Goal: Task Accomplishment & Management: Manage account settings

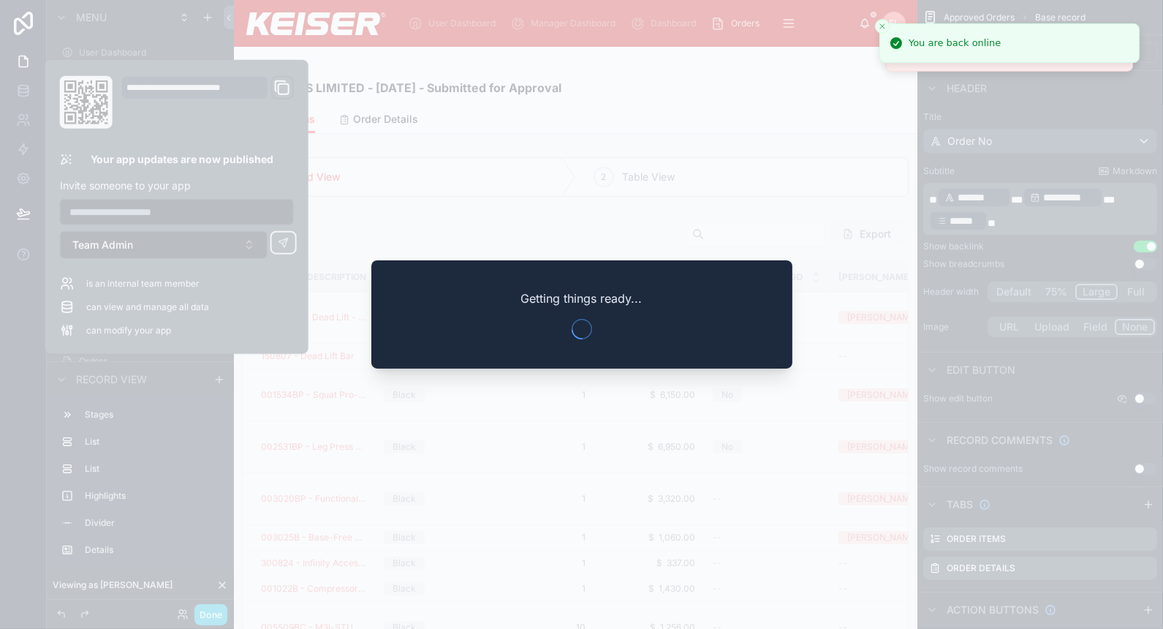
scroll to position [99, 0]
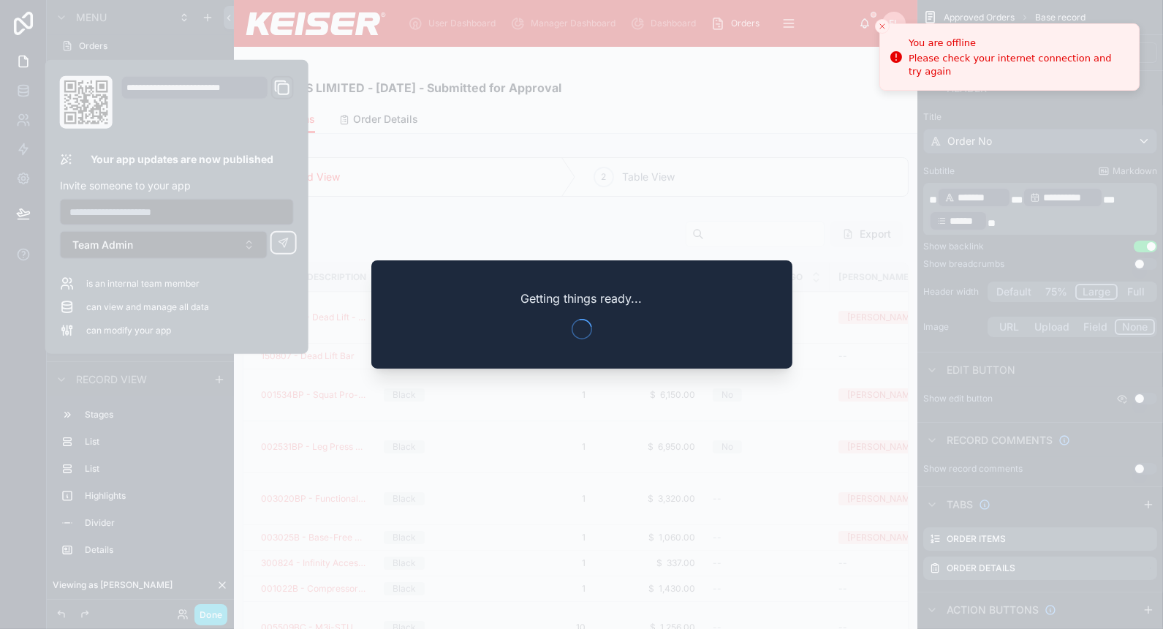
click at [23, 124] on div at bounding box center [581, 314] width 1163 height 629
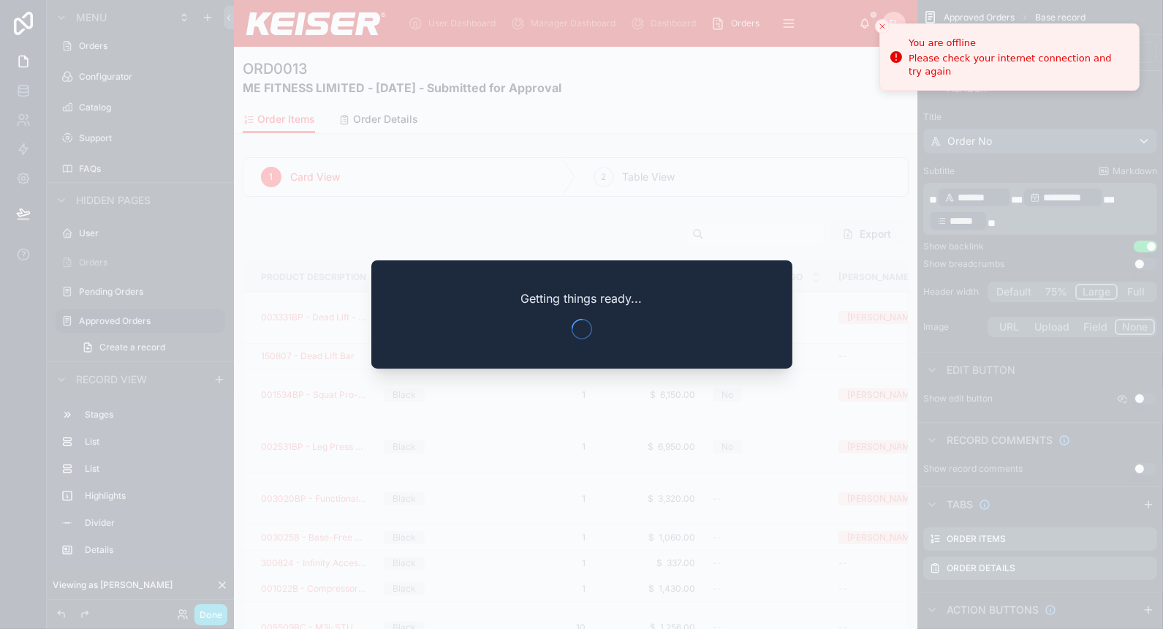
click at [24, 121] on div at bounding box center [581, 314] width 1163 height 629
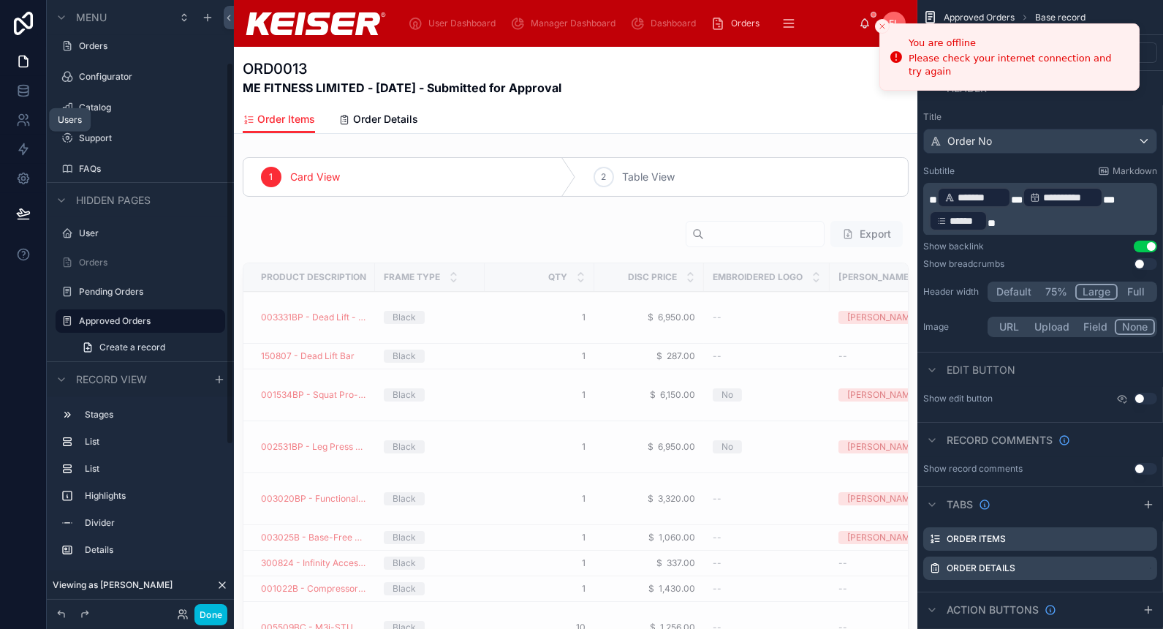
click at [22, 118] on icon at bounding box center [21, 117] width 5 height 5
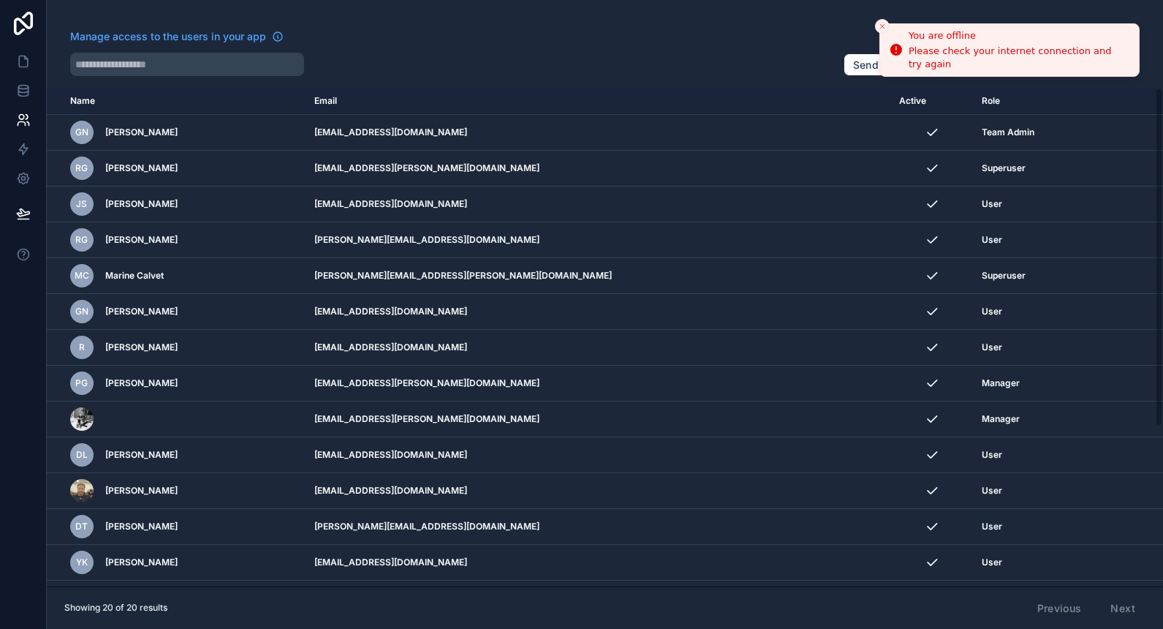
click at [881, 26] on icon "Close toast" at bounding box center [882, 26] width 9 height 9
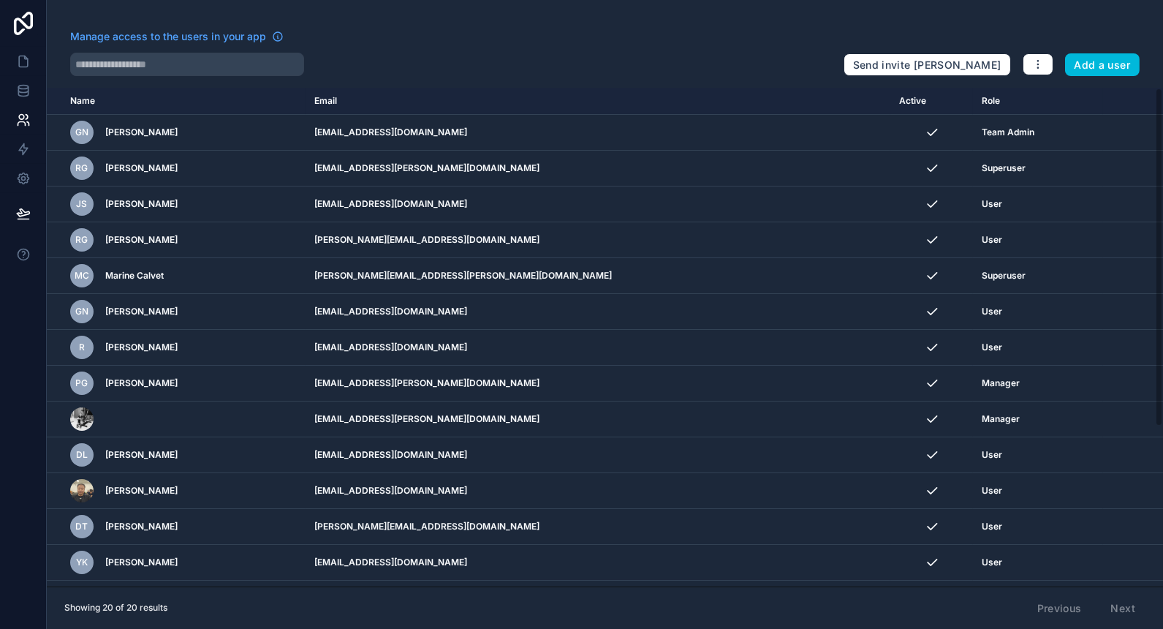
click at [0, 0] on icon "scrollable content" at bounding box center [0, 0] width 0 height 0
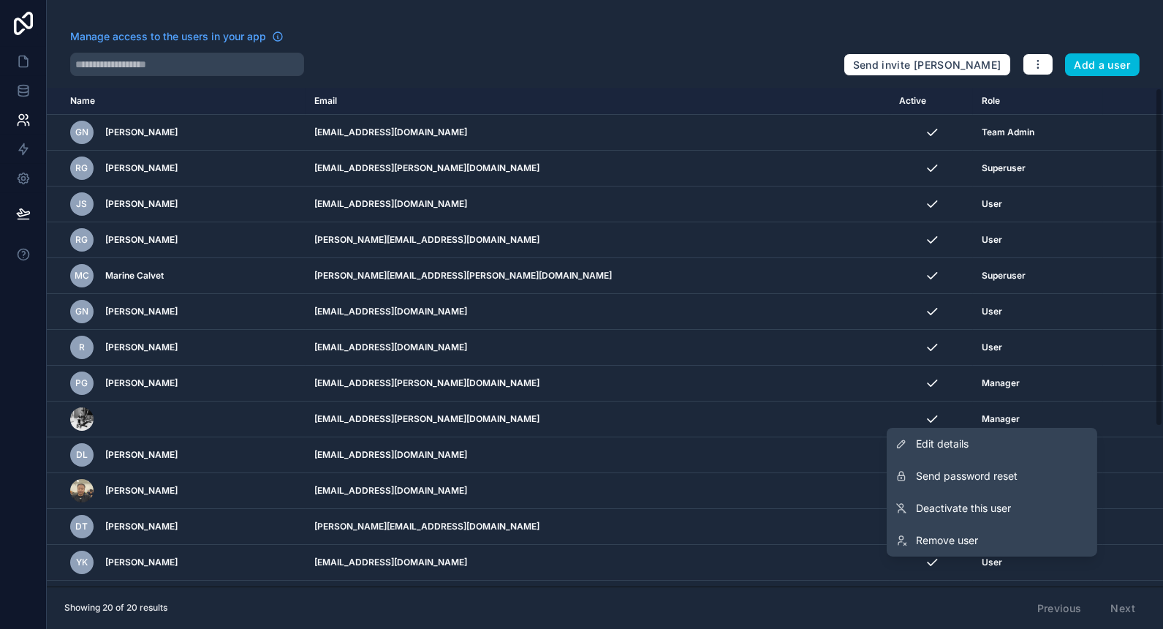
click at [991, 451] on link "Edit details" at bounding box center [992, 444] width 211 height 32
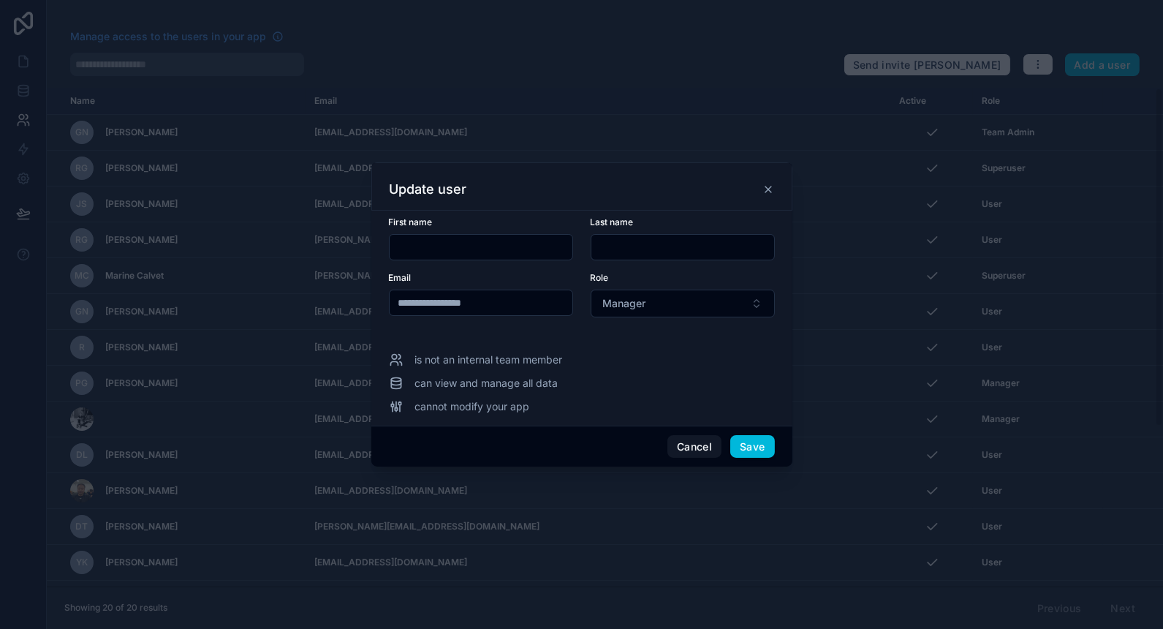
click at [499, 249] on input "text" at bounding box center [481, 247] width 183 height 20
type input "*****"
click at [662, 249] on input "text" at bounding box center [682, 247] width 183 height 20
type input "***"
click at [753, 445] on button "Save" at bounding box center [752, 446] width 44 height 23
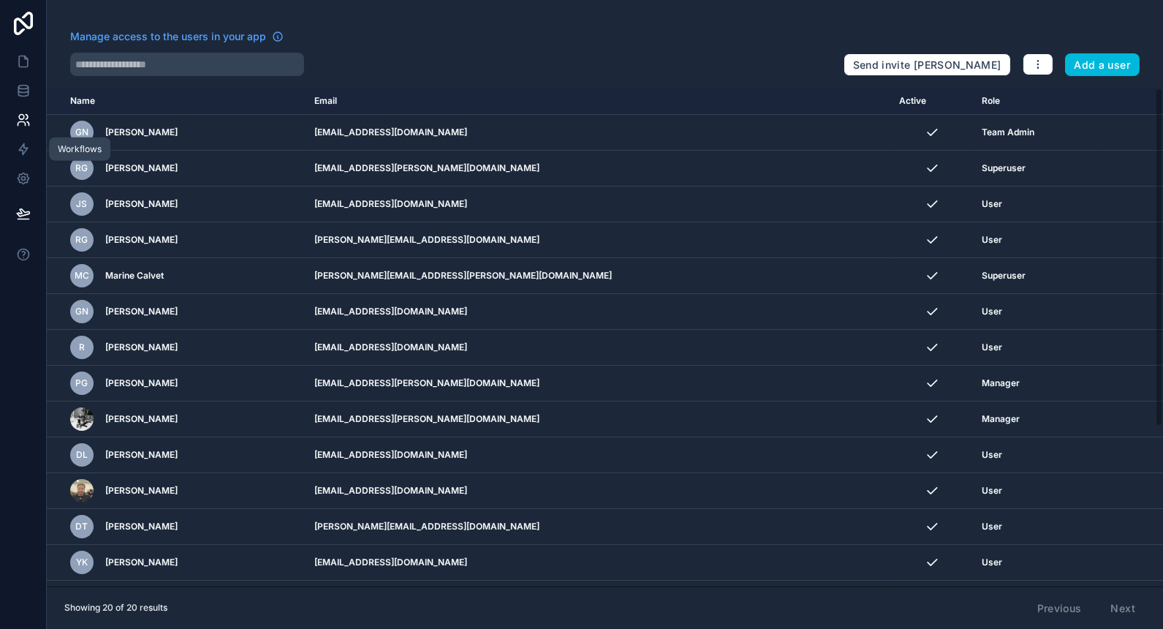
click at [23, 148] on icon at bounding box center [23, 149] width 15 height 15
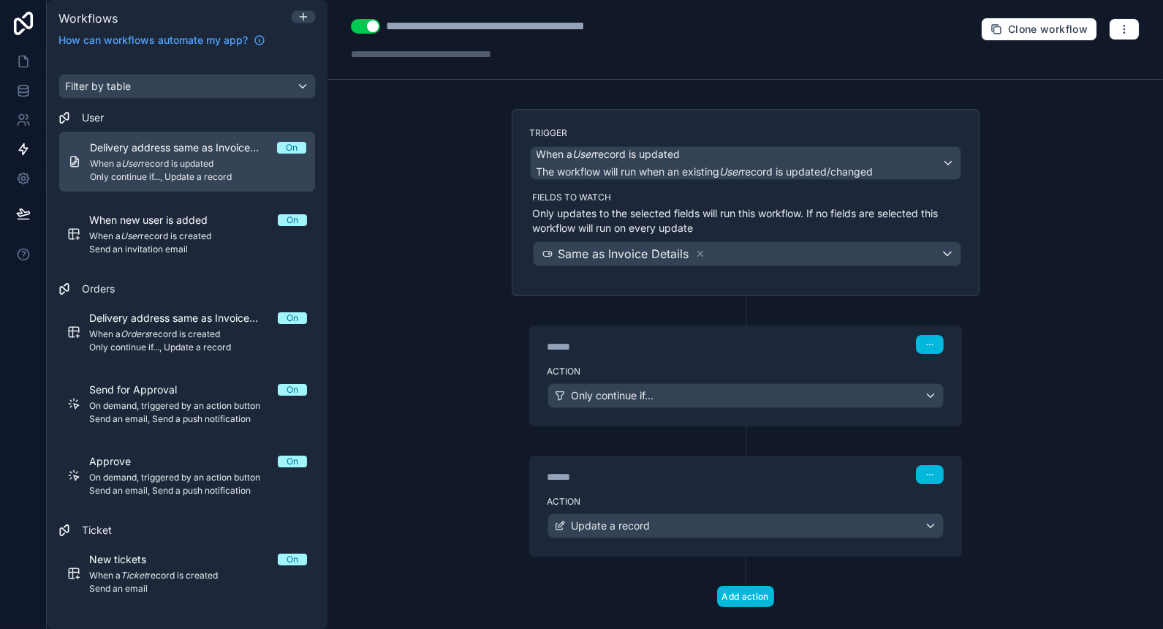
click at [224, 393] on div "Send for Approval On" at bounding box center [198, 389] width 218 height 15
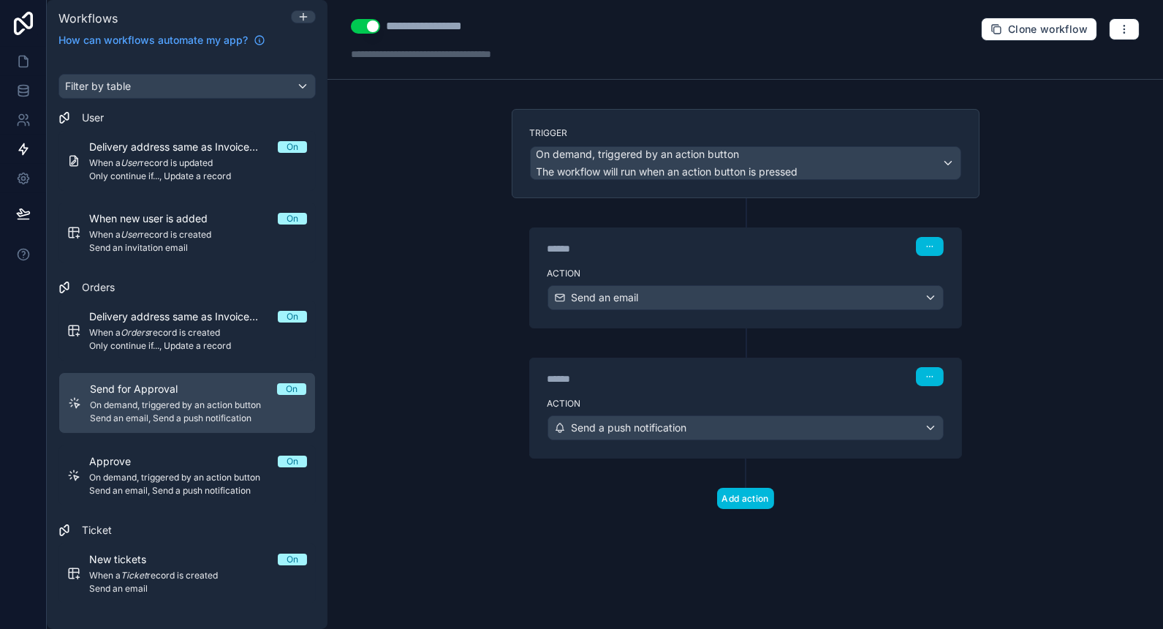
click at [766, 262] on div "Action Send an email" at bounding box center [745, 295] width 431 height 66
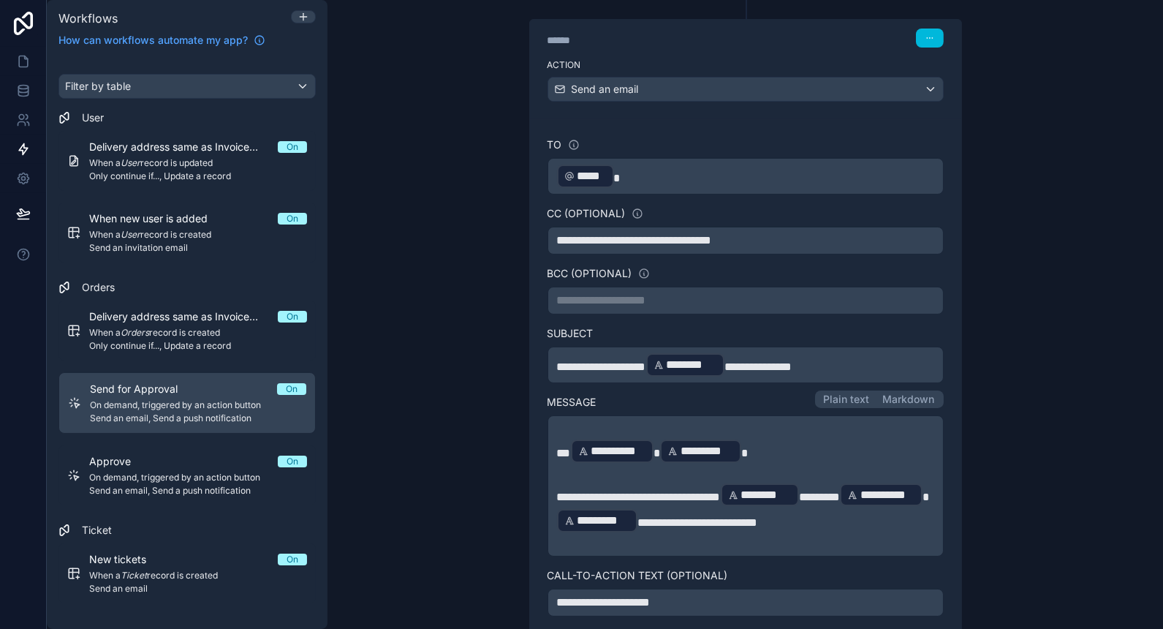
scroll to position [210, 0]
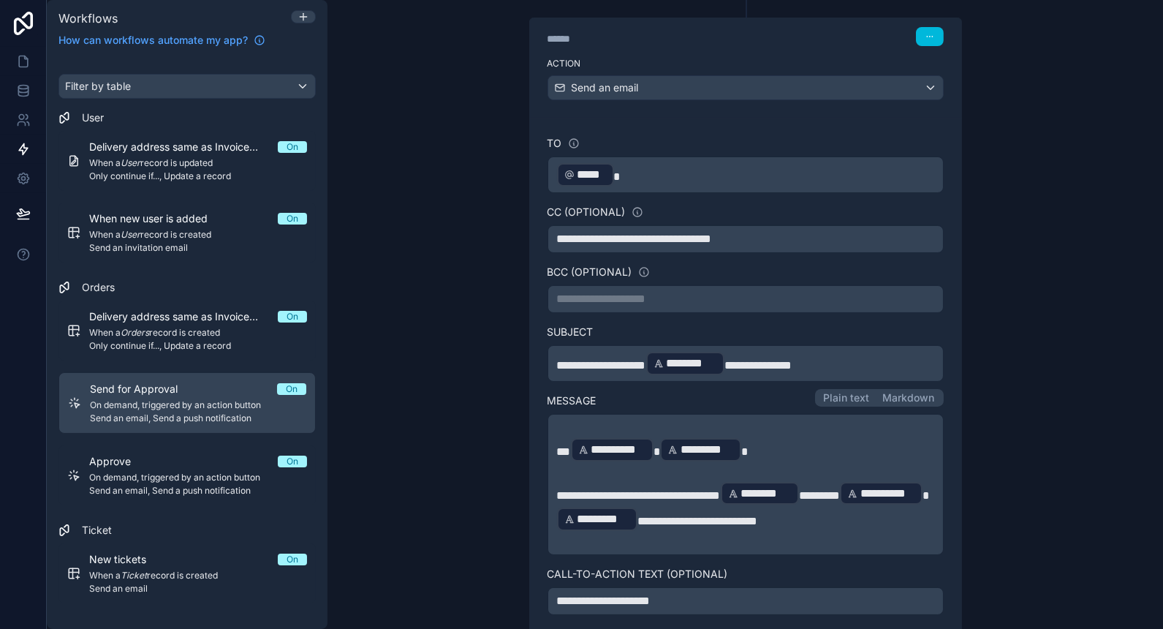
click at [695, 167] on p "﻿ ***** ﻿" at bounding box center [745, 175] width 377 height 26
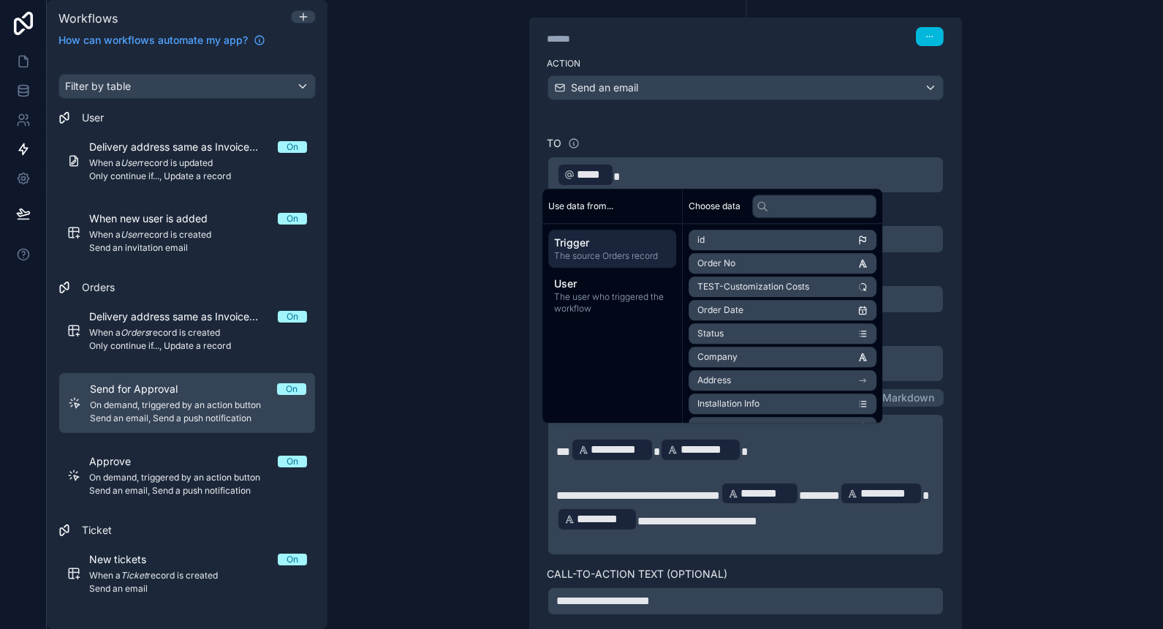
click at [1005, 192] on div "**********" at bounding box center [746, 314] width 836 height 629
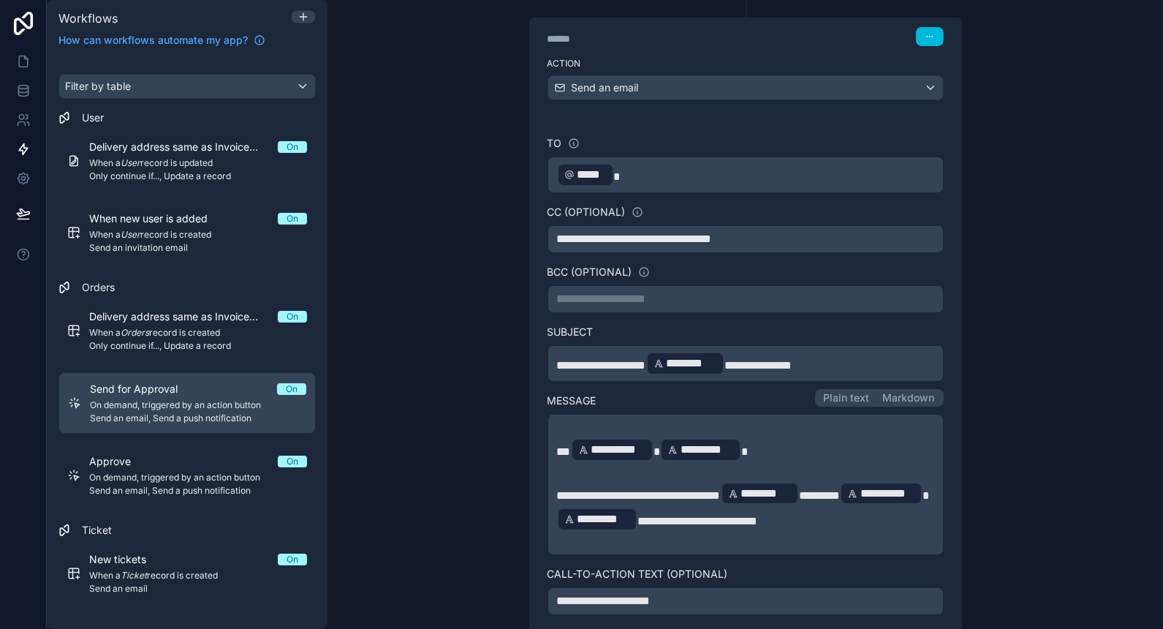
click at [686, 176] on p "﻿ ***** ﻿" at bounding box center [745, 175] width 377 height 26
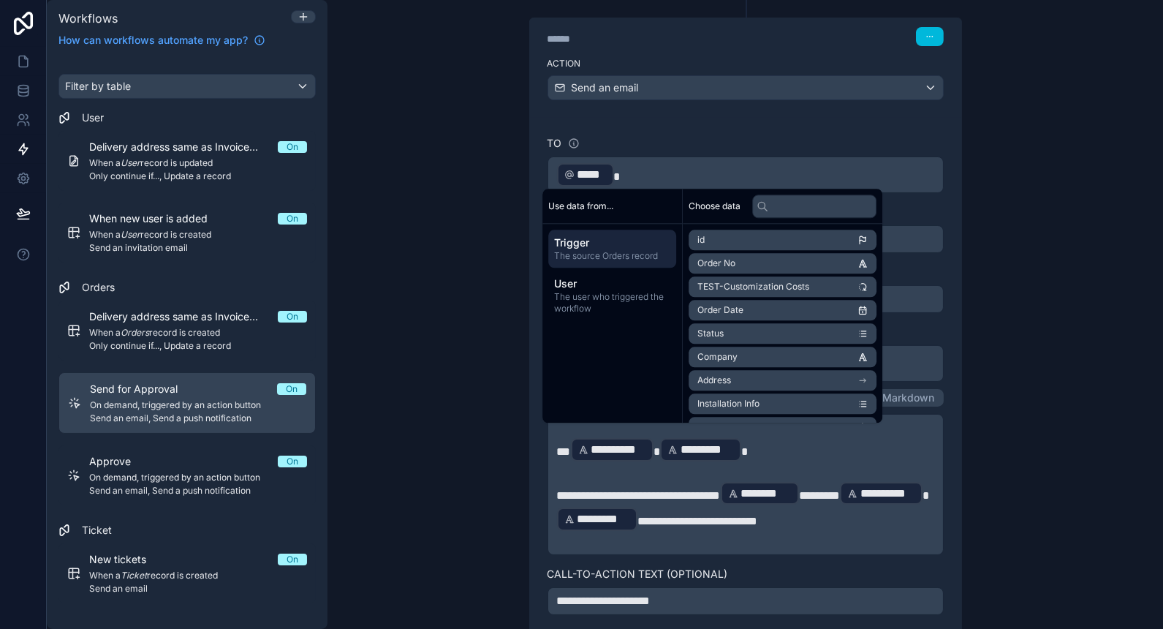
click at [434, 235] on div "**********" at bounding box center [746, 314] width 836 height 629
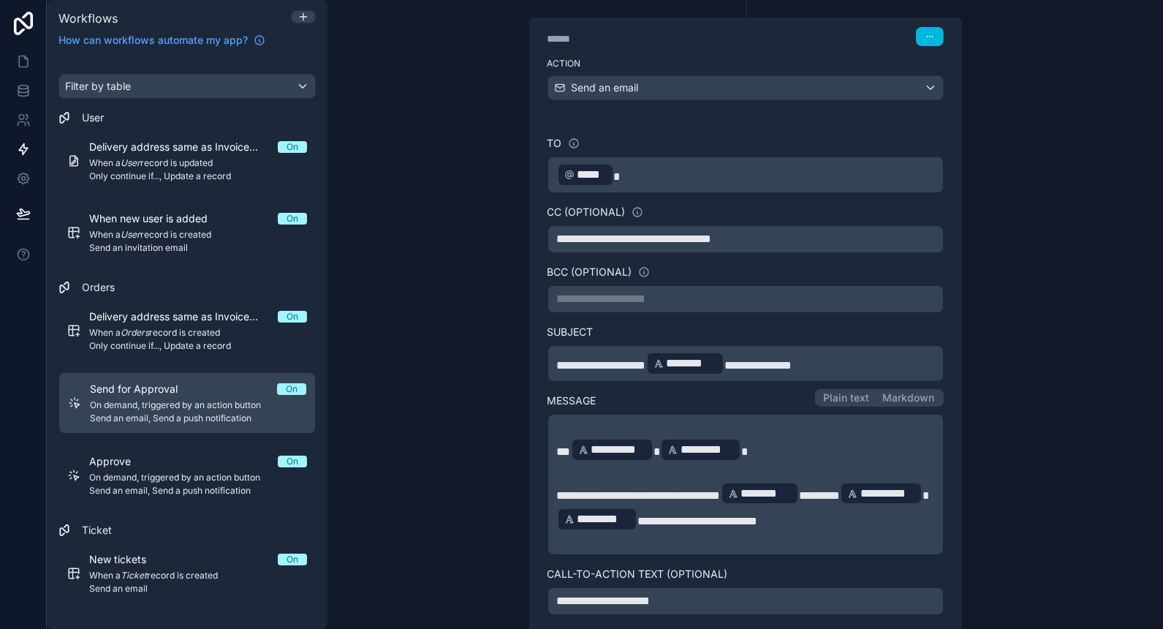
click at [651, 172] on p "﻿ ***** ﻿" at bounding box center [745, 175] width 377 height 26
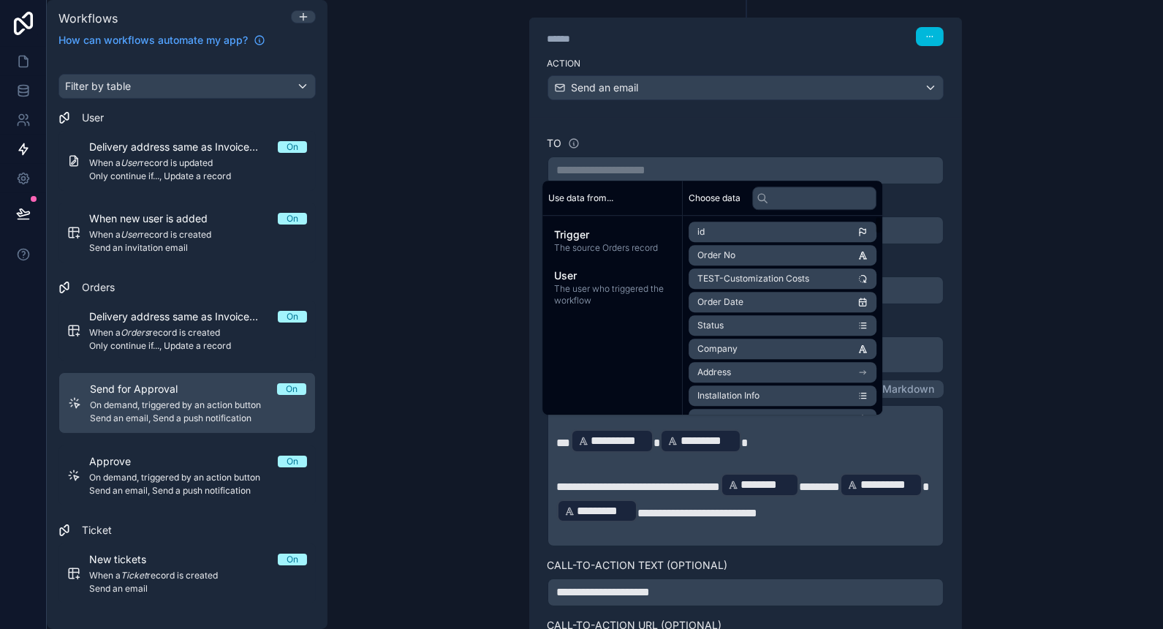
click at [646, 285] on span "The user who triggered the workflow" at bounding box center [612, 294] width 116 height 23
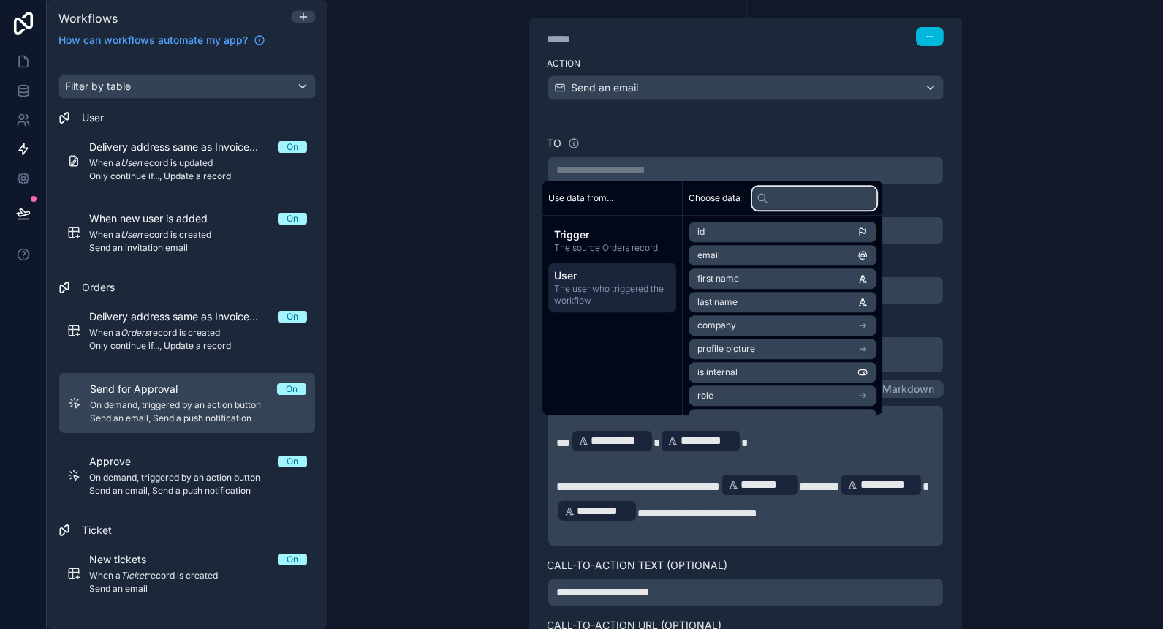
click at [790, 203] on input "text" at bounding box center [814, 197] width 124 height 23
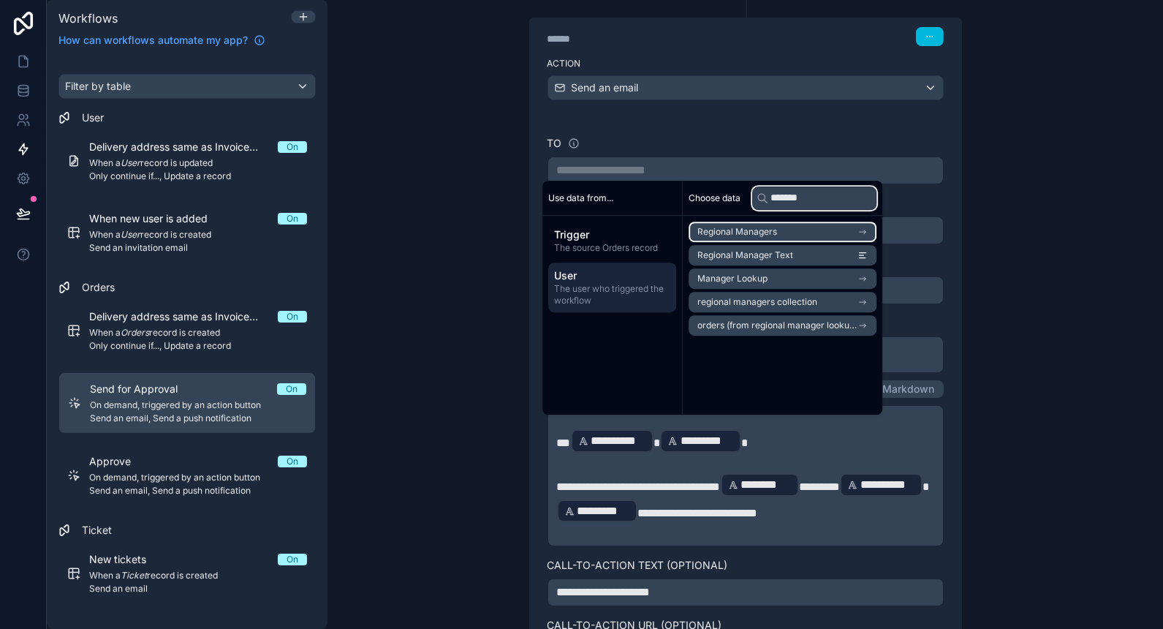
type input "*******"
click at [791, 229] on li "Regional Managers" at bounding box center [783, 232] width 188 height 20
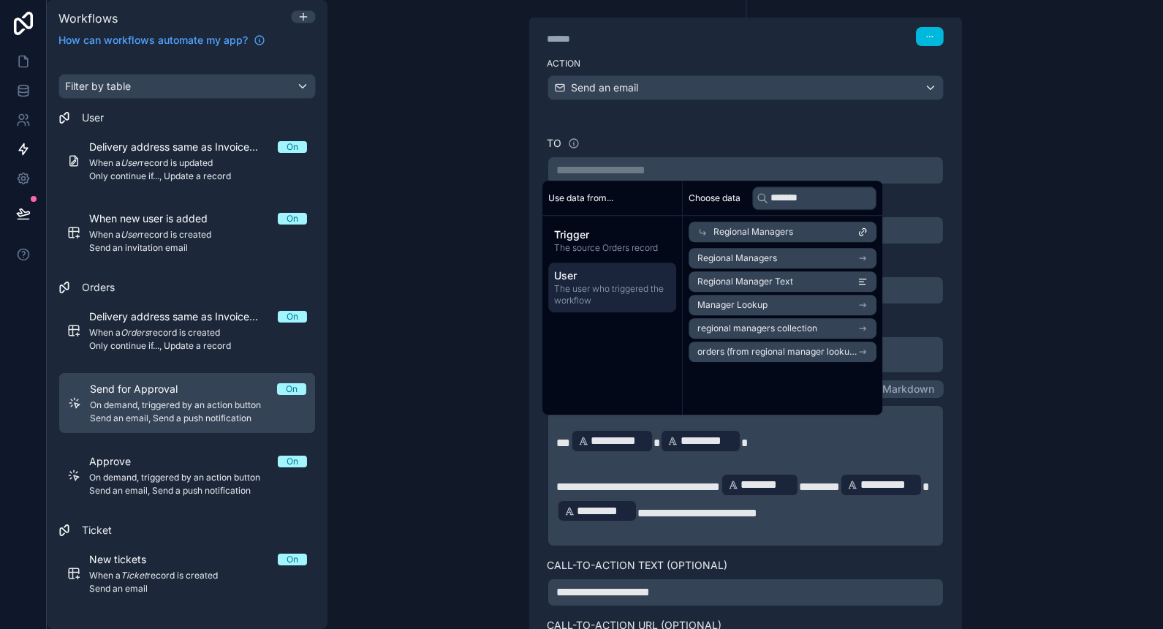
click at [1104, 355] on div "**********" at bounding box center [746, 314] width 836 height 629
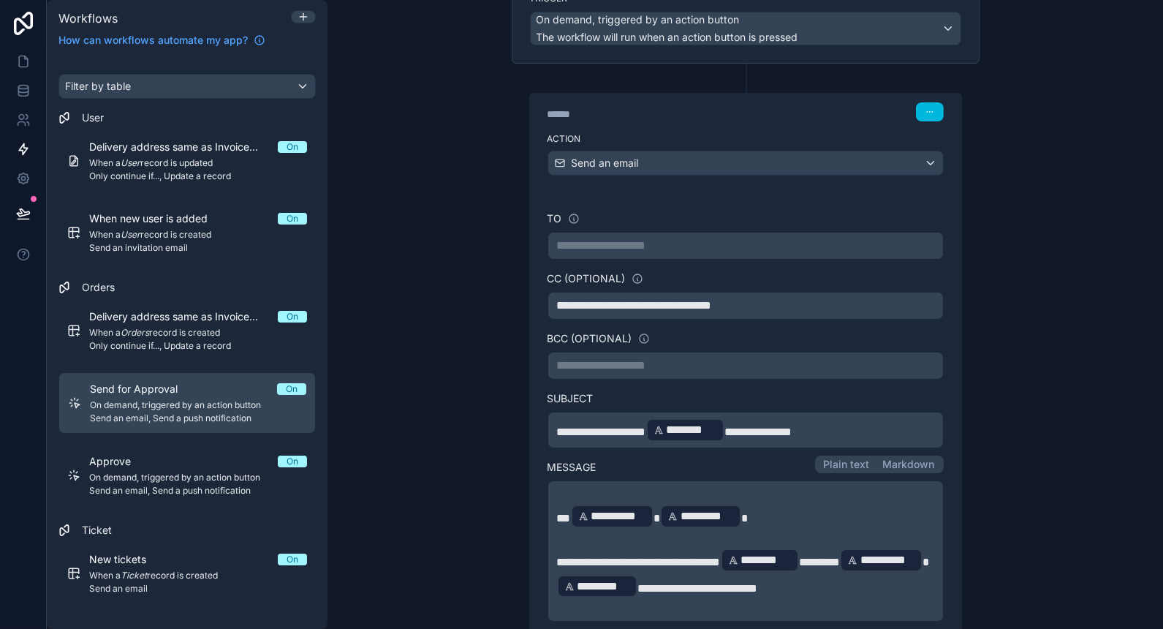
scroll to position [134, 0]
click at [763, 252] on div "**********" at bounding box center [746, 247] width 396 height 28
click at [698, 238] on p "**********" at bounding box center [745, 247] width 377 height 18
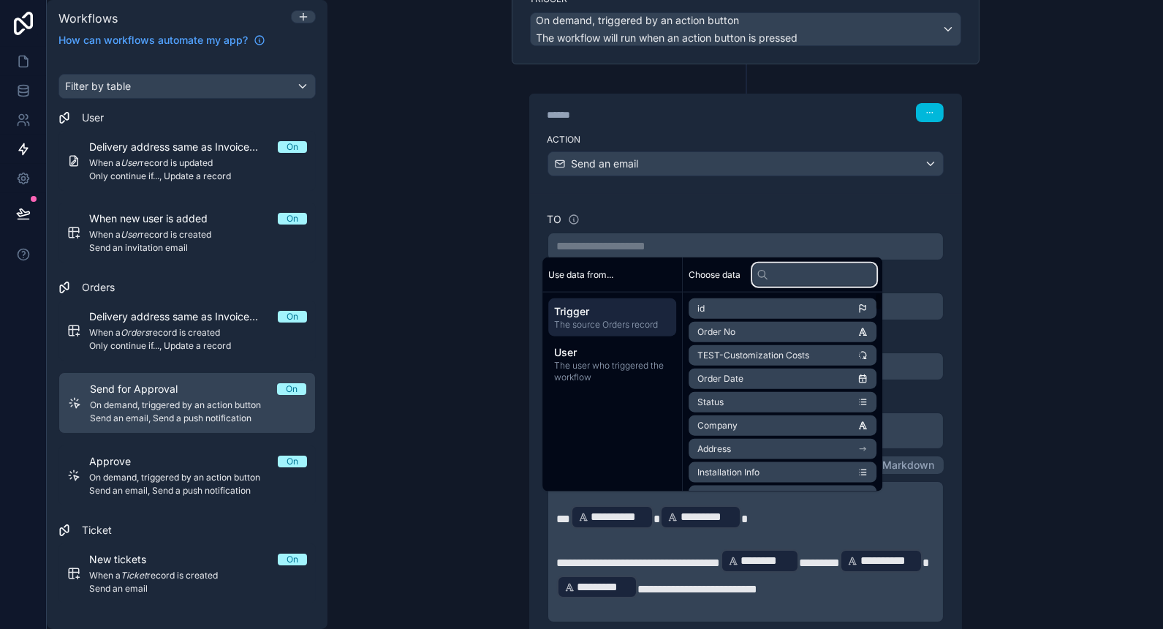
click at [813, 272] on input "text" at bounding box center [814, 273] width 124 height 23
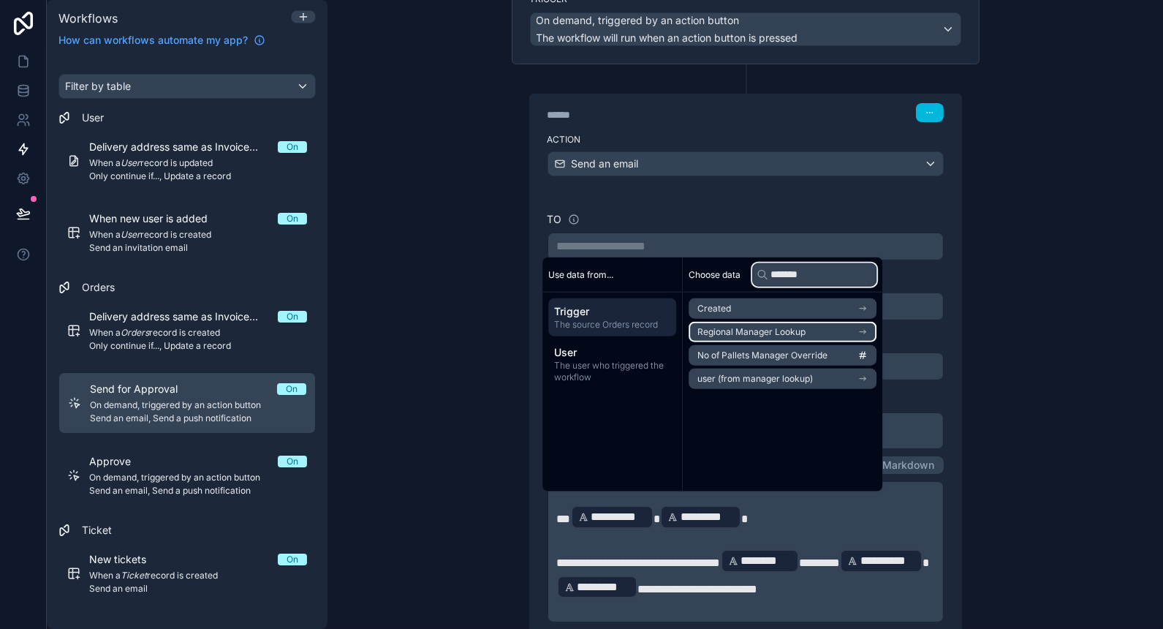
type input "*******"
click at [812, 332] on li "Regional Manager Lookup" at bounding box center [783, 332] width 188 height 20
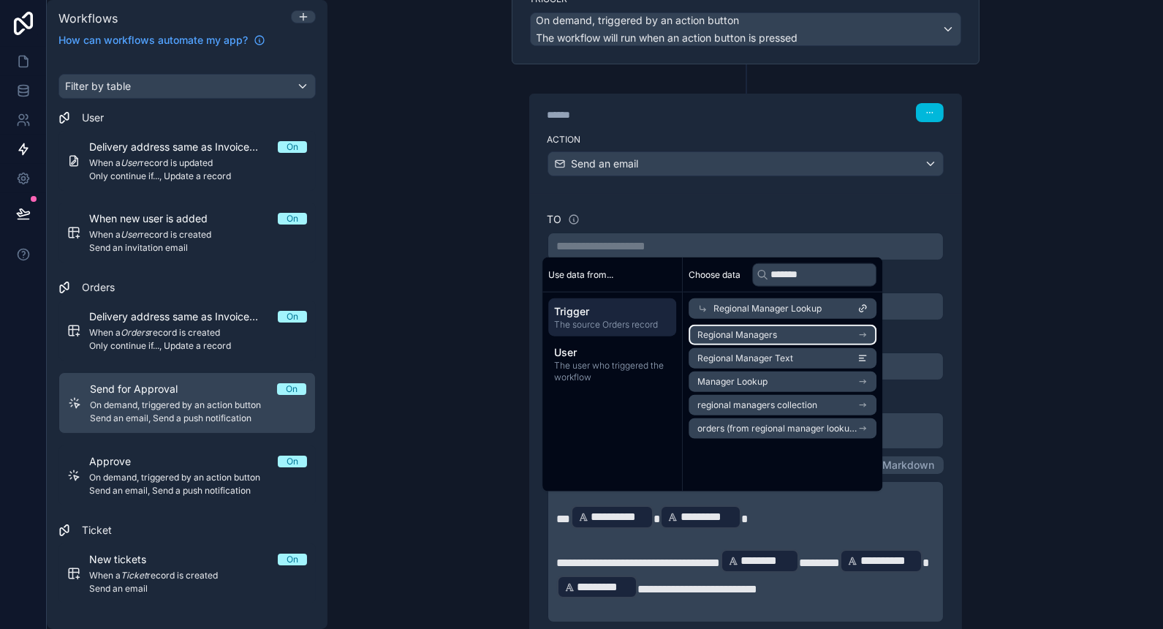
click at [817, 336] on li "Regional Managers" at bounding box center [783, 335] width 188 height 20
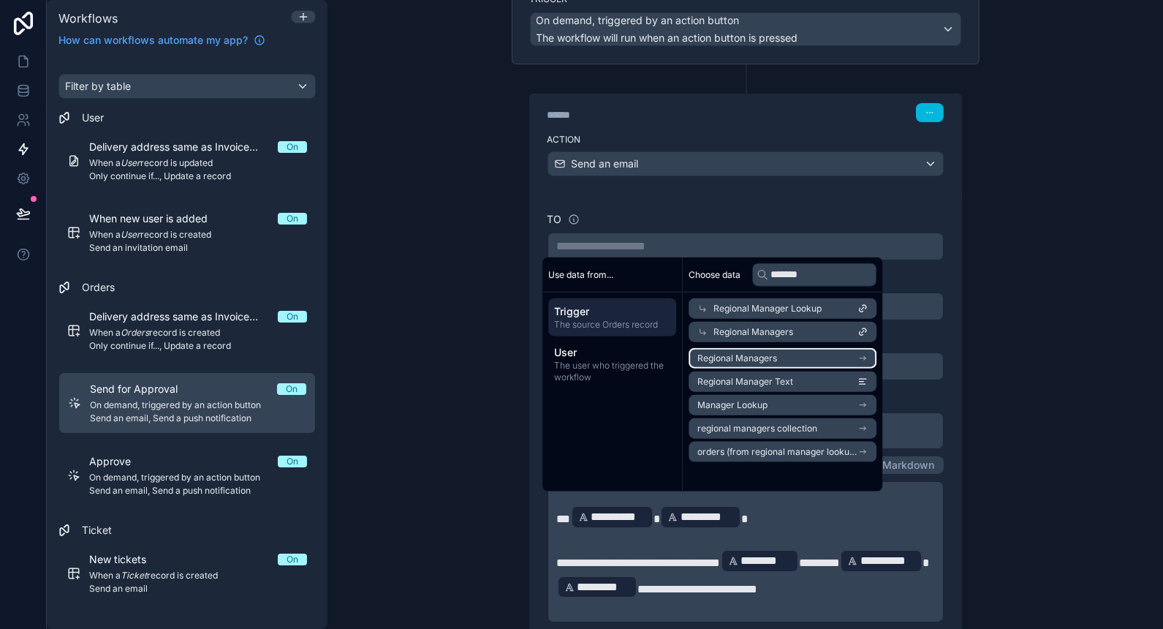
click at [828, 358] on li "Regional Managers" at bounding box center [783, 358] width 188 height 20
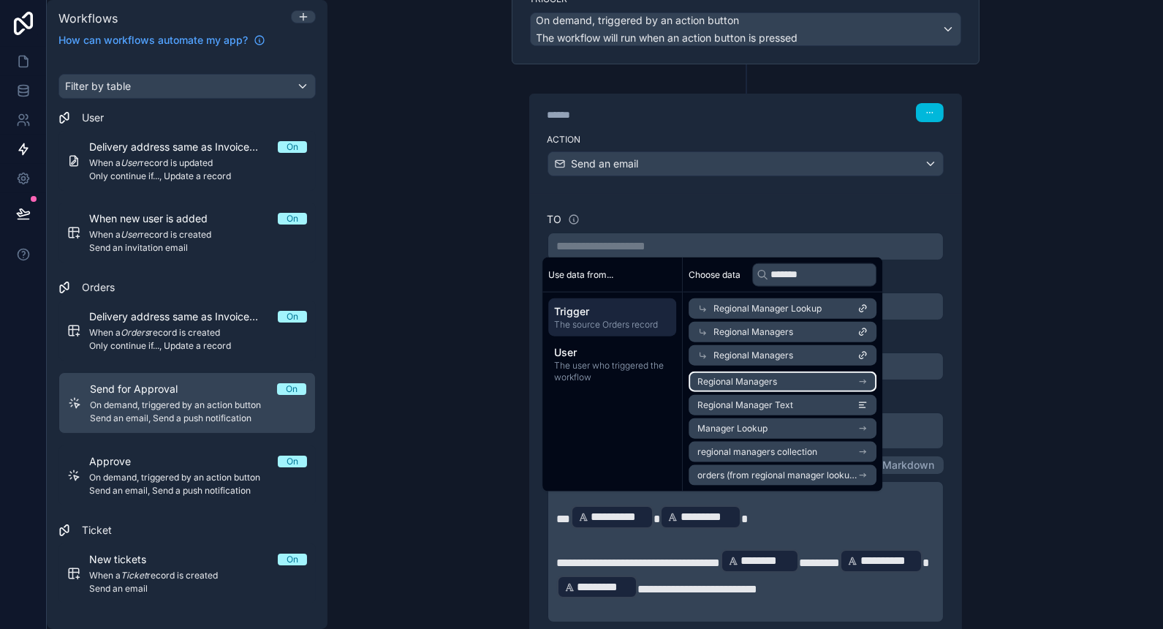
click at [868, 382] on icon "scrollable content" at bounding box center [863, 382] width 10 height 10
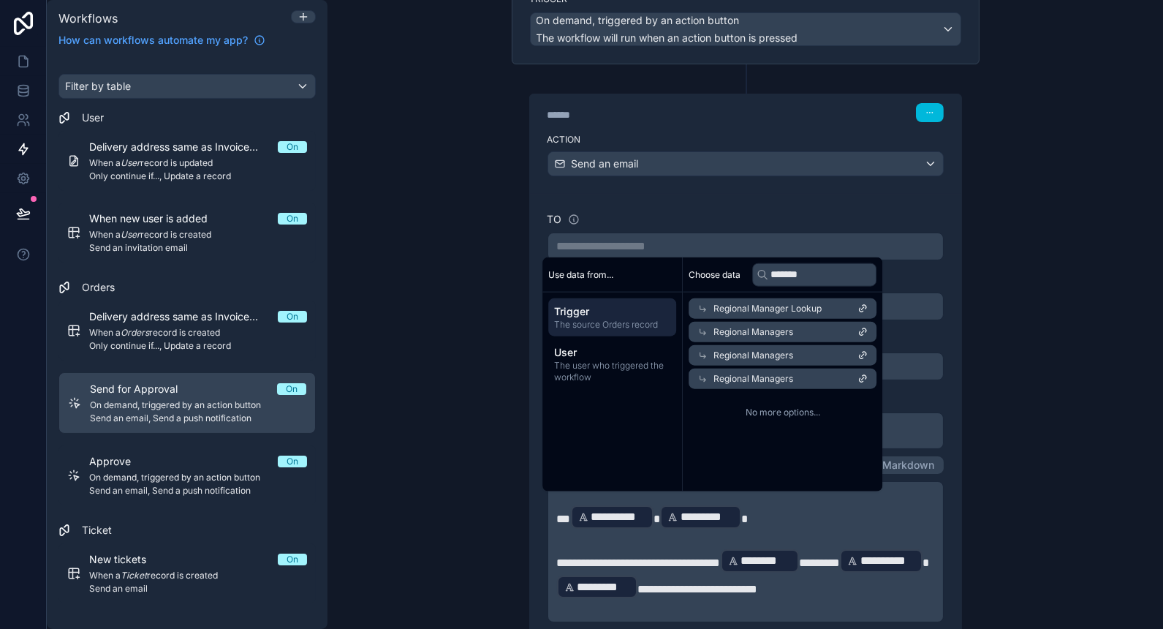
click at [785, 384] on span "Regional Managers" at bounding box center [754, 379] width 80 height 12
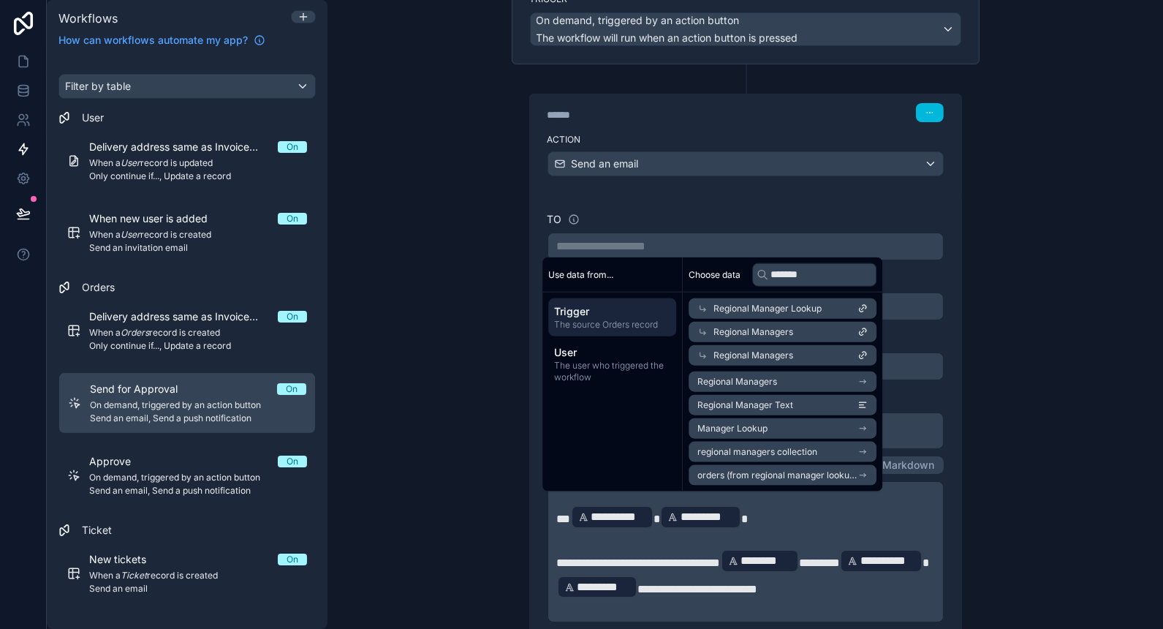
click at [809, 313] on span "Regional Manager Lookup" at bounding box center [768, 309] width 108 height 12
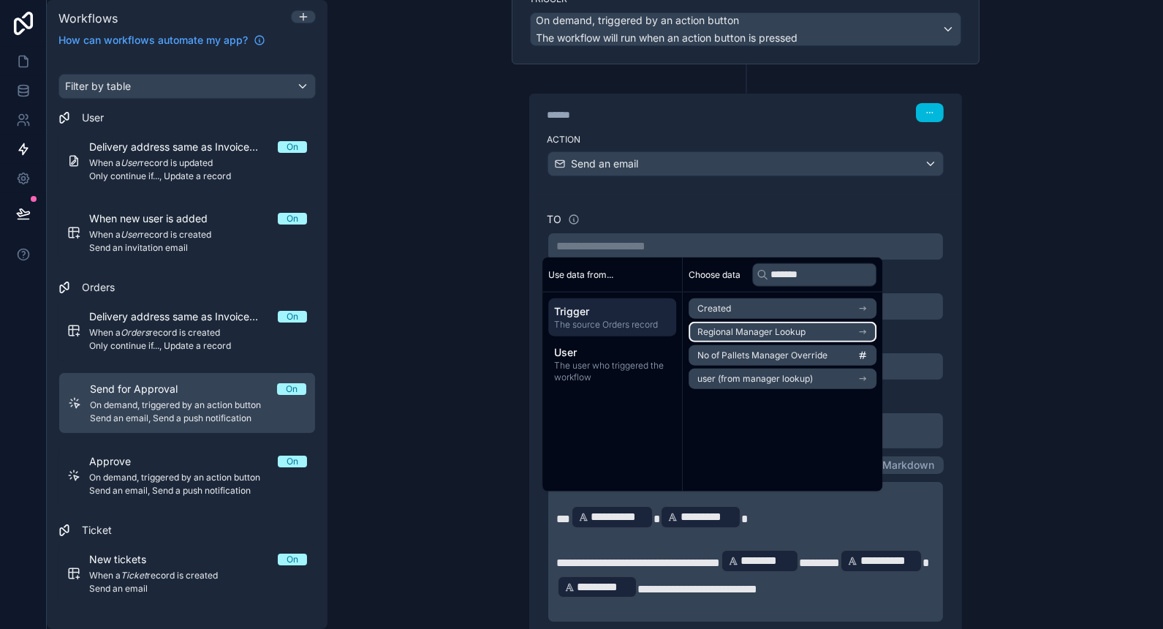
click at [806, 326] on li "Regional Manager Lookup" at bounding box center [783, 332] width 188 height 20
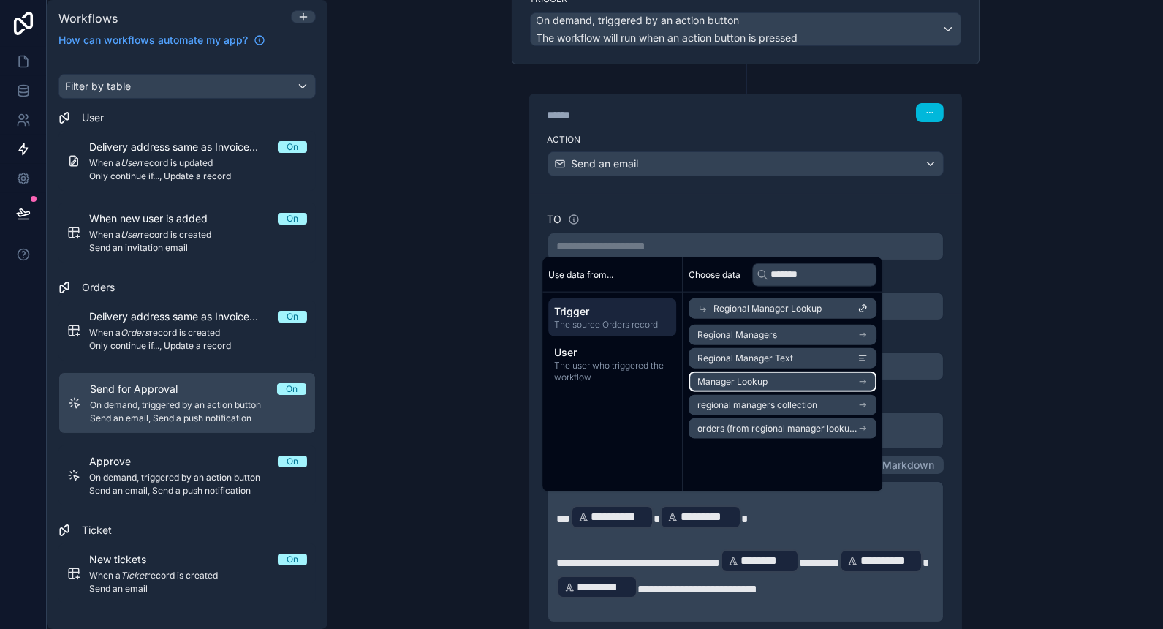
click at [801, 381] on li "Manager Lookup" at bounding box center [783, 381] width 188 height 20
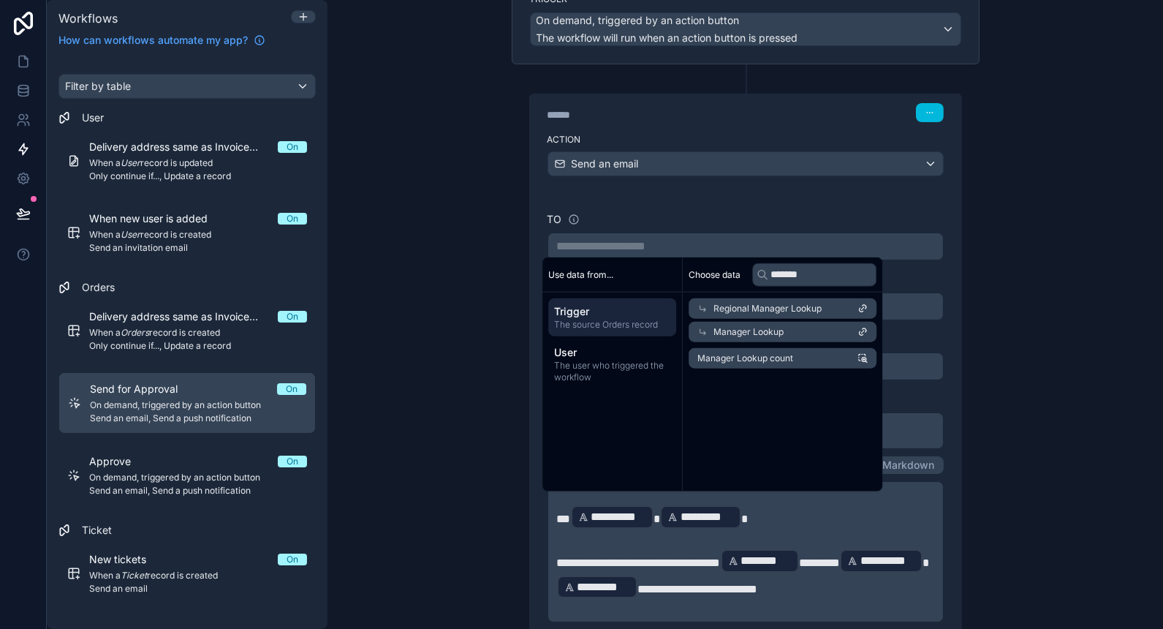
click at [835, 327] on div "Manager Lookup" at bounding box center [783, 332] width 188 height 20
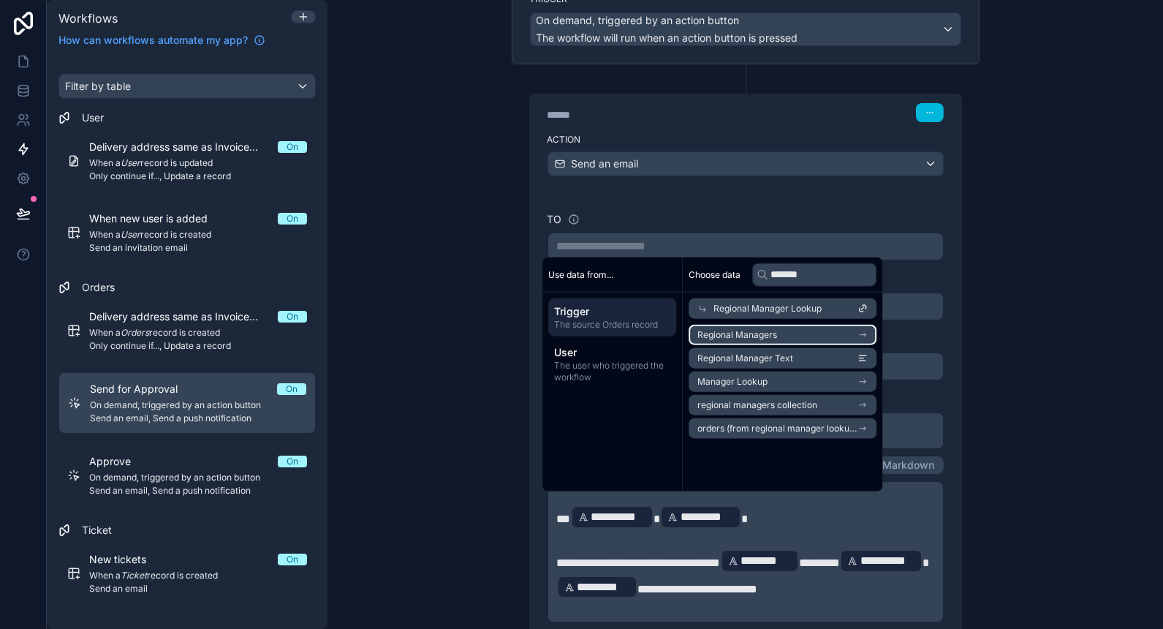
click at [831, 336] on li "Regional Managers" at bounding box center [783, 335] width 188 height 20
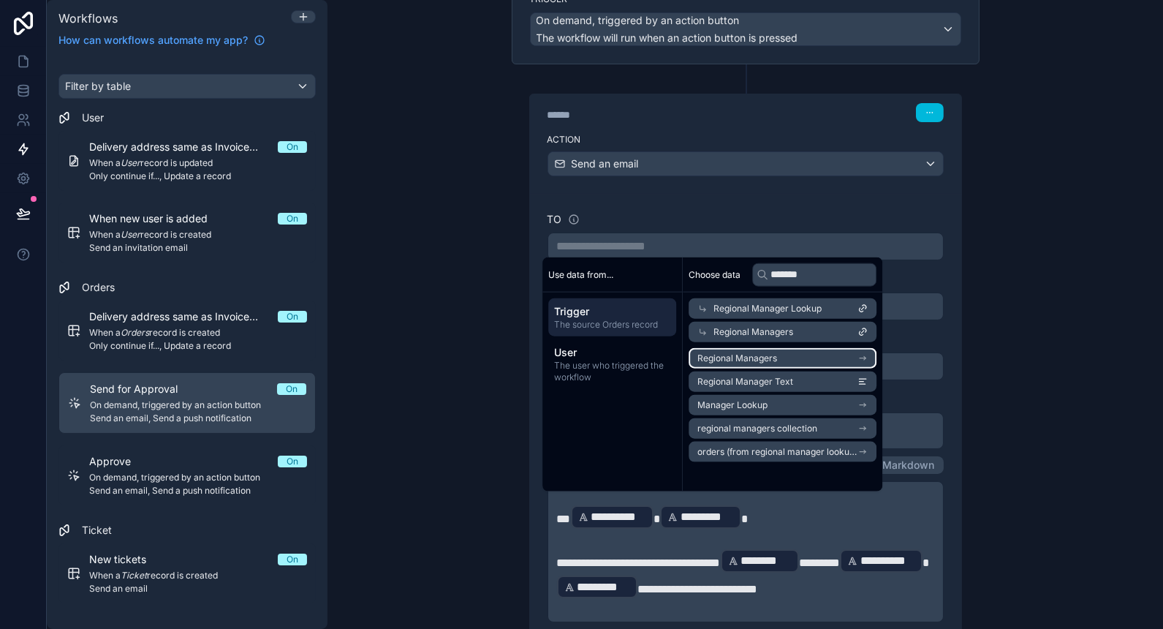
click at [816, 363] on li "Regional Managers" at bounding box center [783, 358] width 188 height 20
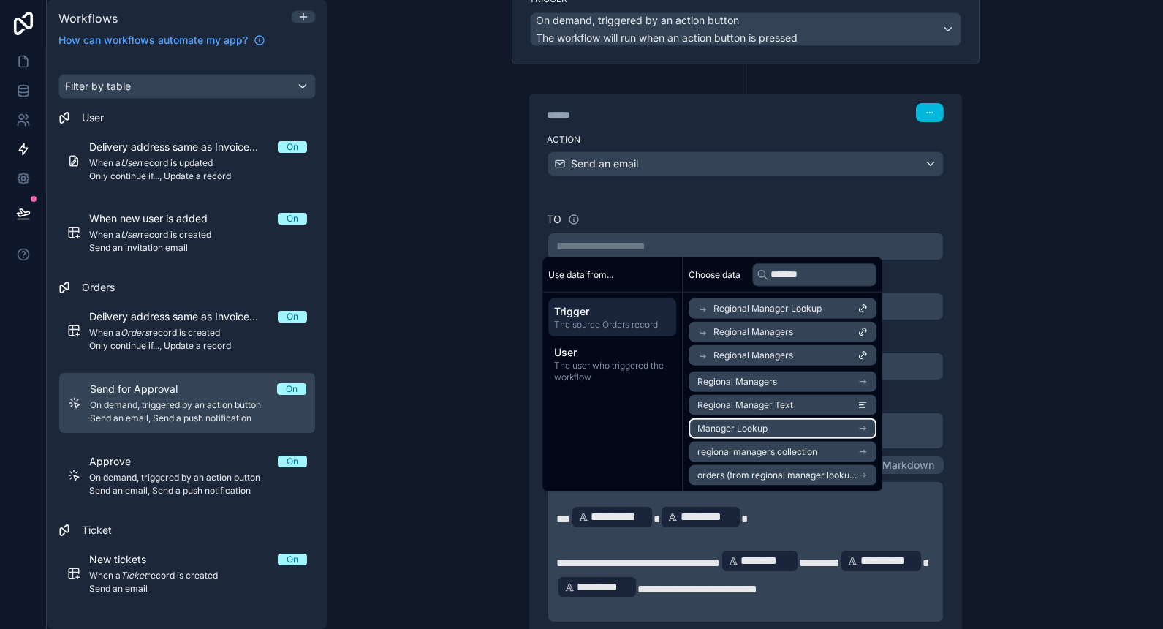
click at [828, 426] on li "Manager Lookup" at bounding box center [783, 428] width 188 height 20
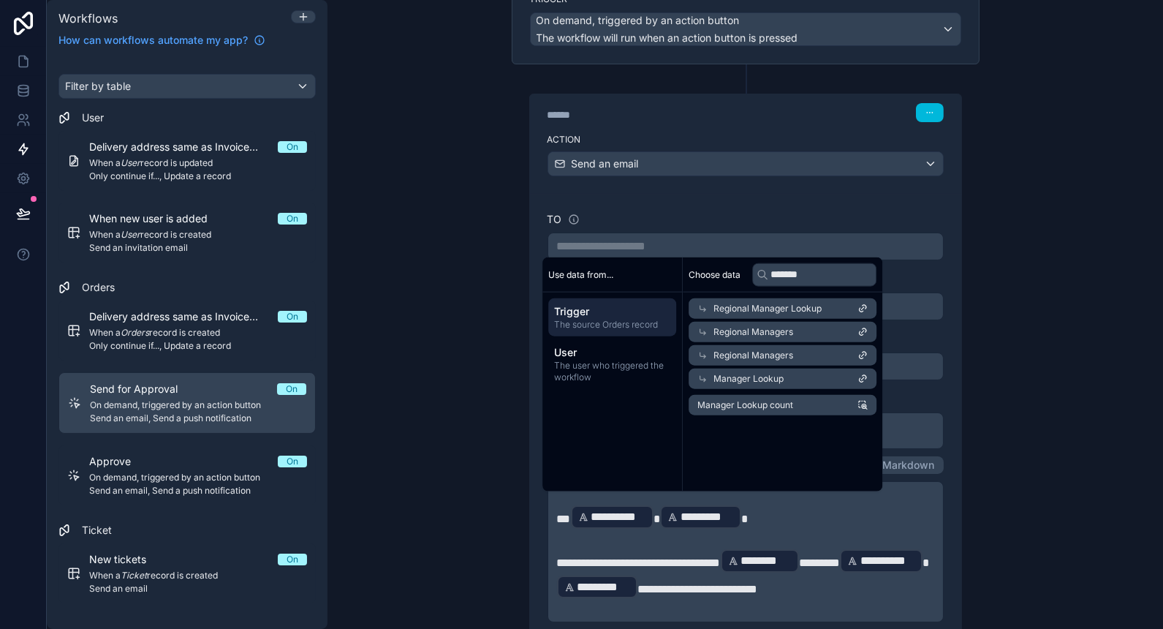
click at [593, 319] on span "The source Orders record" at bounding box center [612, 325] width 116 height 12
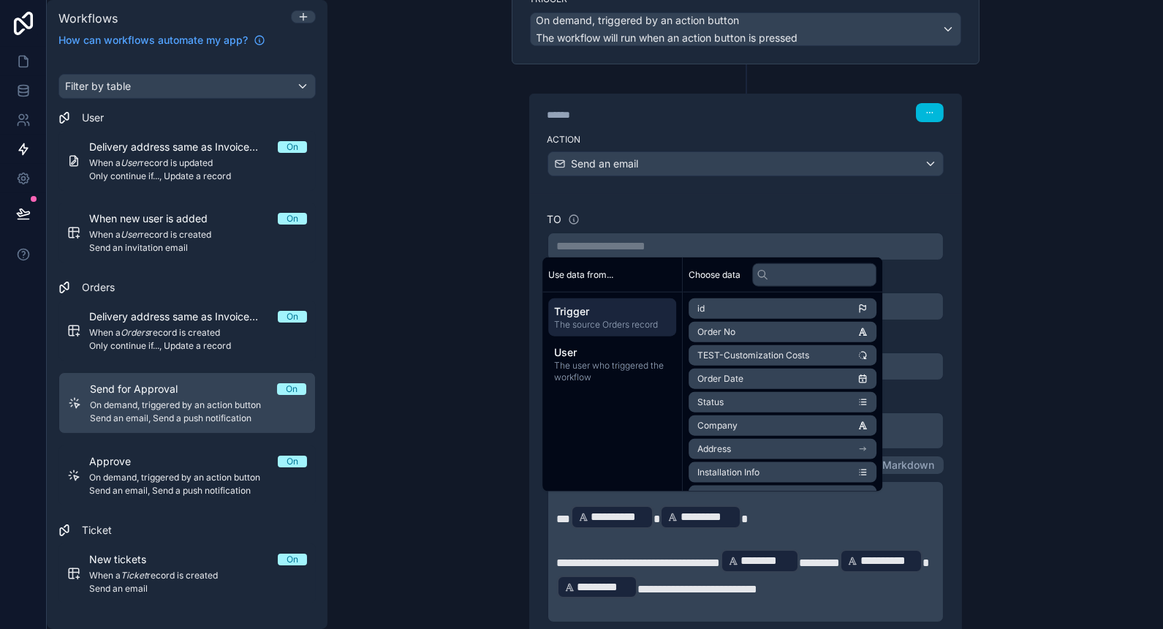
click at [612, 360] on span "The user who triggered the workflow" at bounding box center [612, 371] width 116 height 23
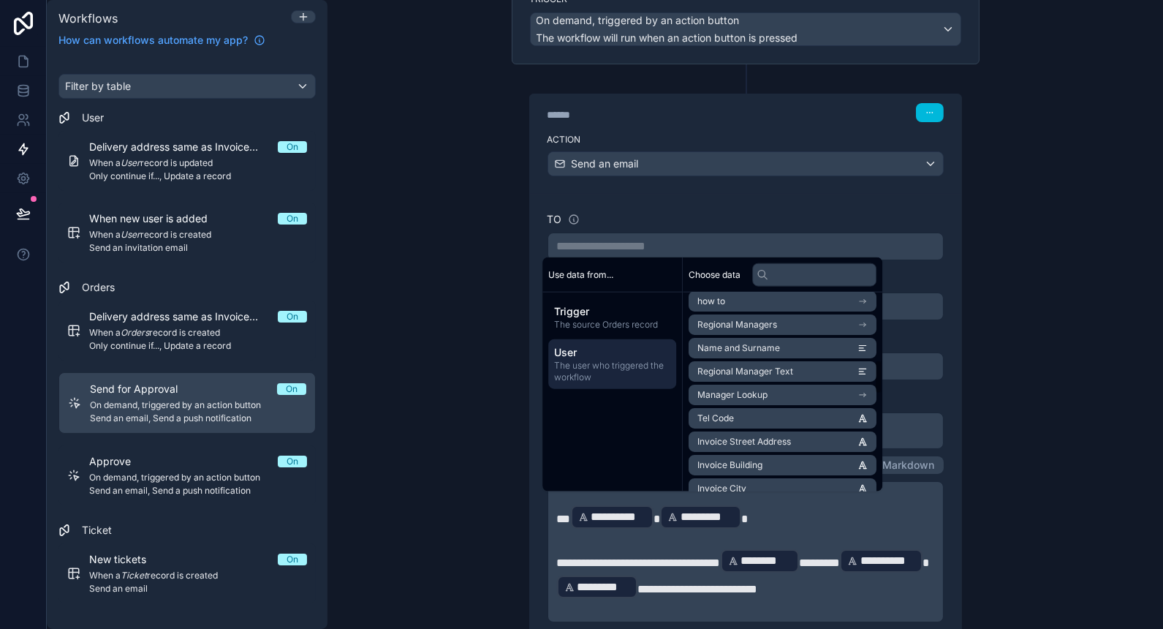
scroll to position [388, 0]
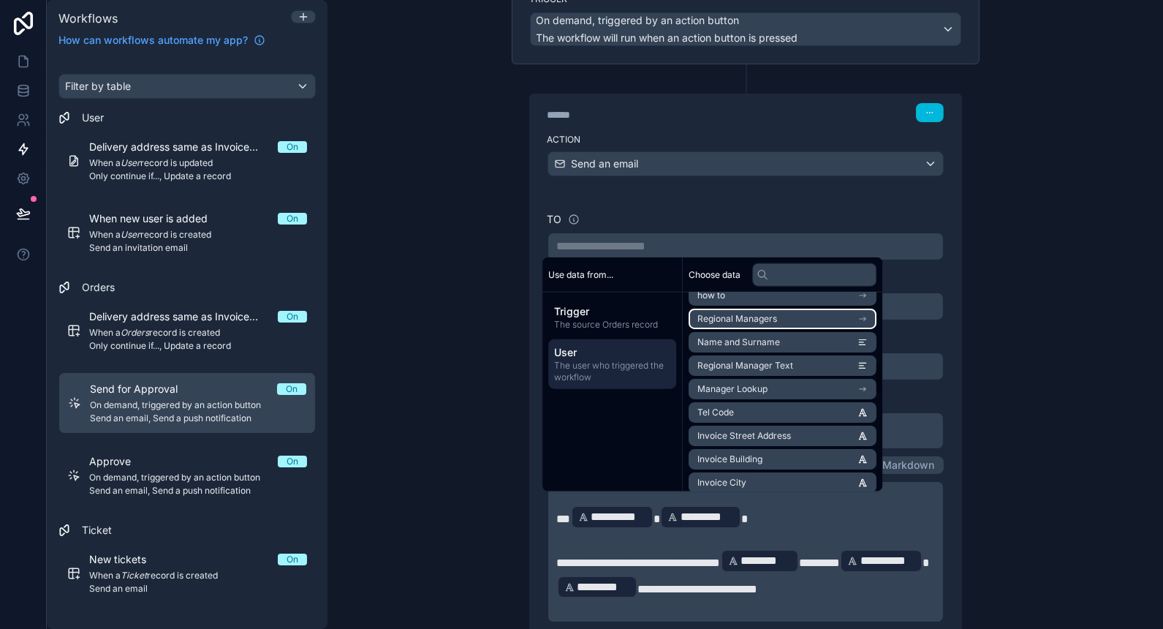
click at [850, 322] on li "Regional Managers" at bounding box center [783, 319] width 188 height 20
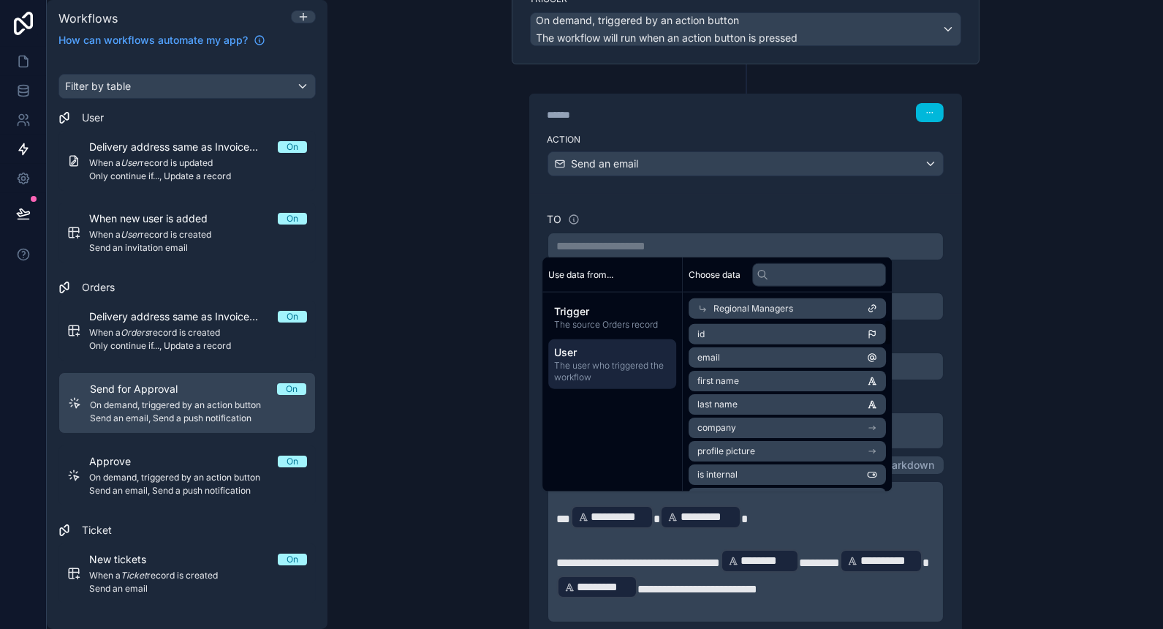
scroll to position [0, 0]
click at [818, 330] on li "id" at bounding box center [787, 335] width 197 height 20
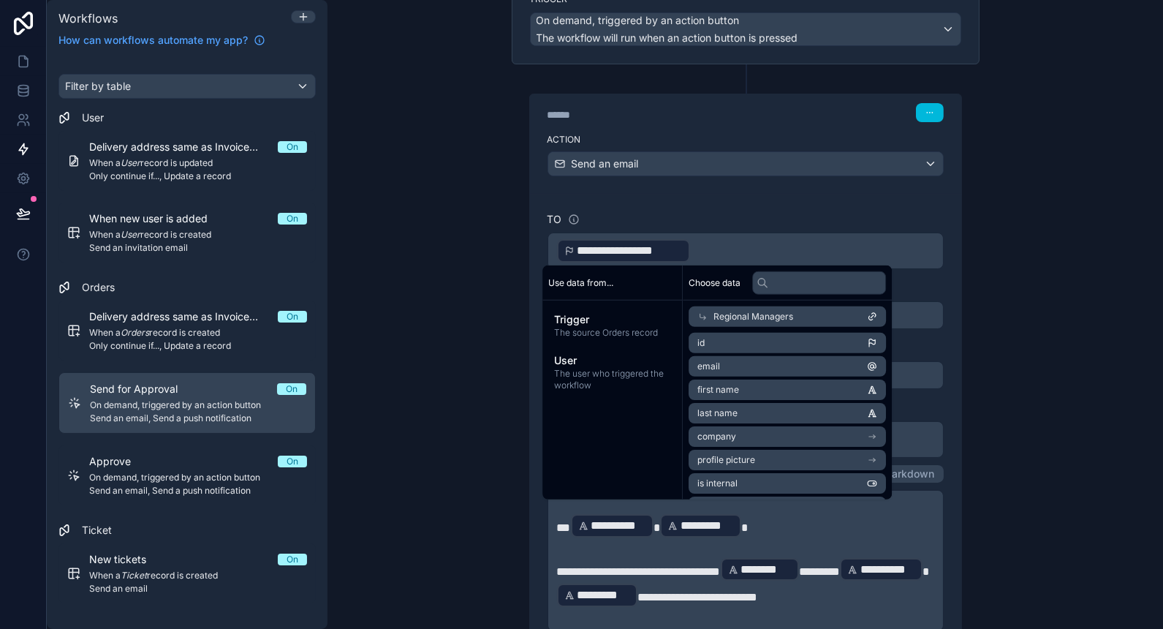
click at [672, 367] on div "User The user who triggered the workflow" at bounding box center [612, 372] width 128 height 50
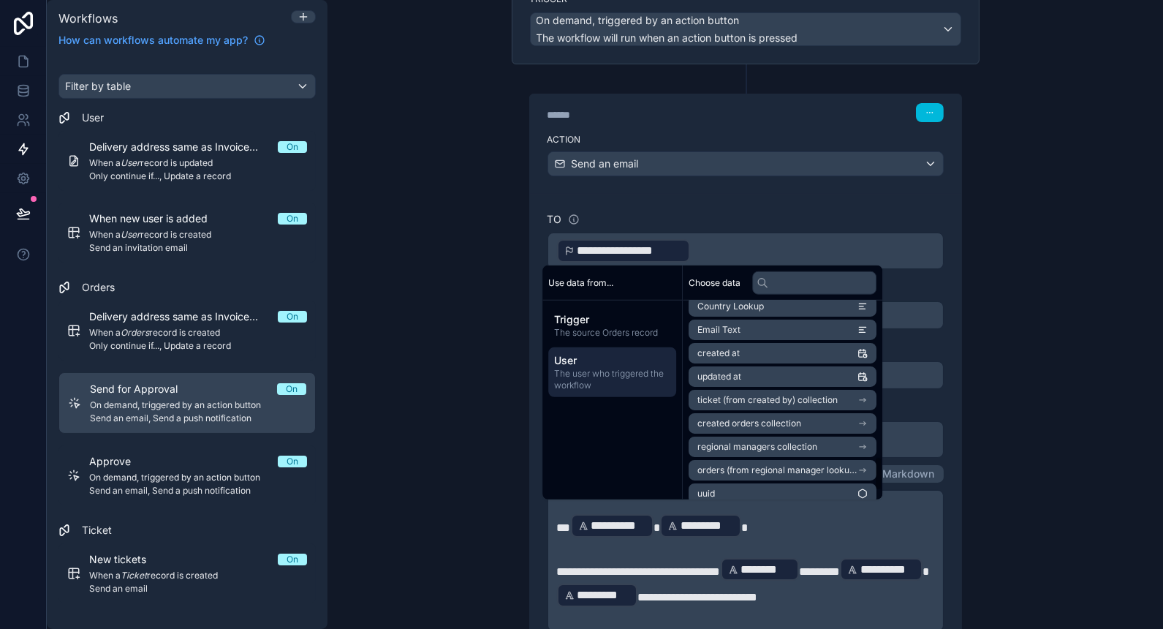
scroll to position [932, 0]
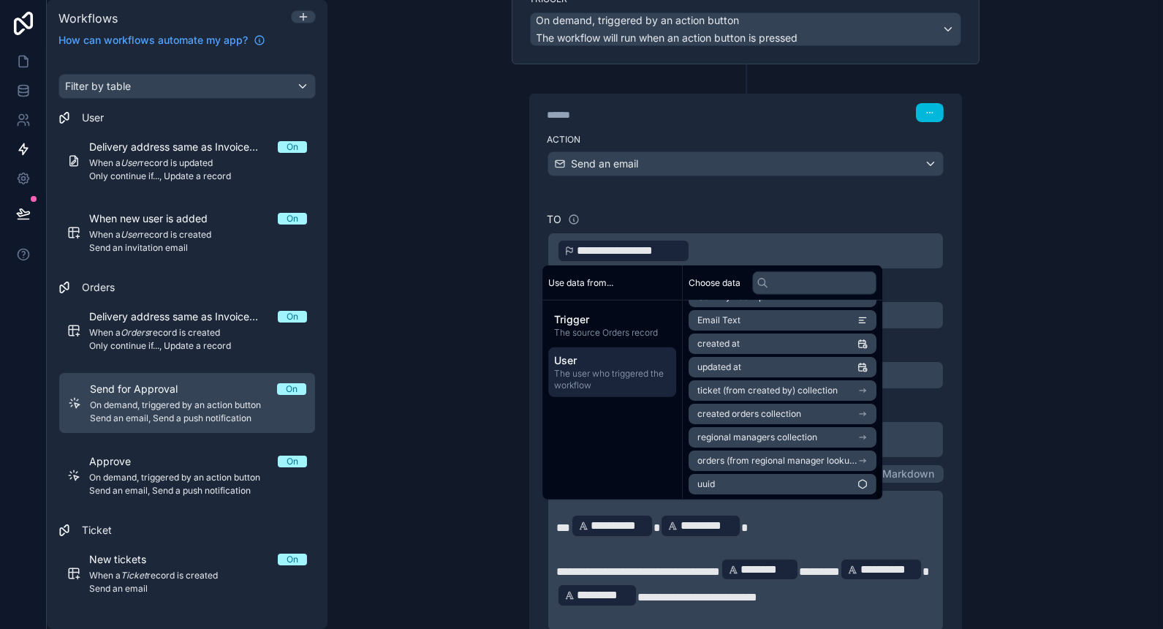
click at [445, 289] on div "**********" at bounding box center [746, 314] width 836 height 629
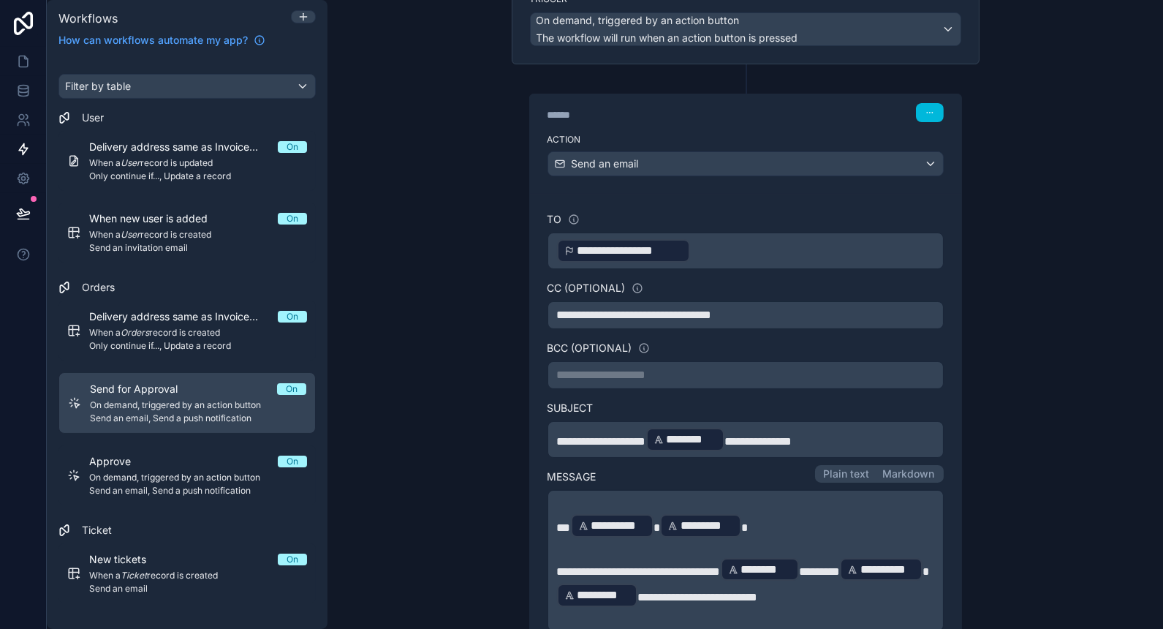
click at [1057, 363] on div "**********" at bounding box center [746, 314] width 836 height 629
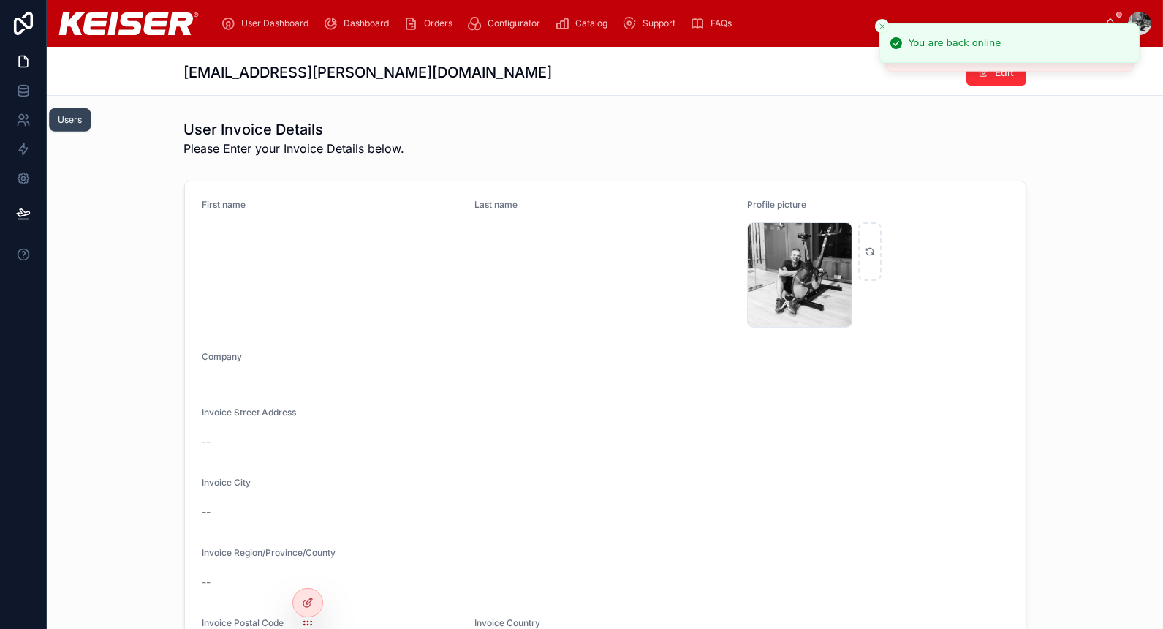
click at [25, 125] on icon at bounding box center [21, 124] width 7 height 4
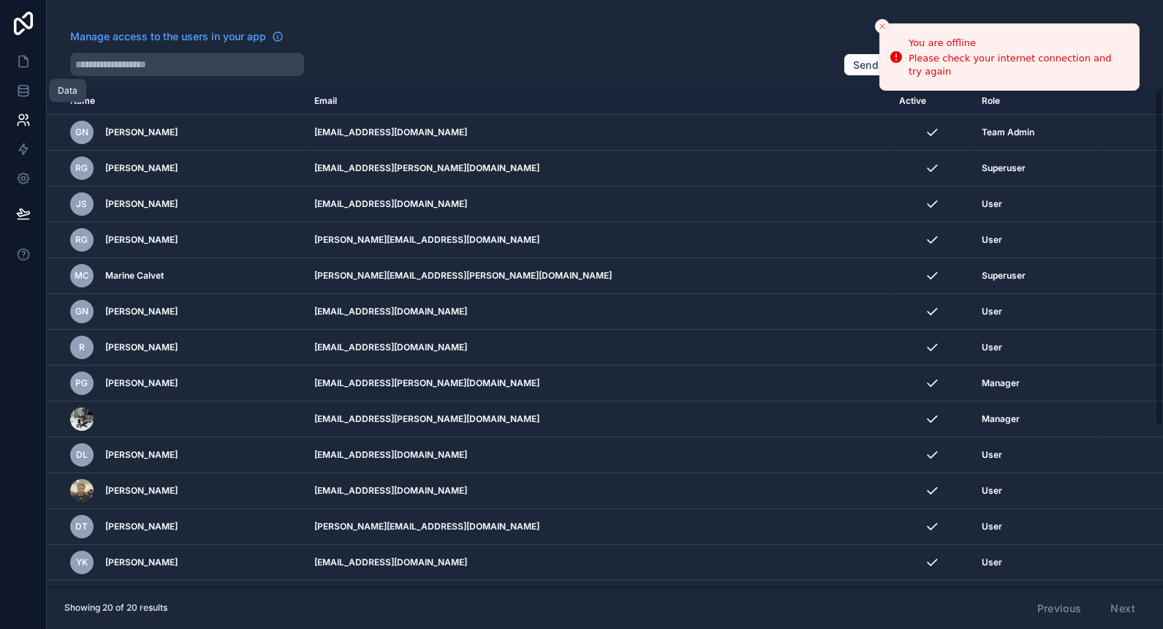
click at [23, 84] on icon at bounding box center [23, 90] width 15 height 15
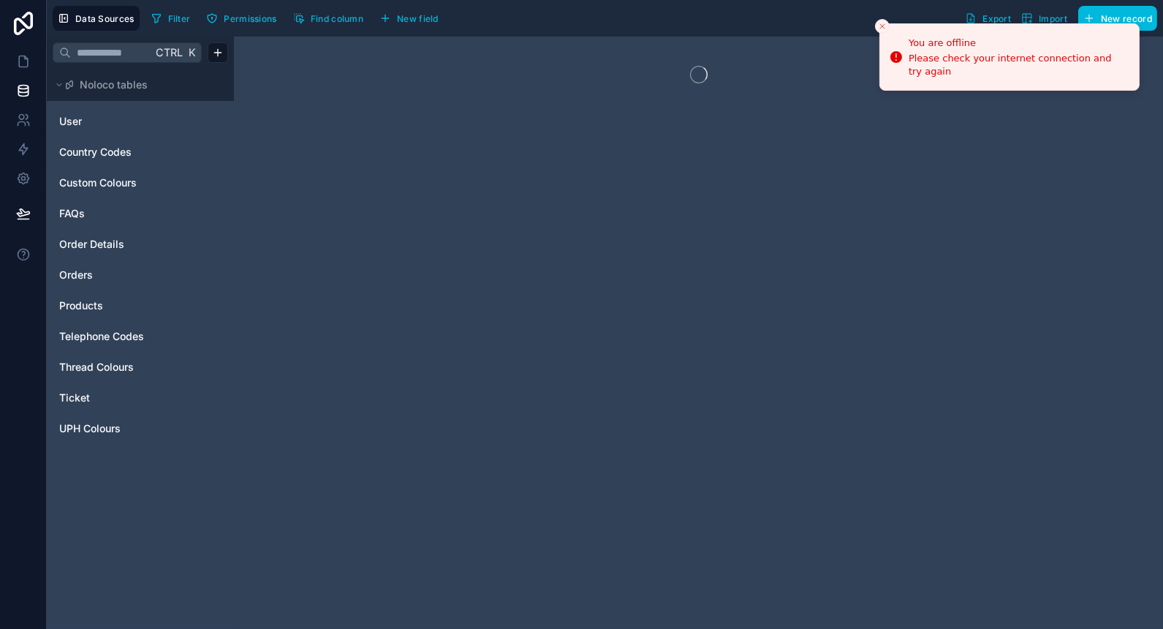
click at [83, 118] on link "User" at bounding box center [118, 121] width 118 height 15
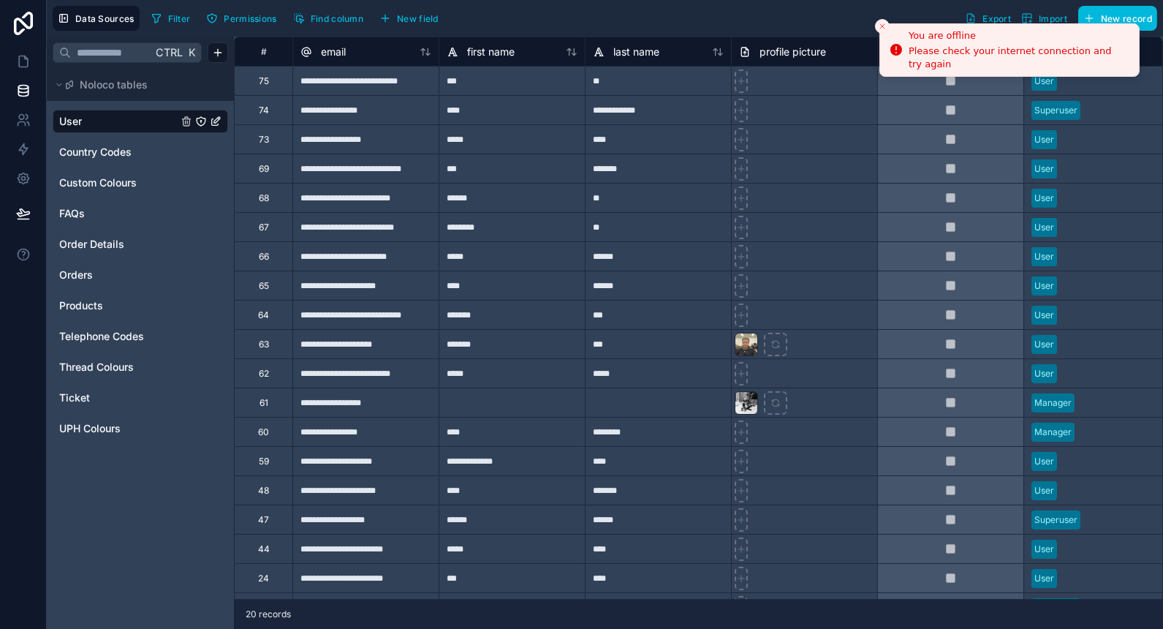
click at [886, 26] on button "Close toast" at bounding box center [882, 26] width 15 height 15
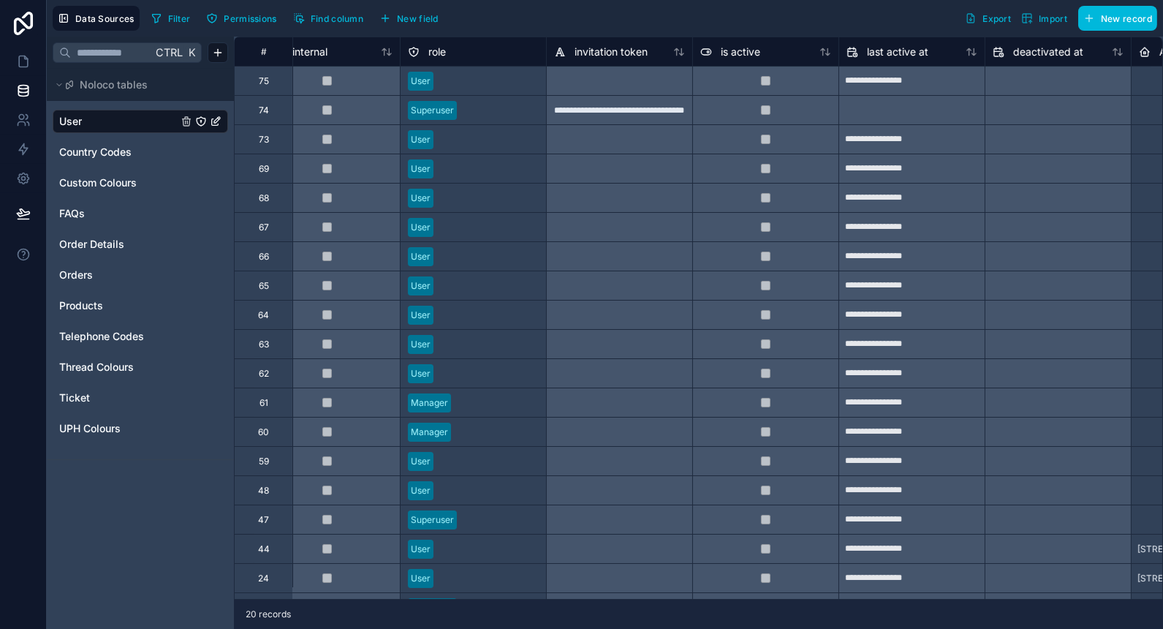
scroll to position [0, 623]
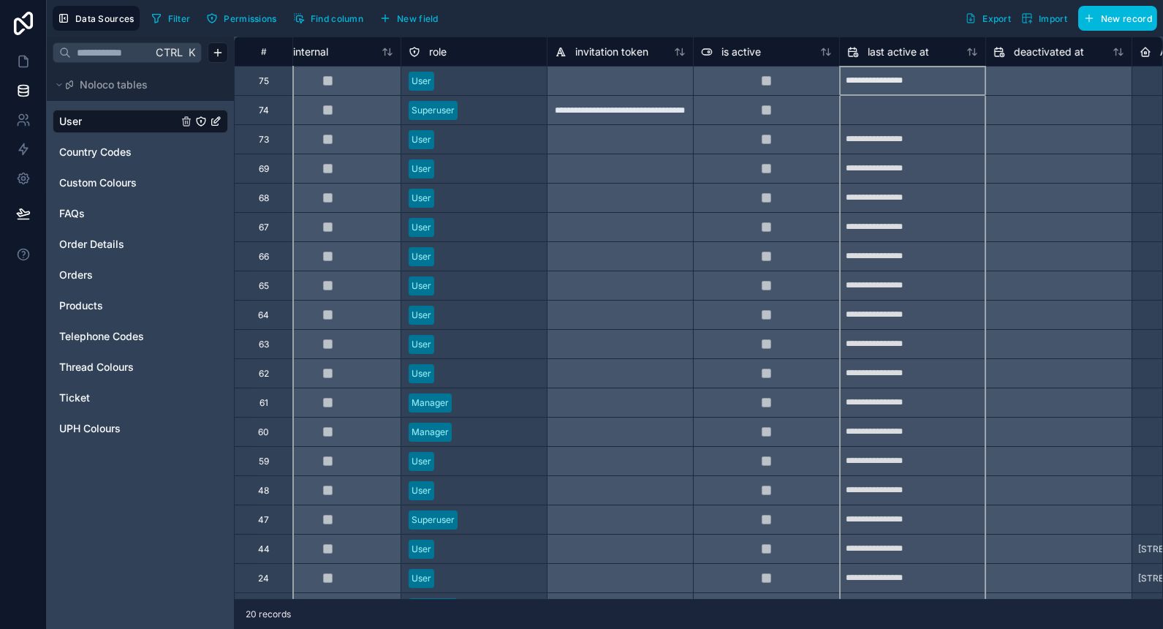
click at [977, 53] on icon at bounding box center [973, 52] width 12 height 12
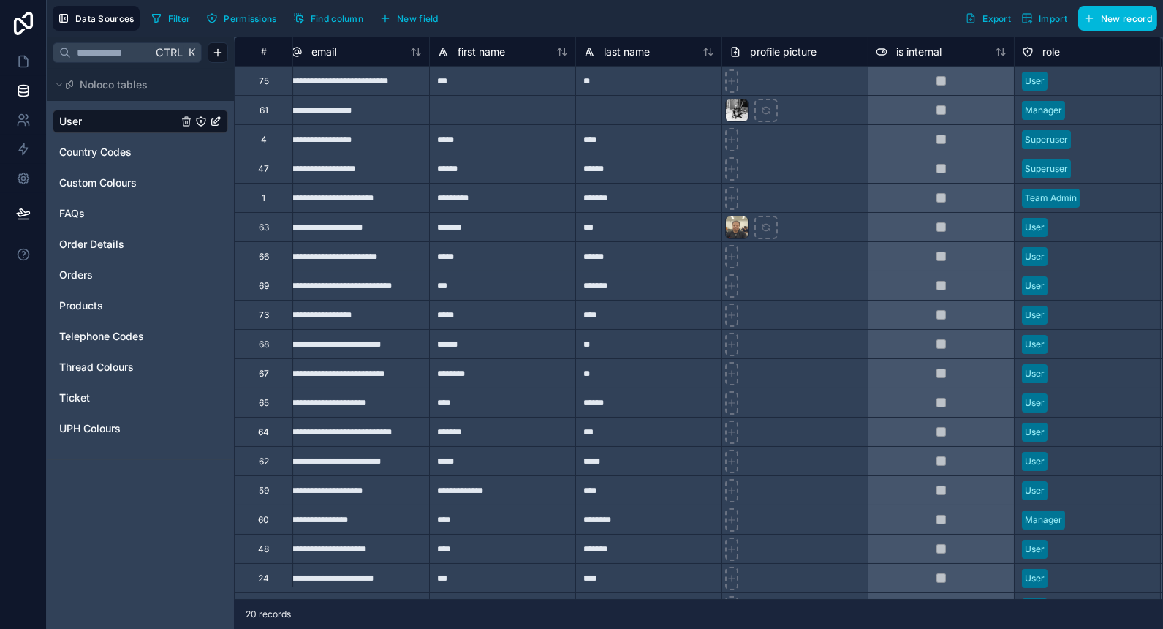
scroll to position [0, 0]
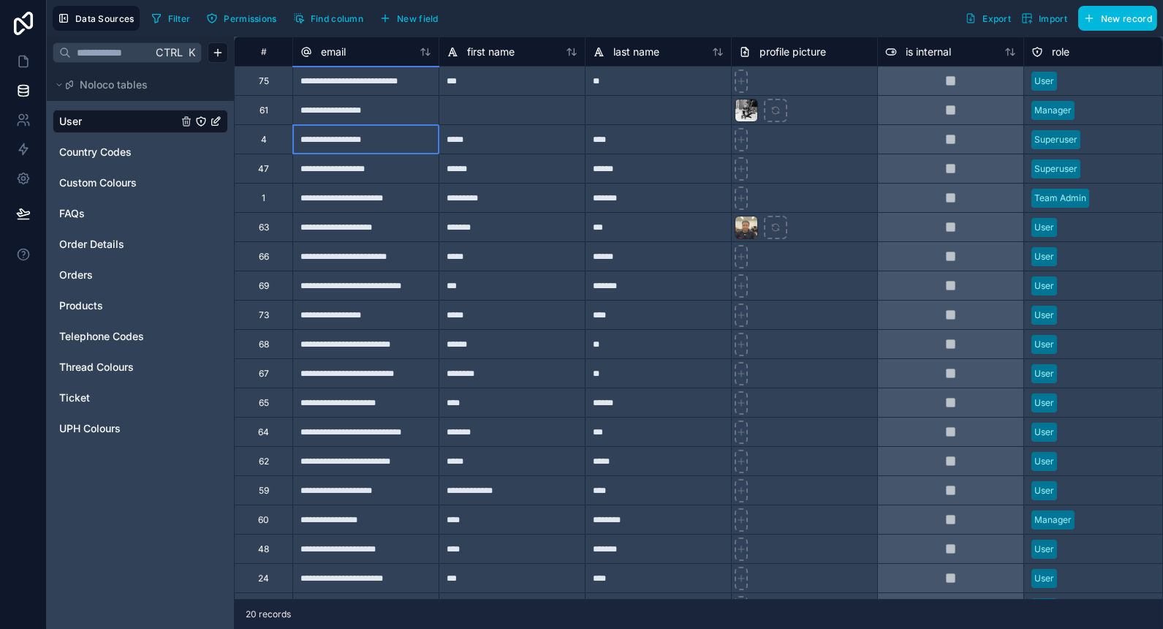
click at [385, 145] on div "**********" at bounding box center [365, 138] width 146 height 29
click at [16, 63] on icon at bounding box center [23, 61] width 15 height 15
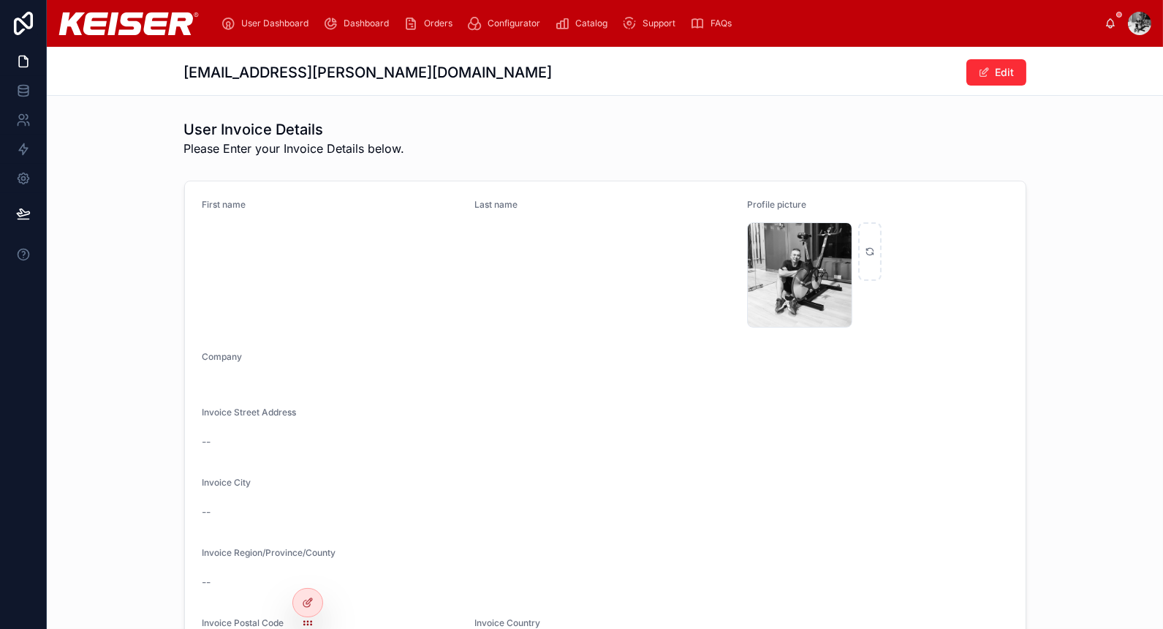
click at [350, 25] on span "Dashboard" at bounding box center [366, 24] width 45 height 12
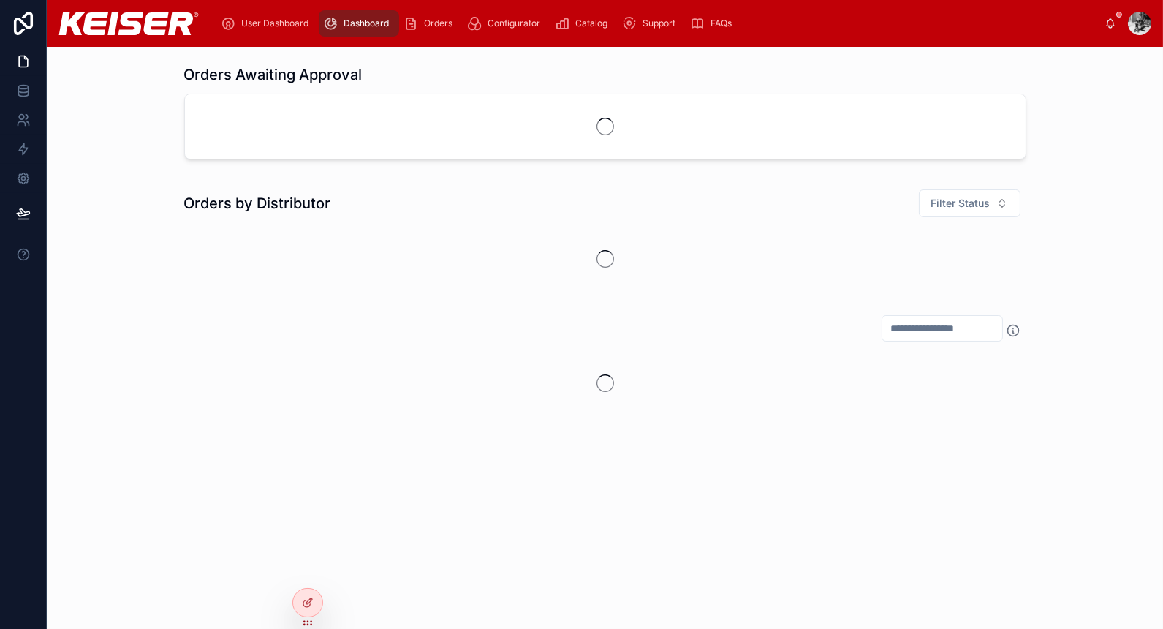
click at [0, 0] on icon at bounding box center [0, 0] width 0 height 0
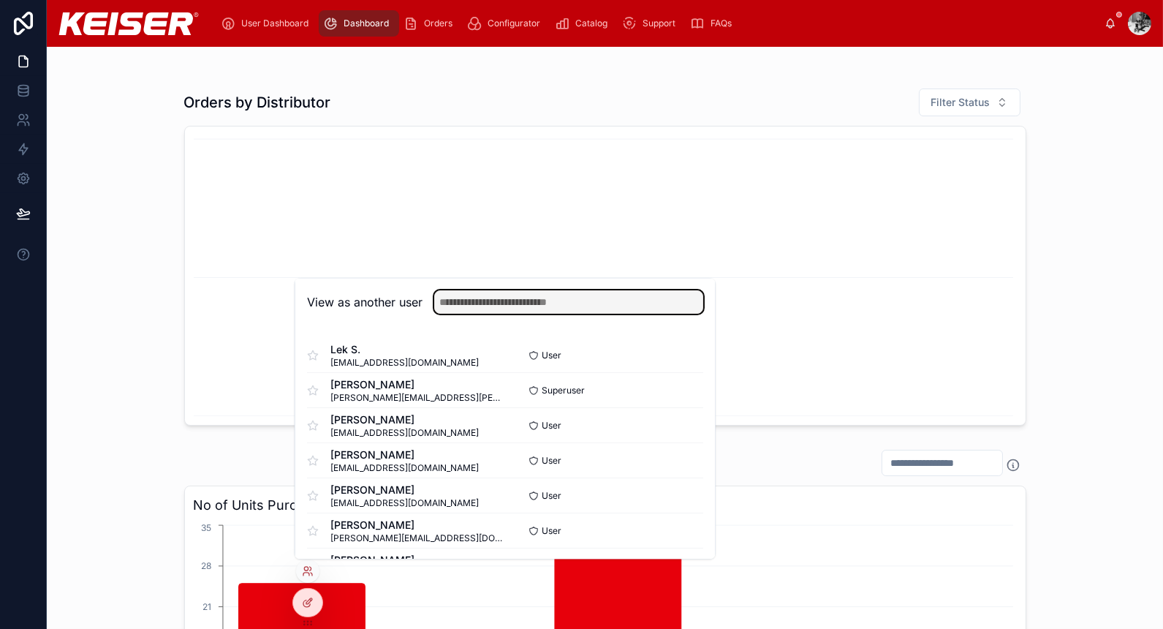
click at [537, 304] on input "text" at bounding box center [568, 301] width 269 height 23
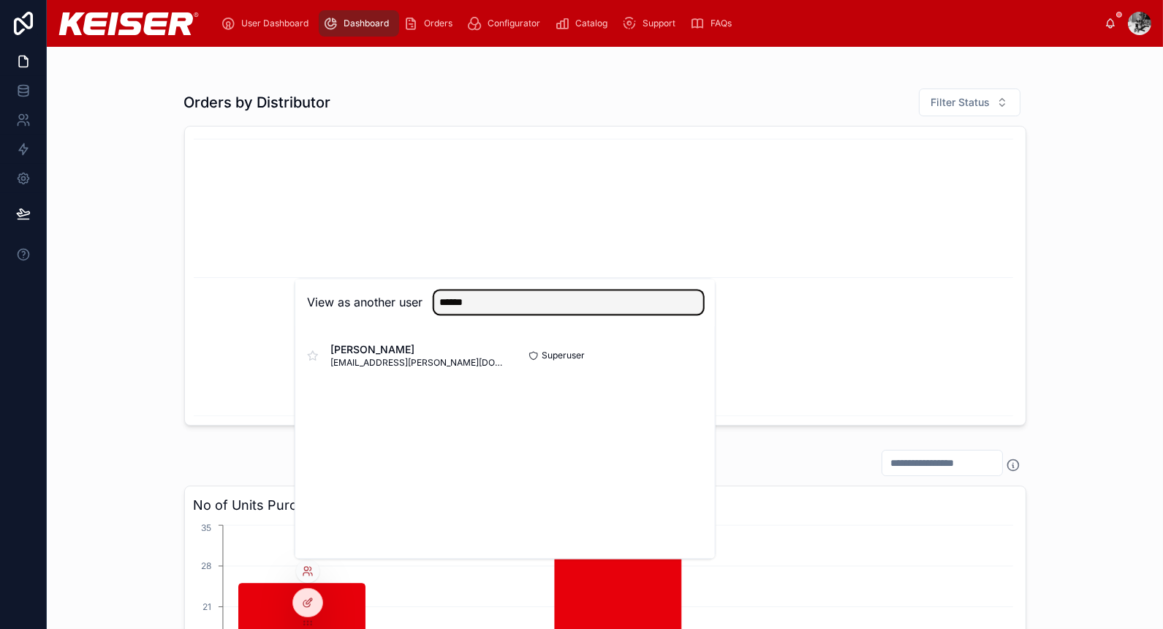
type input "******"
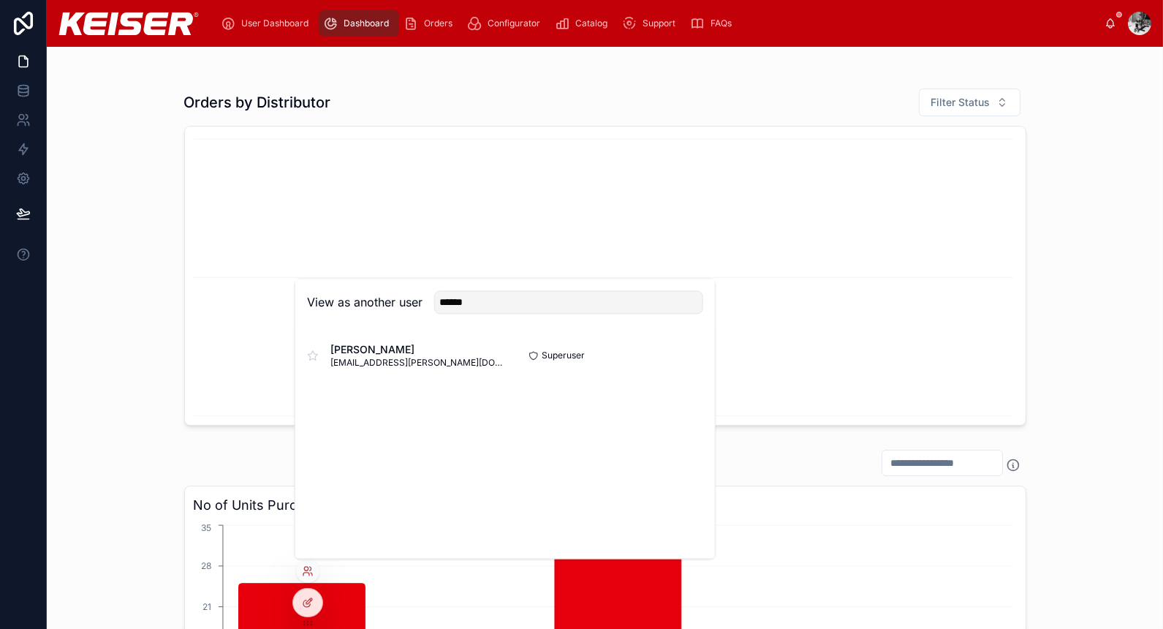
click at [0, 0] on button "Select" at bounding box center [0, 0] width 0 height 0
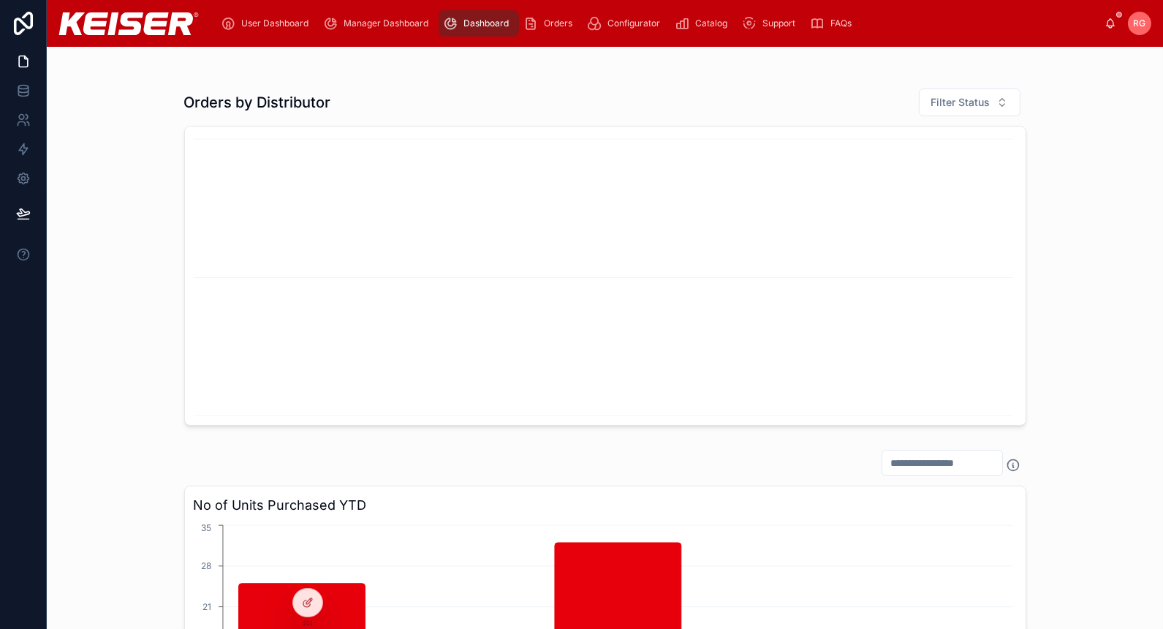
click at [378, 25] on span "Manager Dashboard" at bounding box center [386, 24] width 85 height 12
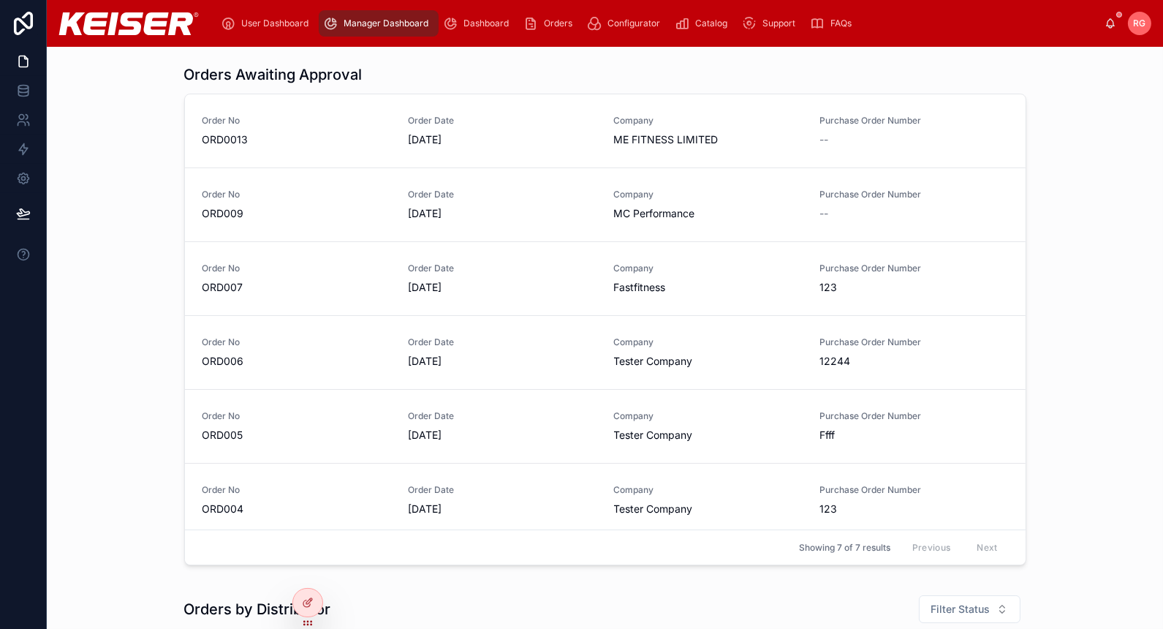
click at [679, 145] on span "ME FITNESS LIMITED" at bounding box center [708, 139] width 189 height 15
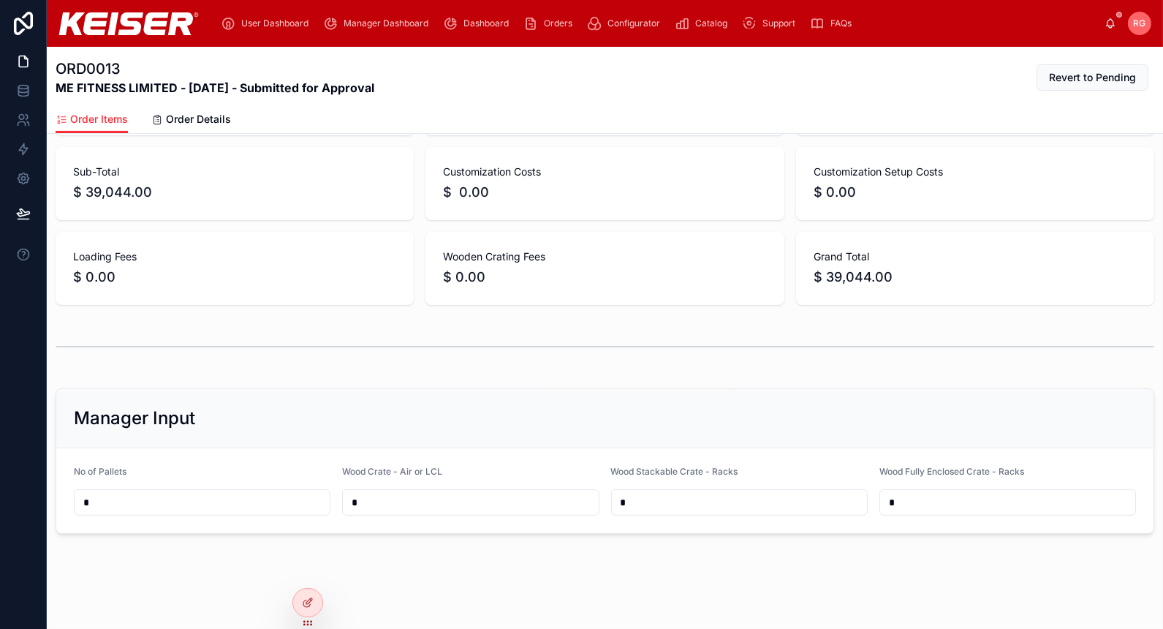
scroll to position [755, 0]
click at [323, 469] on div "No of Pallets" at bounding box center [202, 475] width 257 height 18
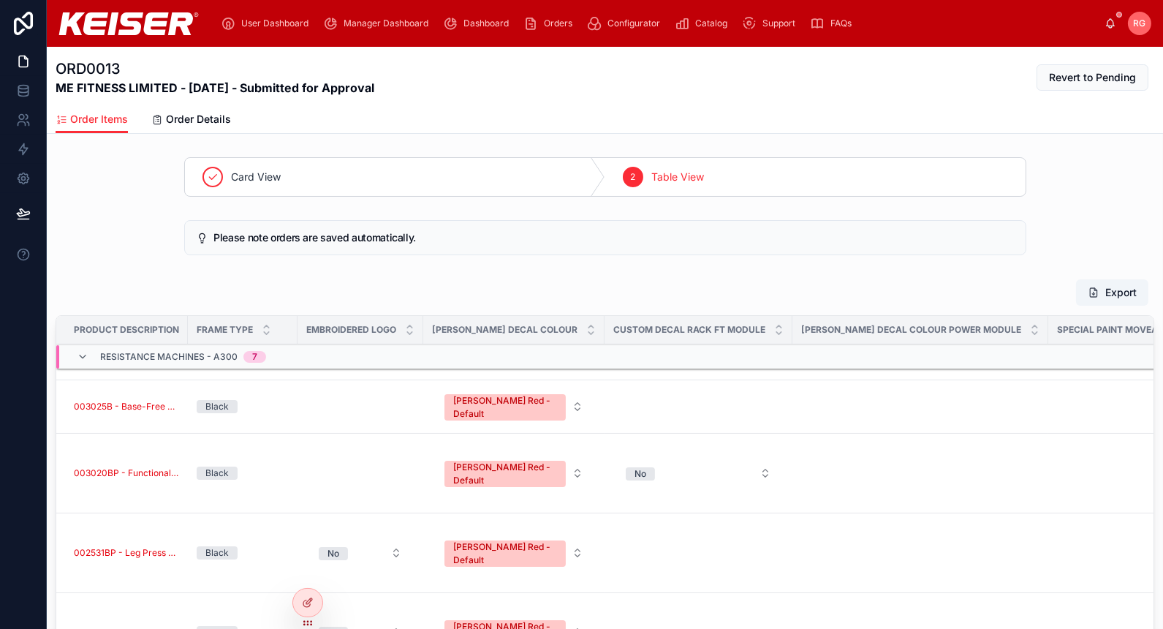
click at [302, 608] on icon at bounding box center [308, 603] width 12 height 12
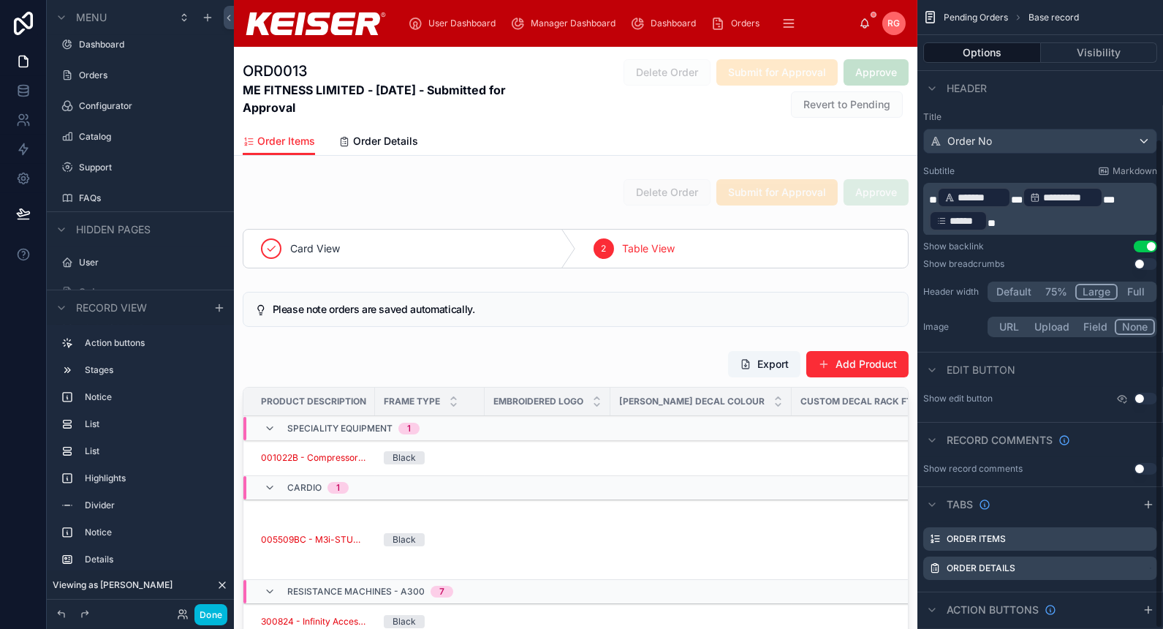
scroll to position [178, 0]
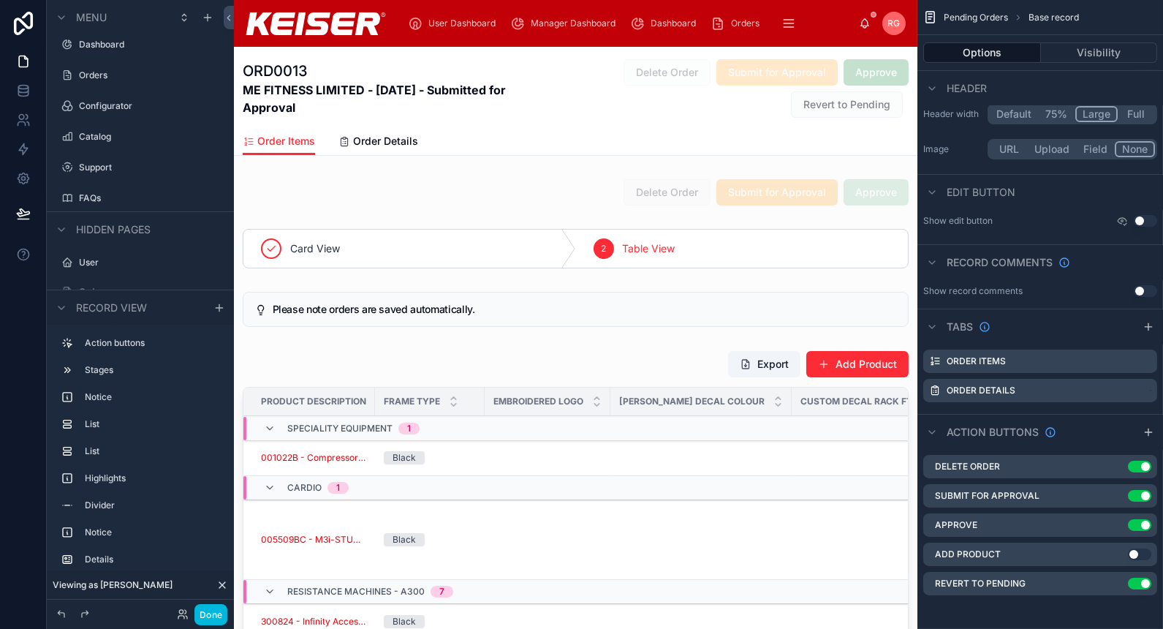
click at [0, 0] on icon "scrollable content" at bounding box center [0, 0] width 0 height 0
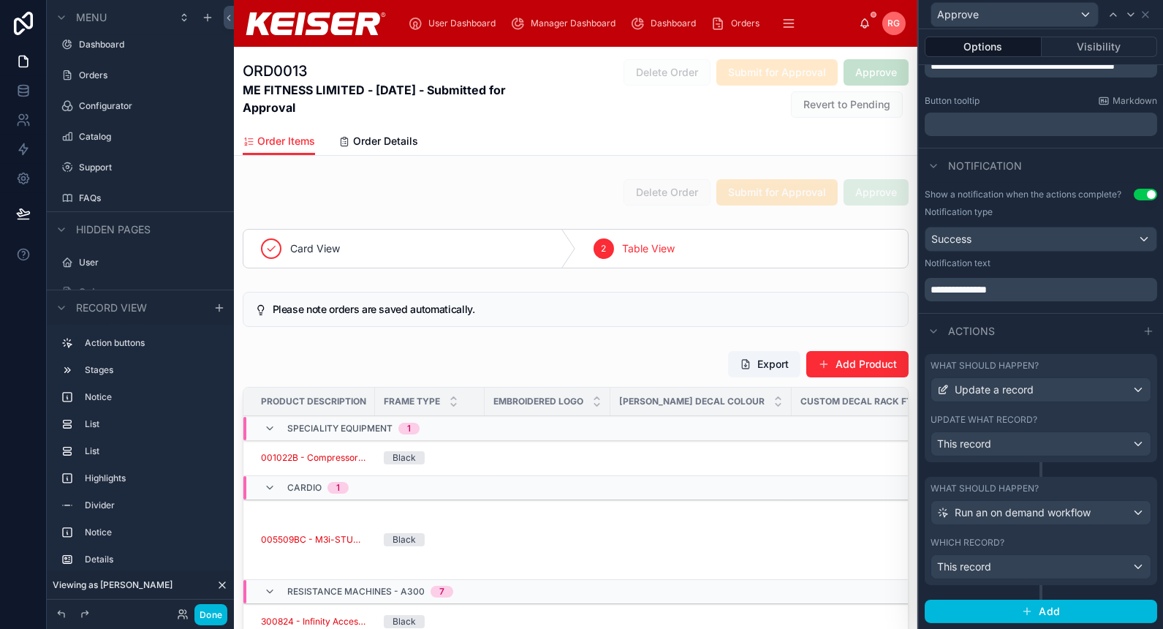
scroll to position [0, 0]
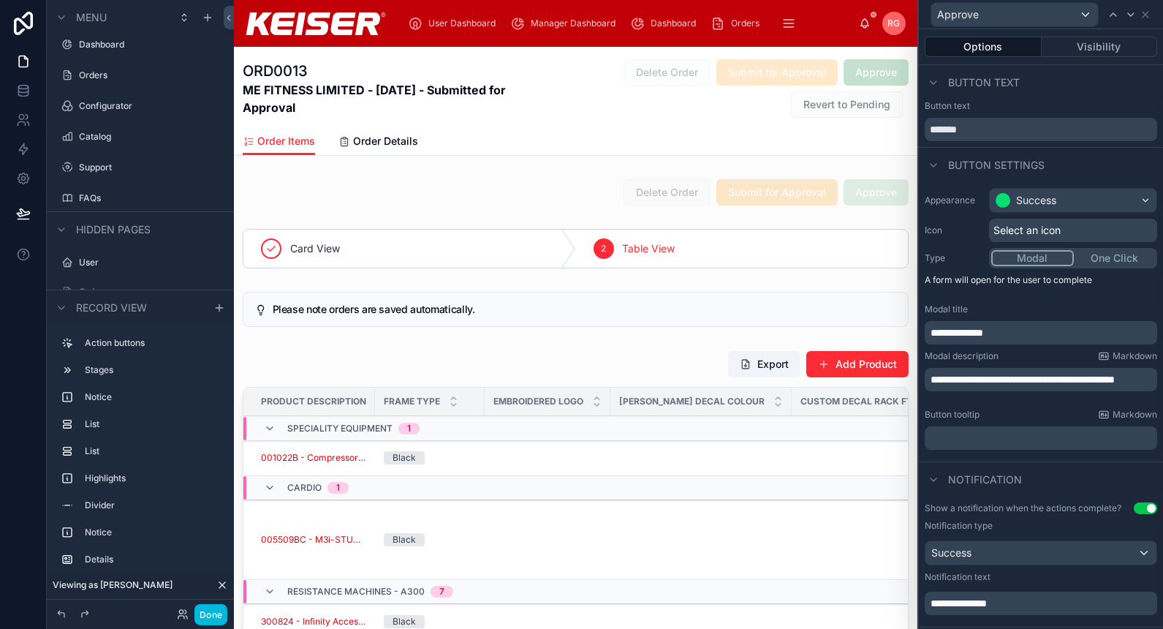
click at [1097, 47] on button "Visibility" at bounding box center [1100, 47] width 116 height 20
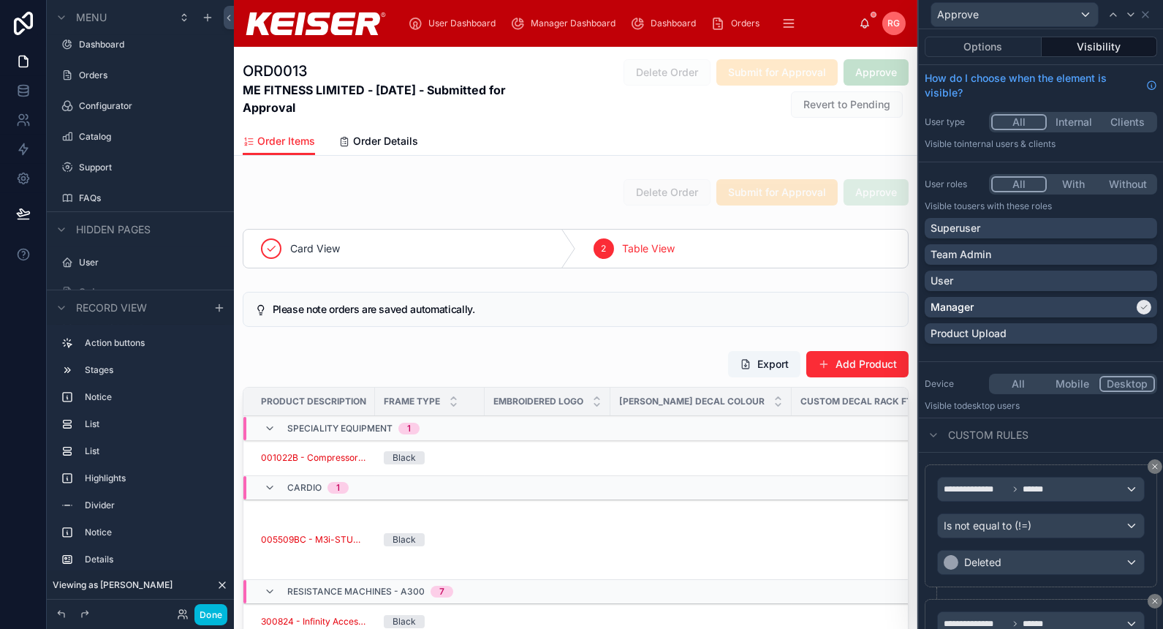
click at [1035, 229] on div "Superuser" at bounding box center [1041, 228] width 221 height 15
click at [215, 614] on button "Done" at bounding box center [210, 614] width 33 height 21
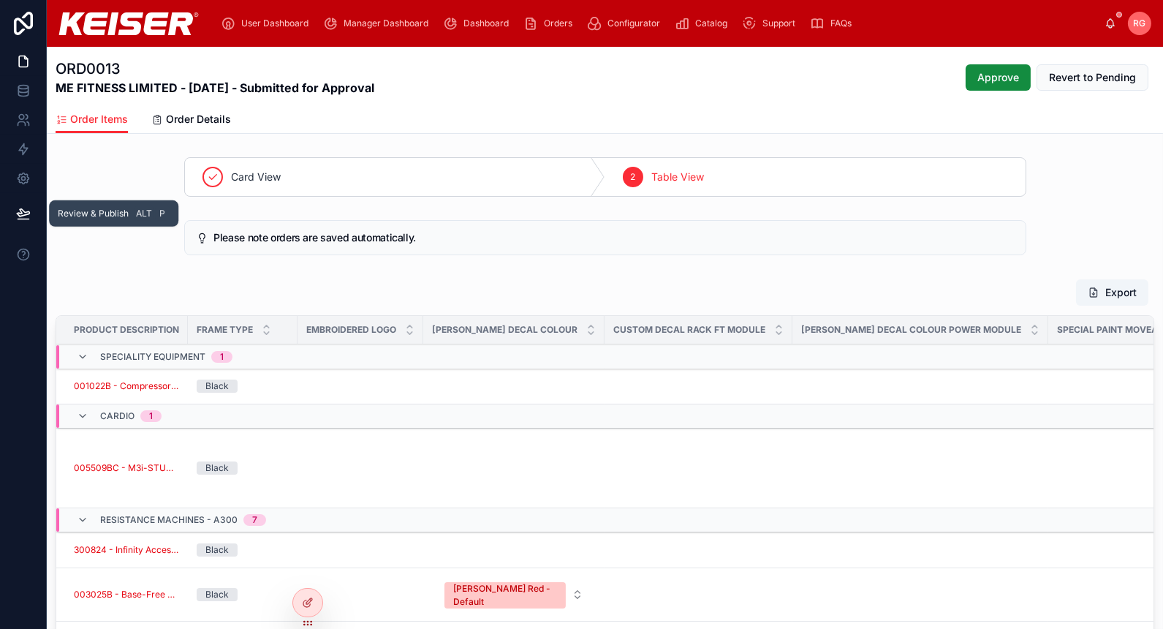
click at [23, 211] on icon at bounding box center [23, 212] width 12 height 7
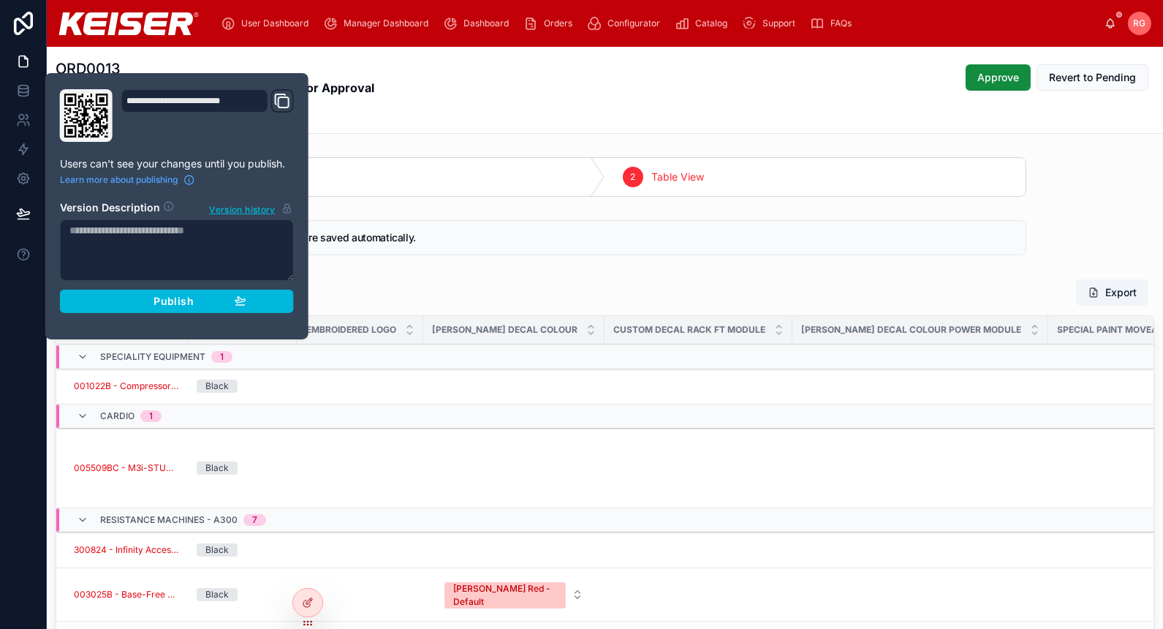
click at [206, 295] on div "Publish" at bounding box center [176, 301] width 139 height 13
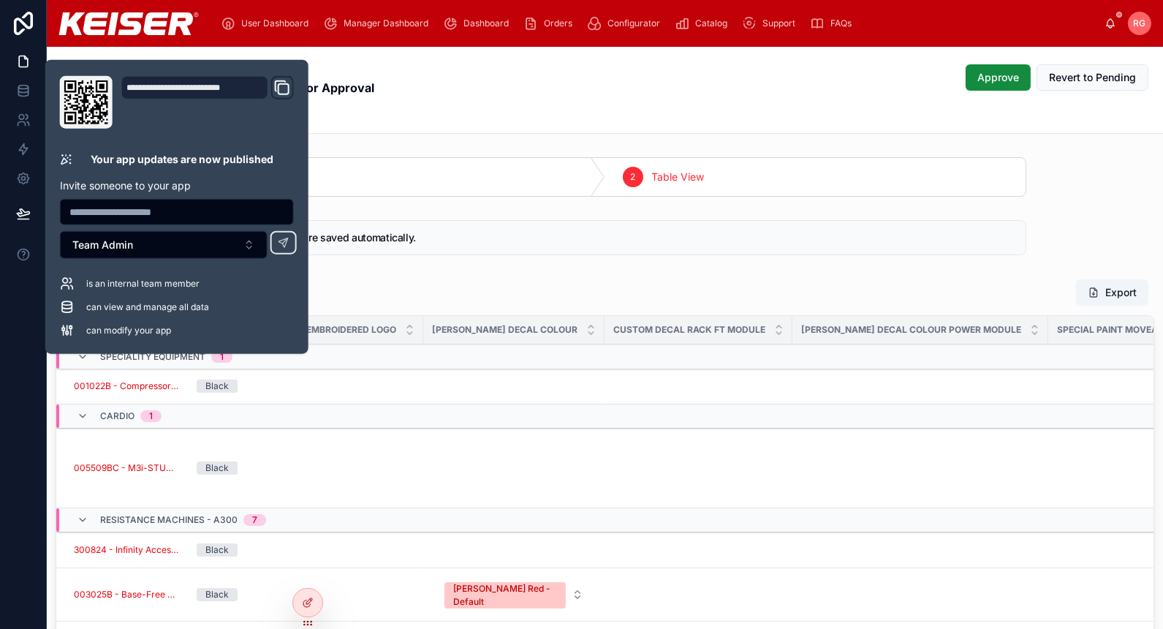
click at [663, 107] on div "Order Items Order Details" at bounding box center [605, 119] width 1099 height 28
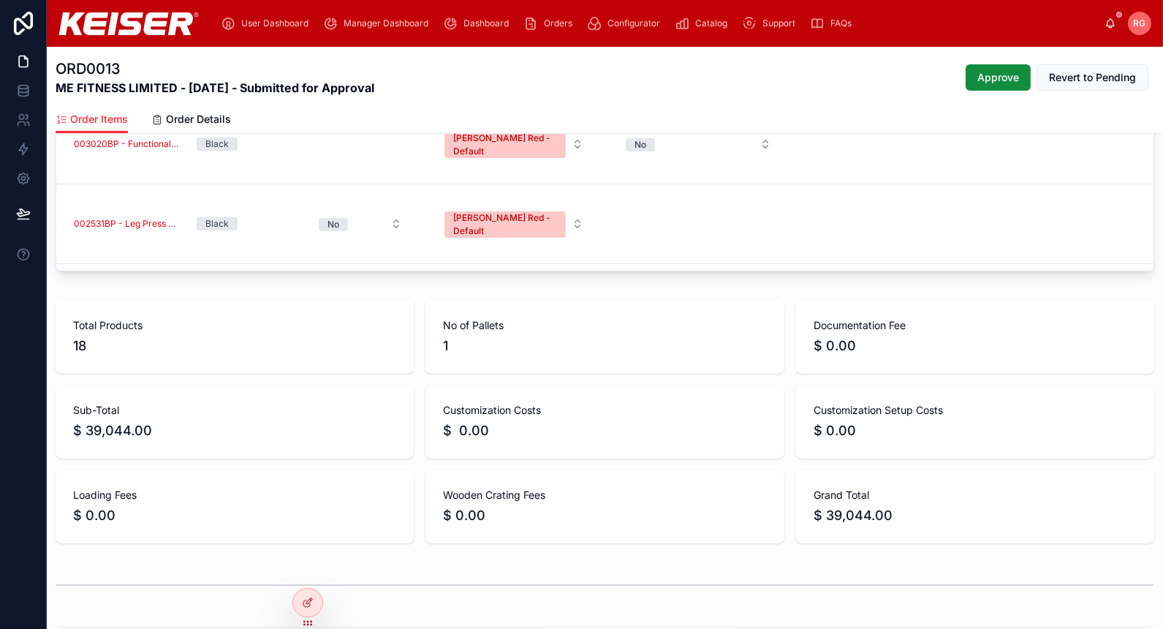
scroll to position [755, 0]
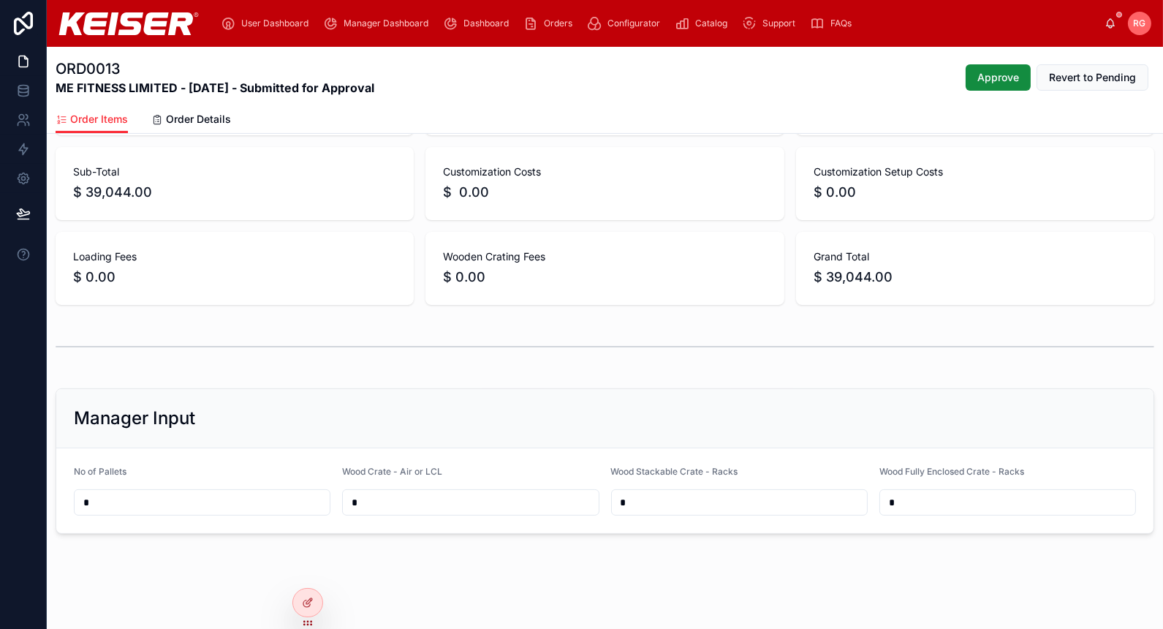
click at [306, 614] on div at bounding box center [307, 603] width 29 height 28
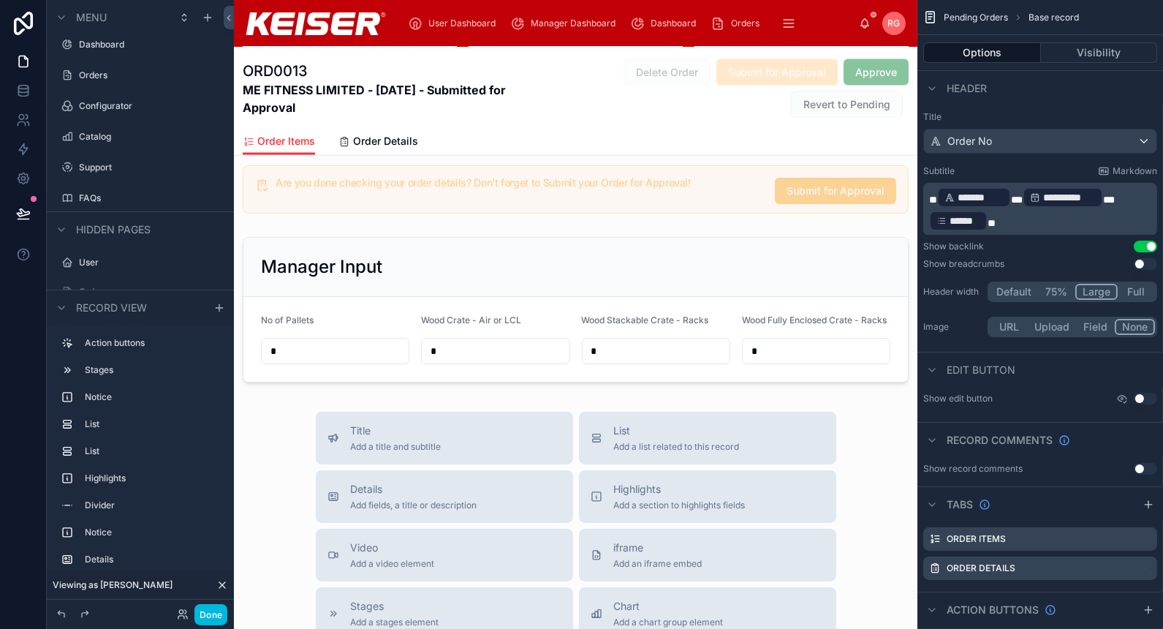
scroll to position [4094, 0]
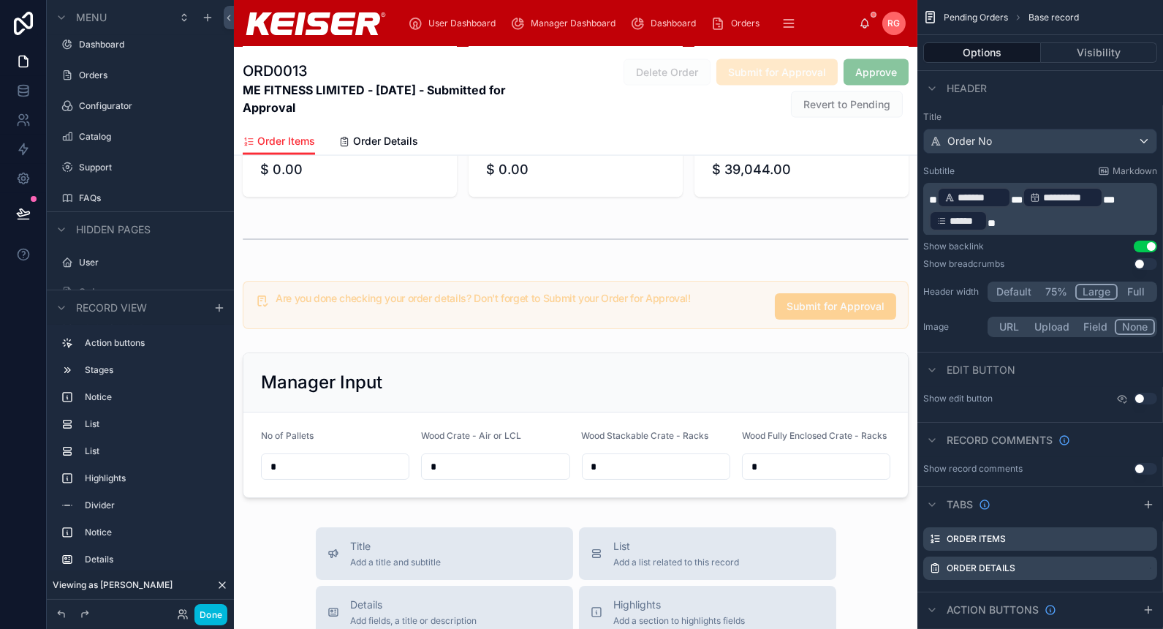
click at [616, 364] on div at bounding box center [576, 425] width 684 height 157
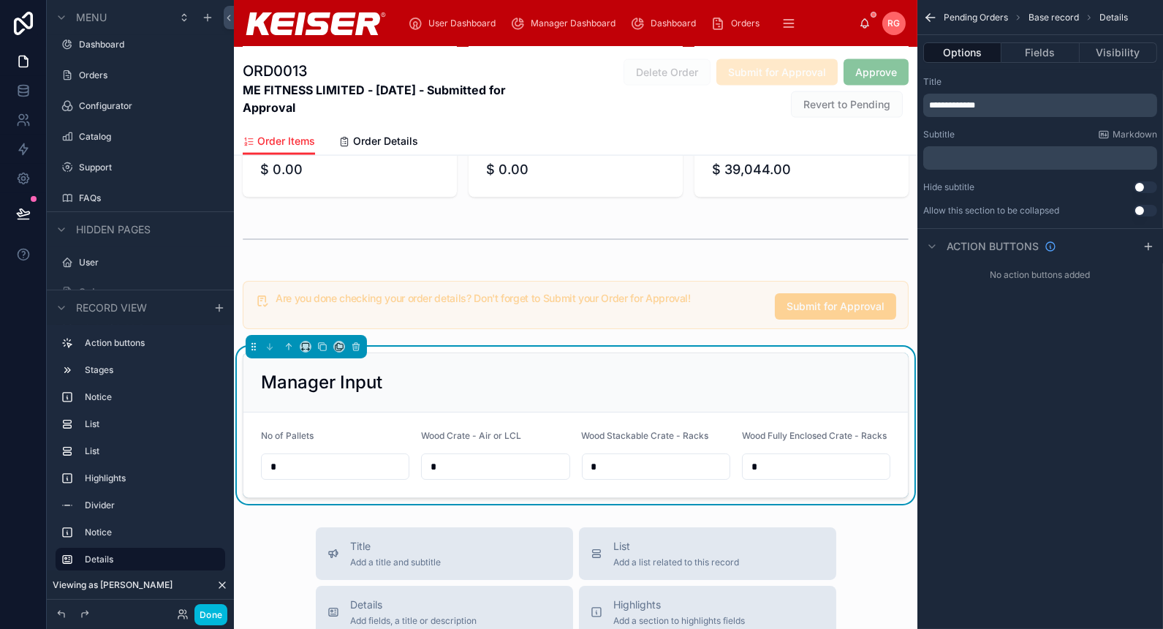
click at [1116, 55] on button "Visibility" at bounding box center [1119, 52] width 78 height 20
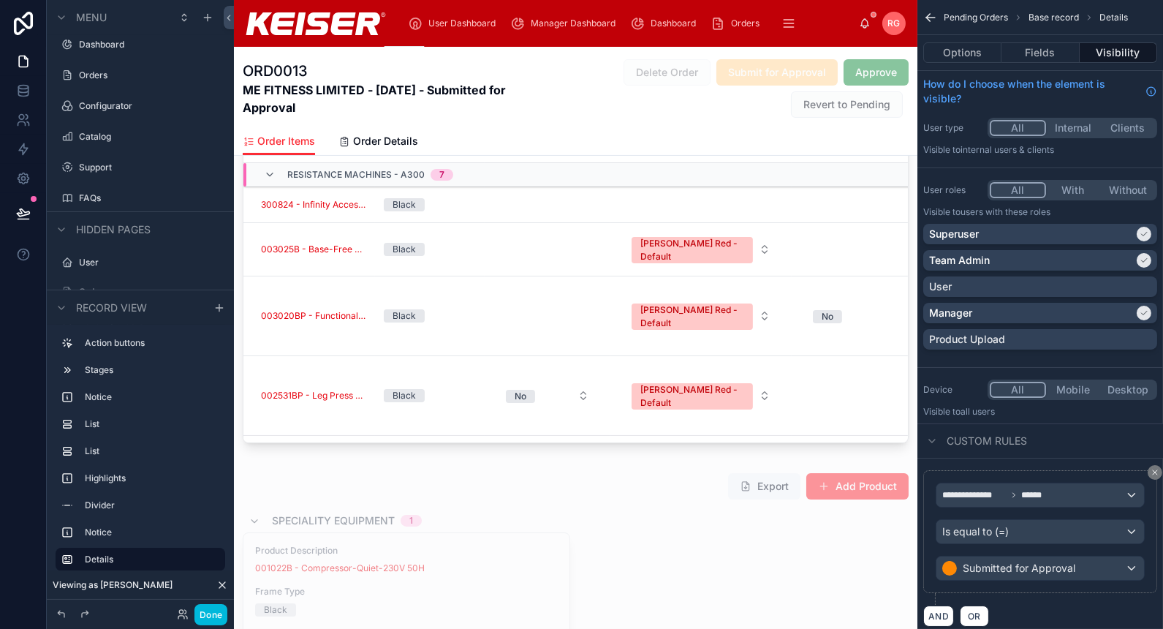
scroll to position [0, 0]
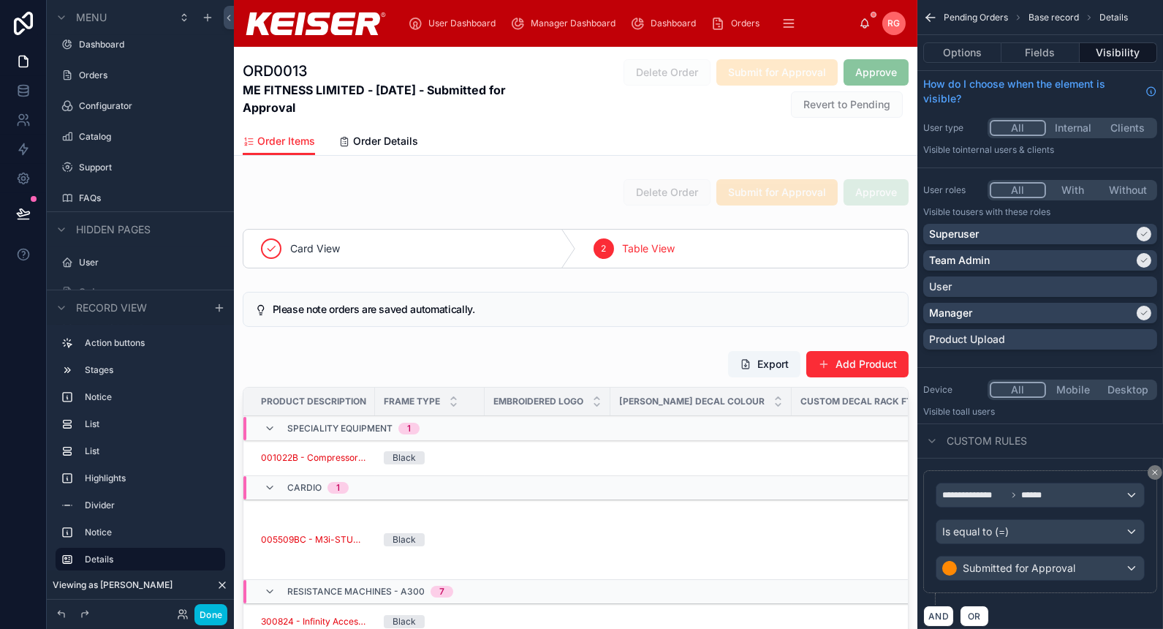
click at [216, 612] on button "Done" at bounding box center [210, 614] width 33 height 21
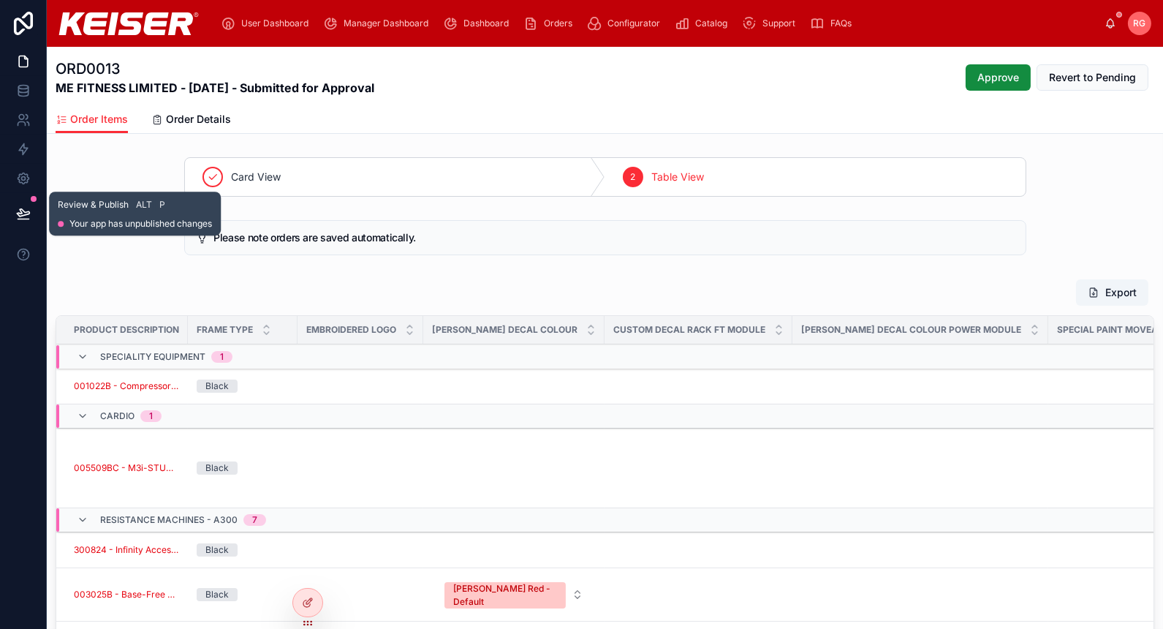
click at [23, 207] on icon at bounding box center [23, 213] width 15 height 15
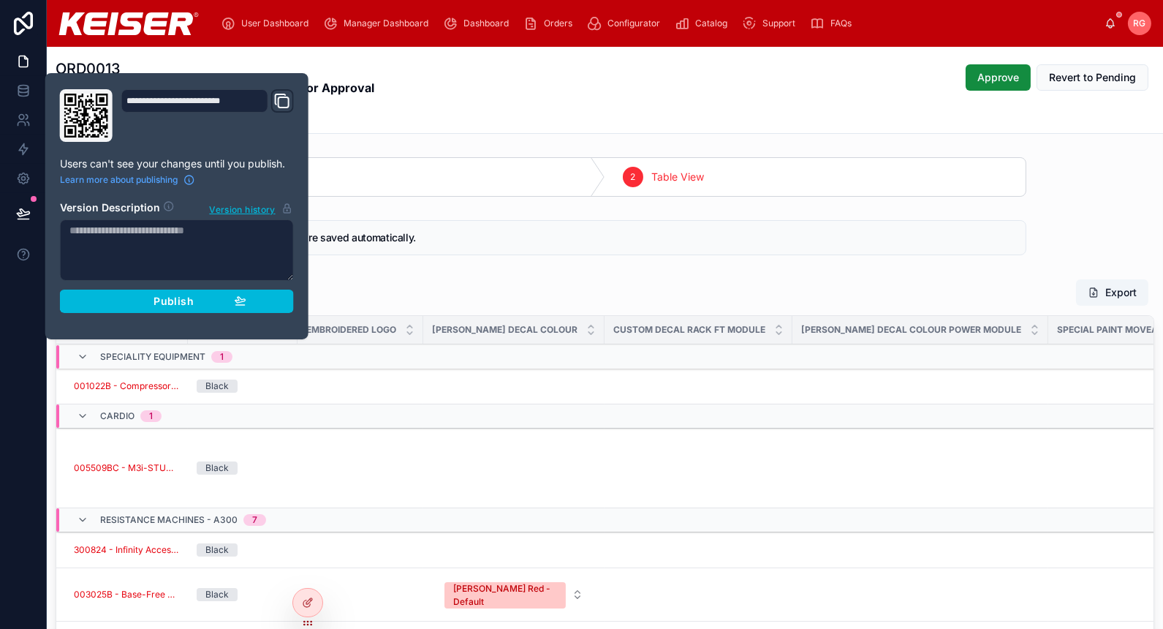
click at [230, 308] on button "Publish" at bounding box center [177, 301] width 234 height 23
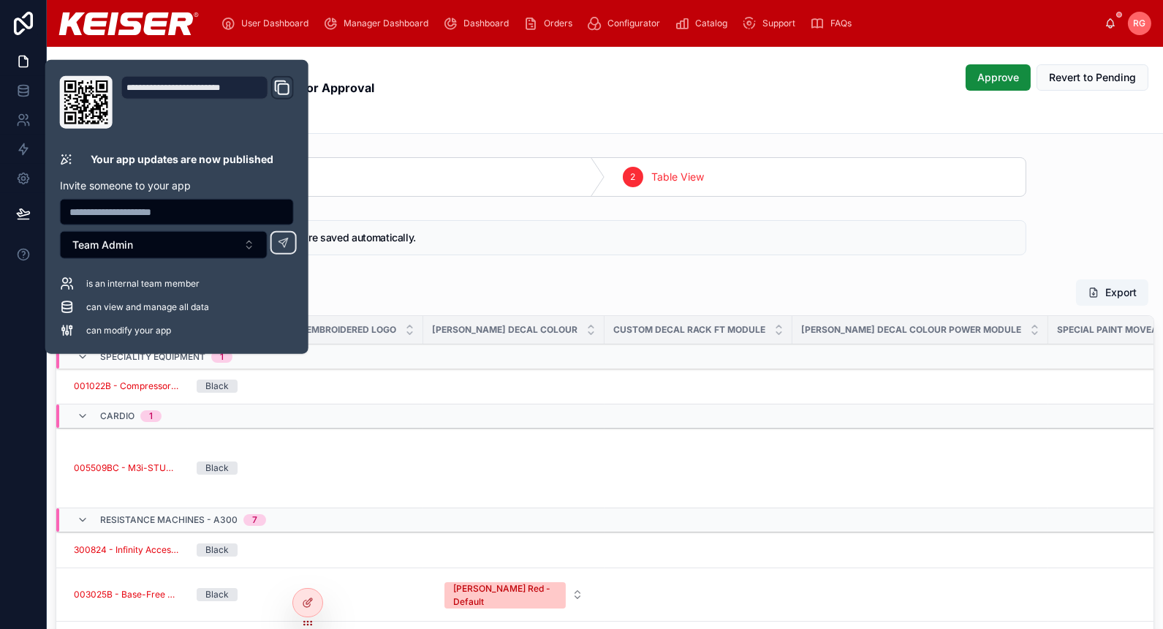
click at [1098, 170] on div "Card View 2 Table View" at bounding box center [605, 176] width 1116 height 51
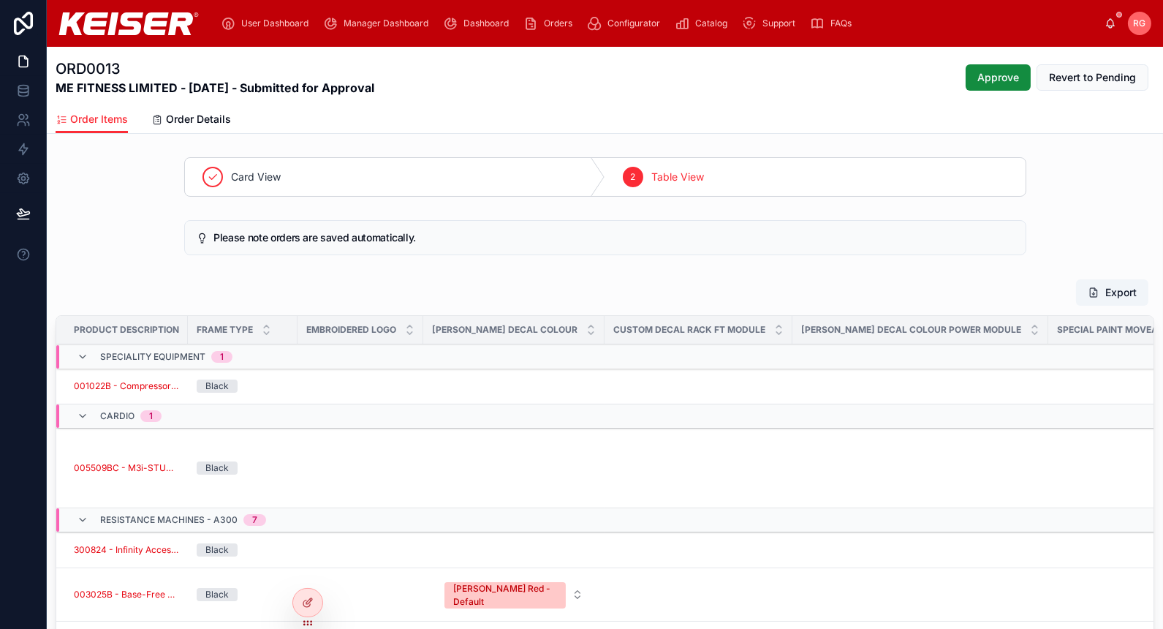
scroll to position [1, 0]
click at [269, 170] on span "Card View" at bounding box center [257, 175] width 50 height 15
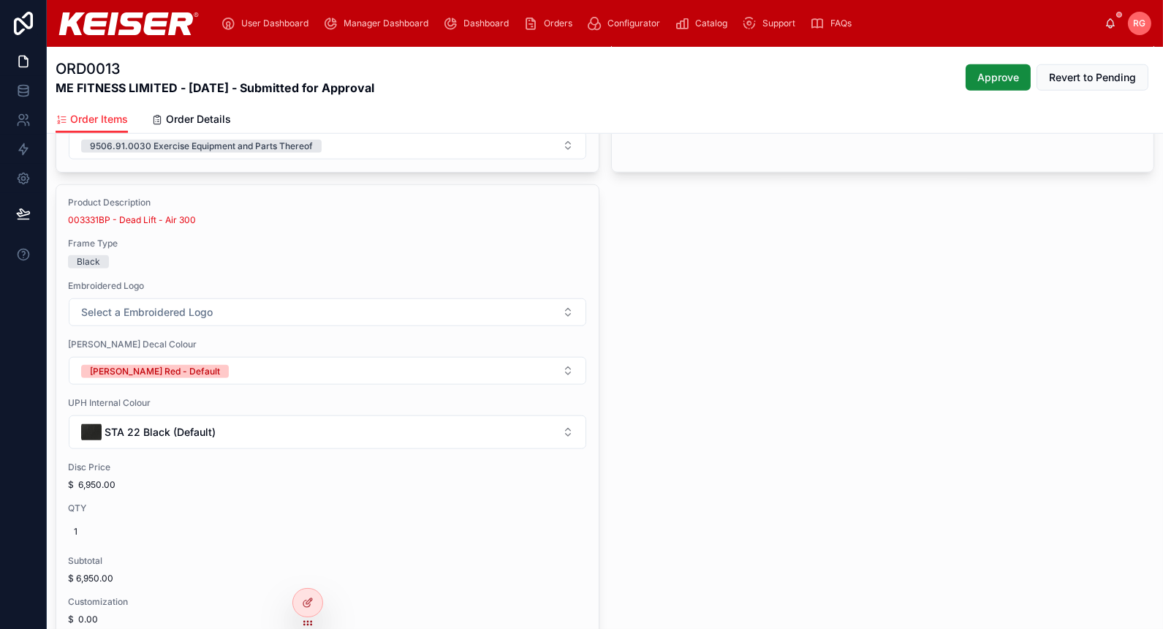
scroll to position [2621, 0]
click at [20, 83] on icon at bounding box center [23, 90] width 15 height 15
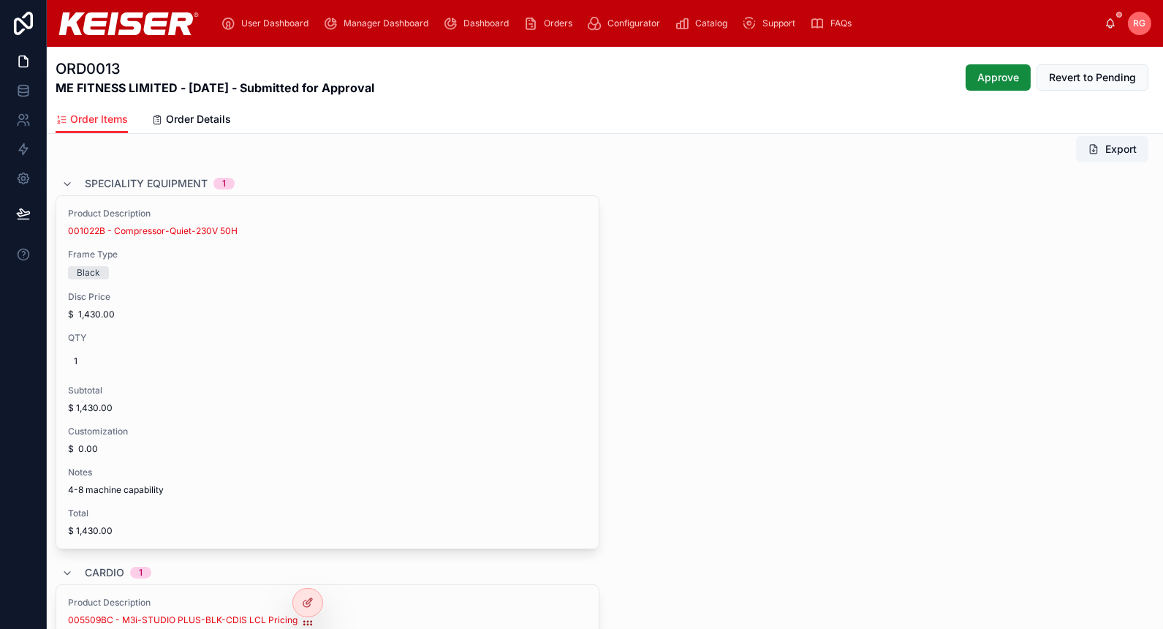
scroll to position [0, 0]
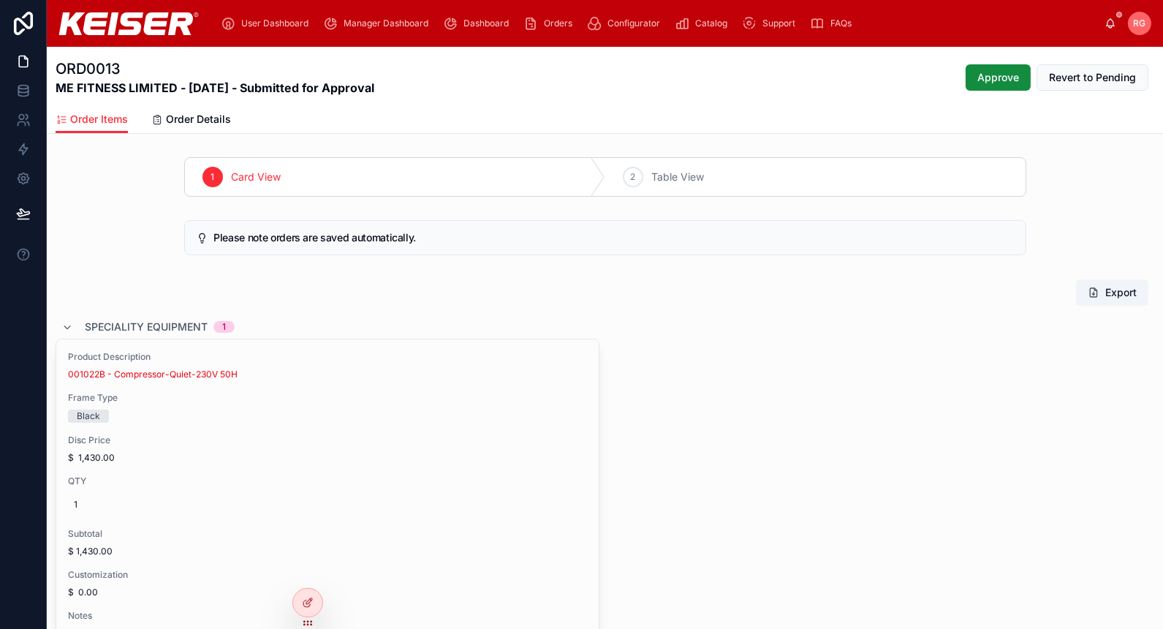
click at [180, 121] on span "Order Details" at bounding box center [198, 119] width 65 height 15
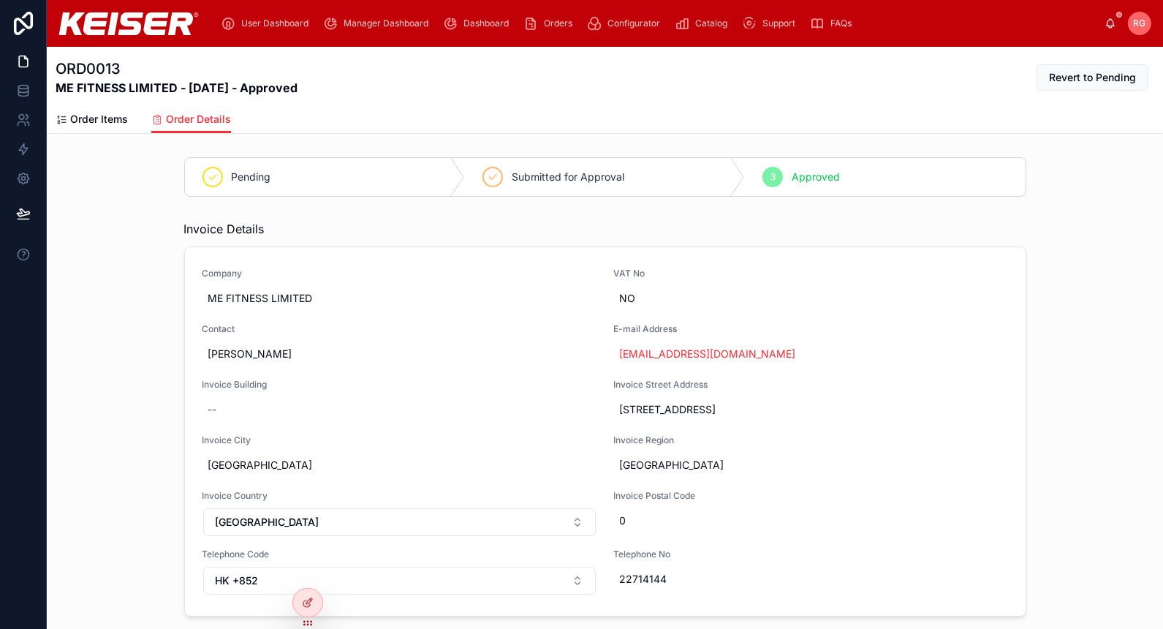
click at [657, 353] on link "[EMAIL_ADDRESS][DOMAIN_NAME]" at bounding box center [708, 354] width 176 height 15
click at [279, 28] on span "User Dashboard" at bounding box center [274, 24] width 67 height 12
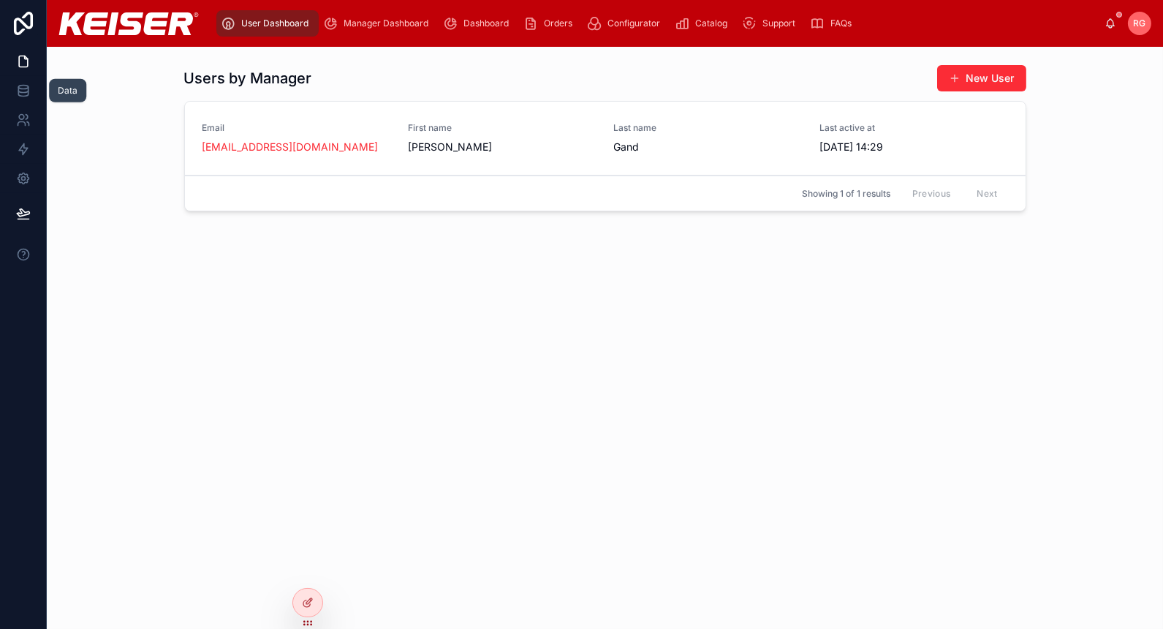
click at [34, 88] on link at bounding box center [23, 90] width 46 height 29
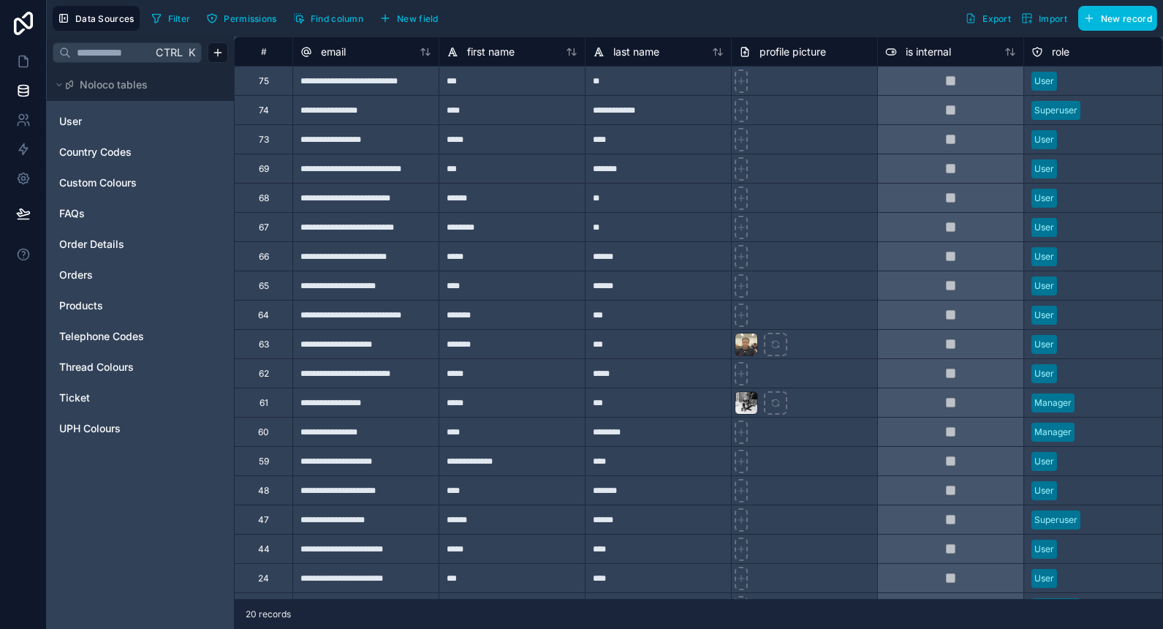
click at [114, 121] on link "User" at bounding box center [118, 121] width 118 height 15
click at [423, 56] on icon at bounding box center [426, 52] width 12 height 12
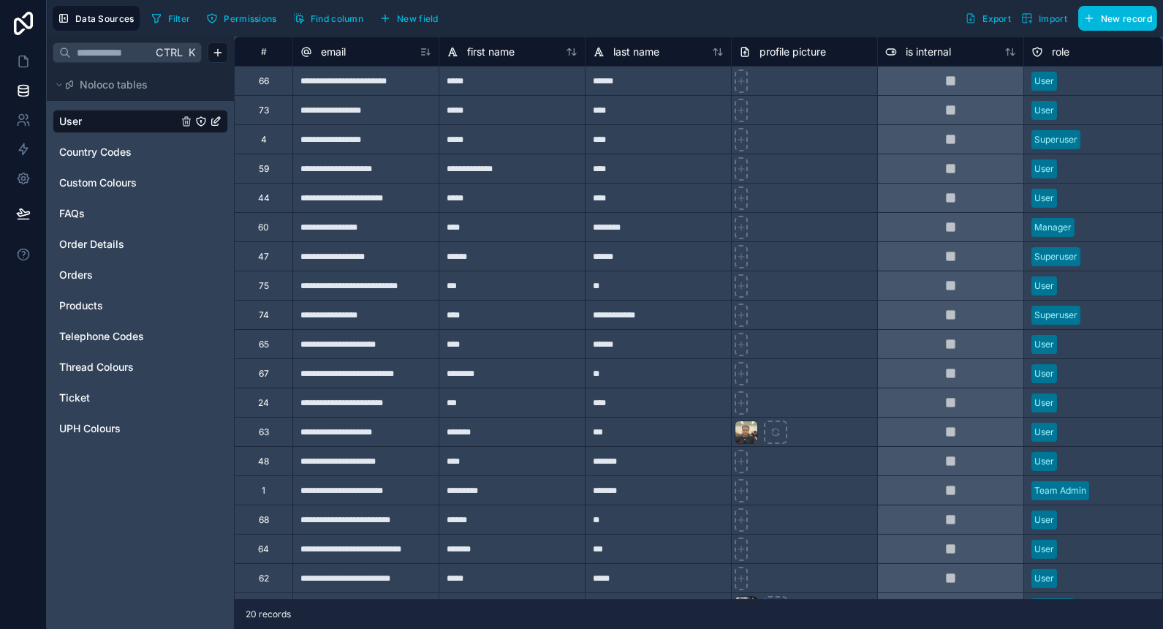
scroll to position [64, 0]
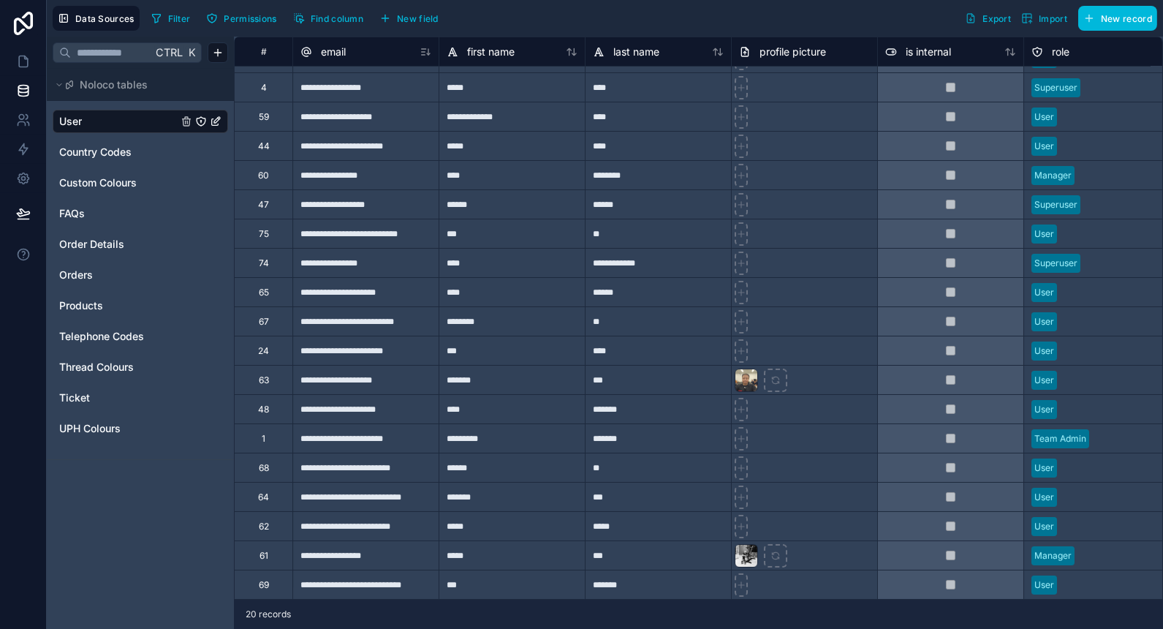
click at [690, 458] on div "**" at bounding box center [658, 467] width 146 height 29
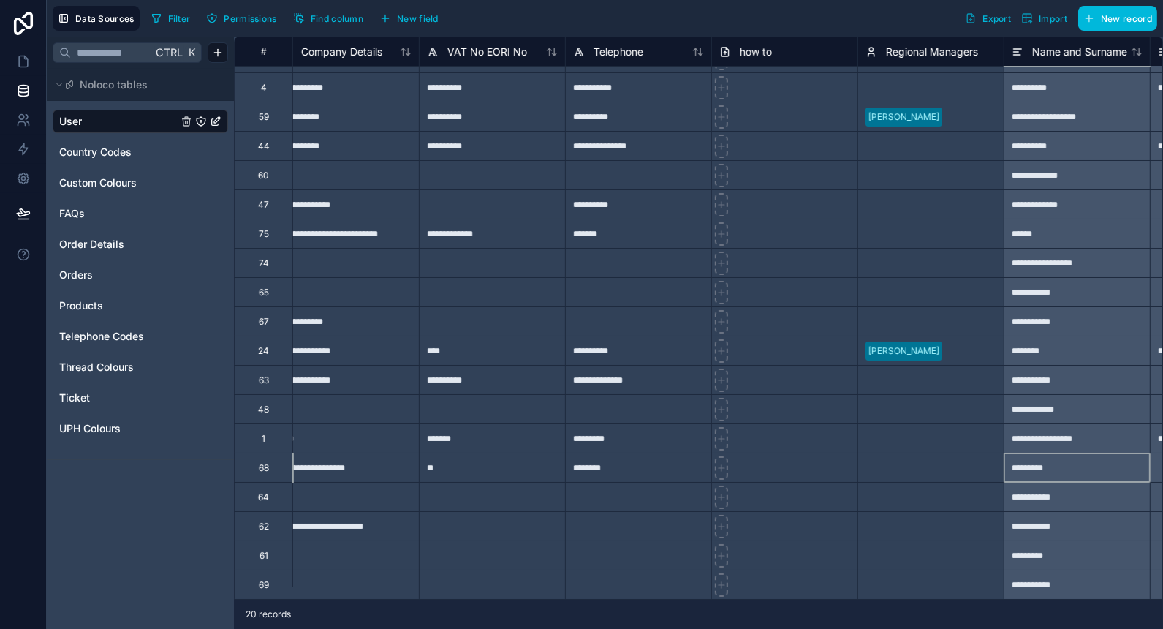
scroll to position [64, 1774]
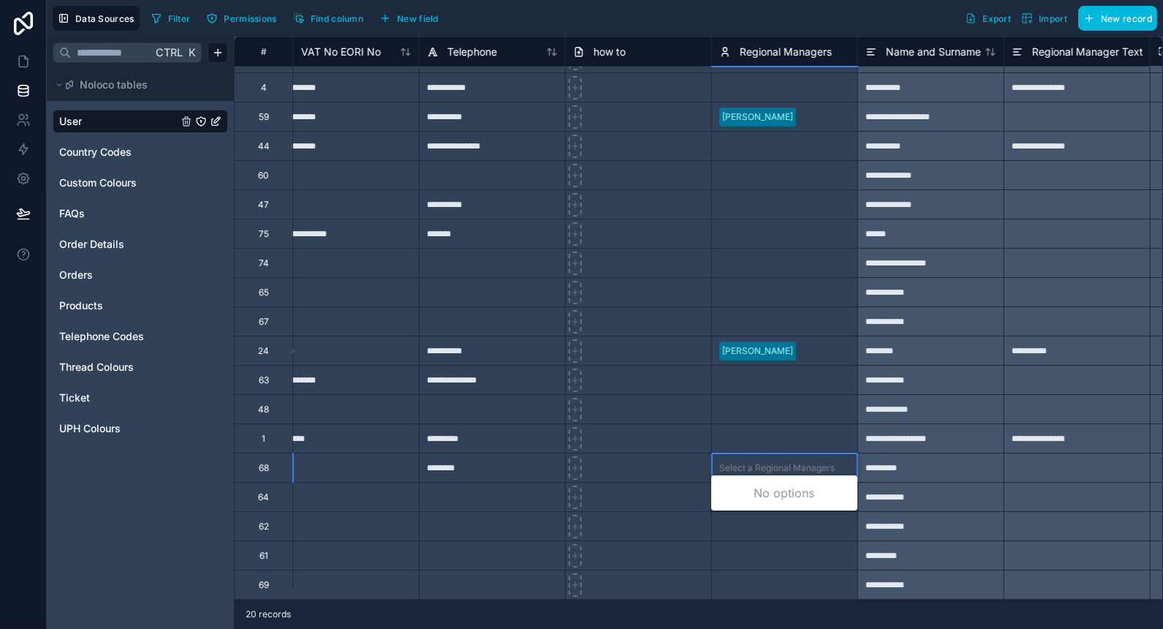
click at [763, 462] on div "Select a Regional Managers" at bounding box center [777, 468] width 116 height 12
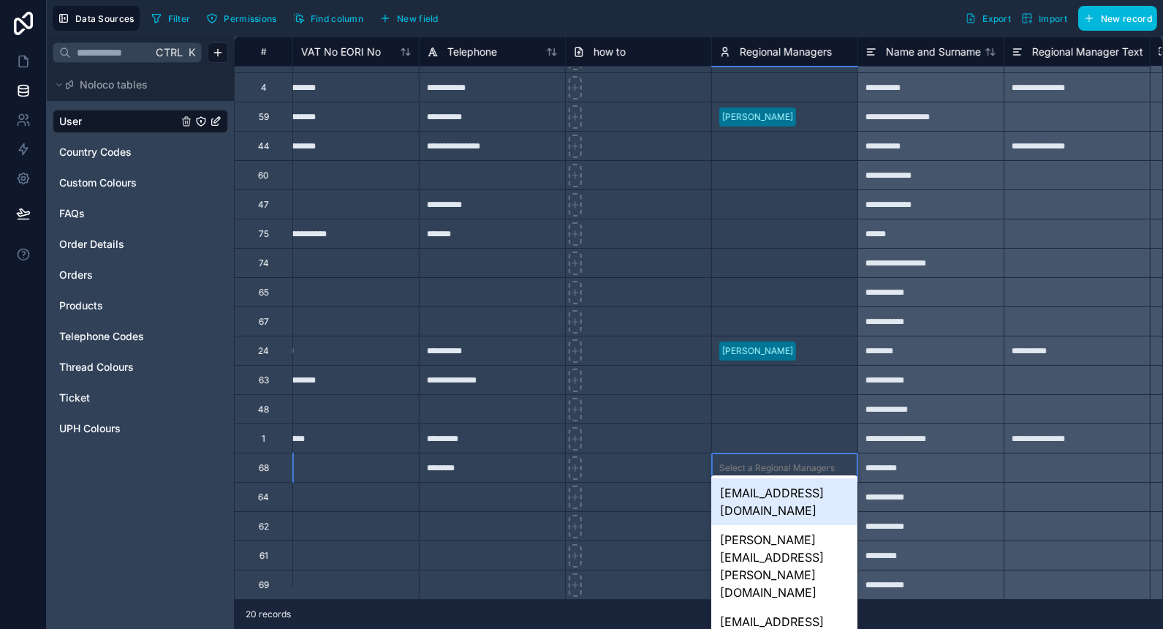
click at [771, 462] on div "Select a Regional Managers" at bounding box center [777, 468] width 116 height 12
click at [912, 453] on div "*********" at bounding box center [931, 467] width 146 height 29
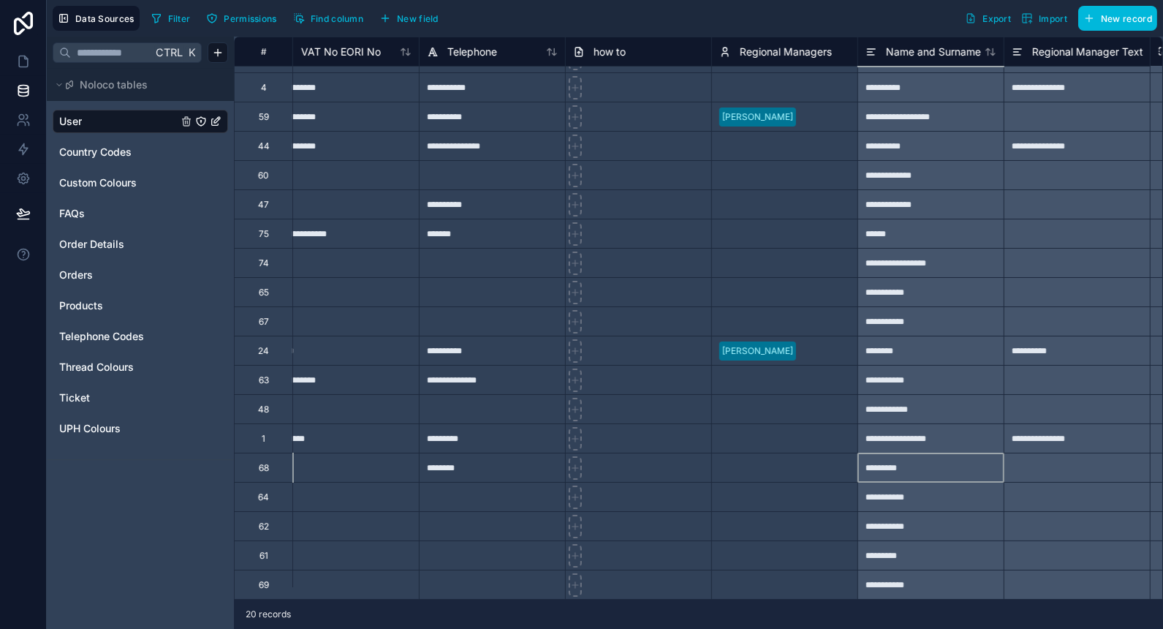
click at [827, 453] on div "Select a Regional Managers" at bounding box center [784, 467] width 145 height 29
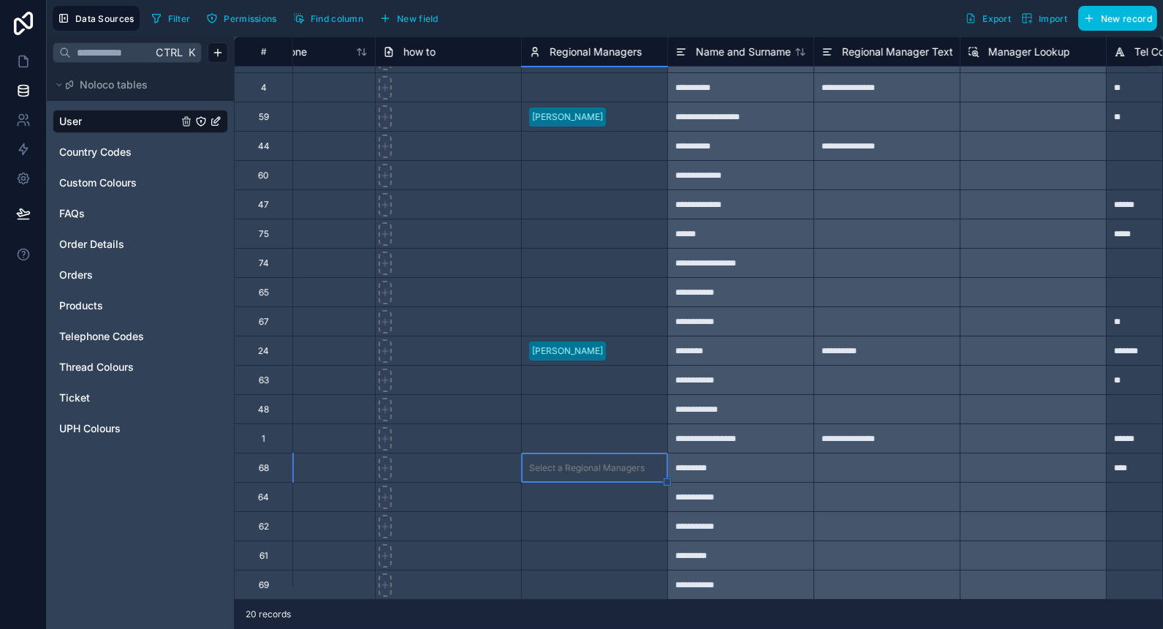
scroll to position [64, 1909]
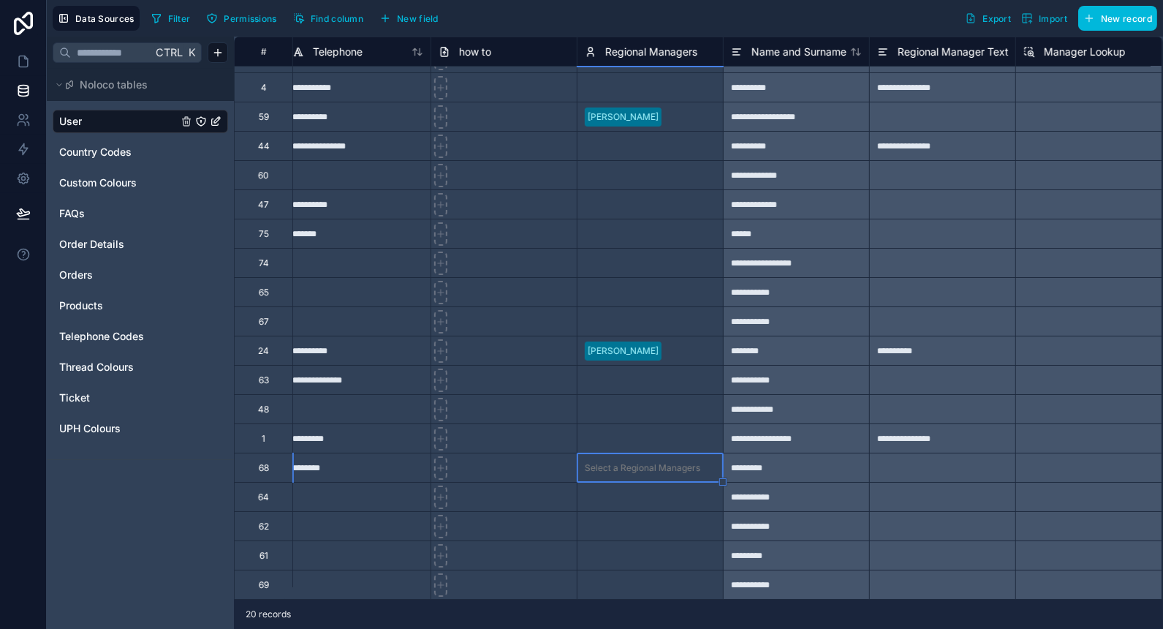
click at [644, 462] on div "Select a Regional Managers" at bounding box center [643, 468] width 116 height 12
click at [793, 456] on div "*********" at bounding box center [796, 467] width 146 height 29
click at [659, 453] on div "Select a Regional Managers" at bounding box center [650, 467] width 145 height 29
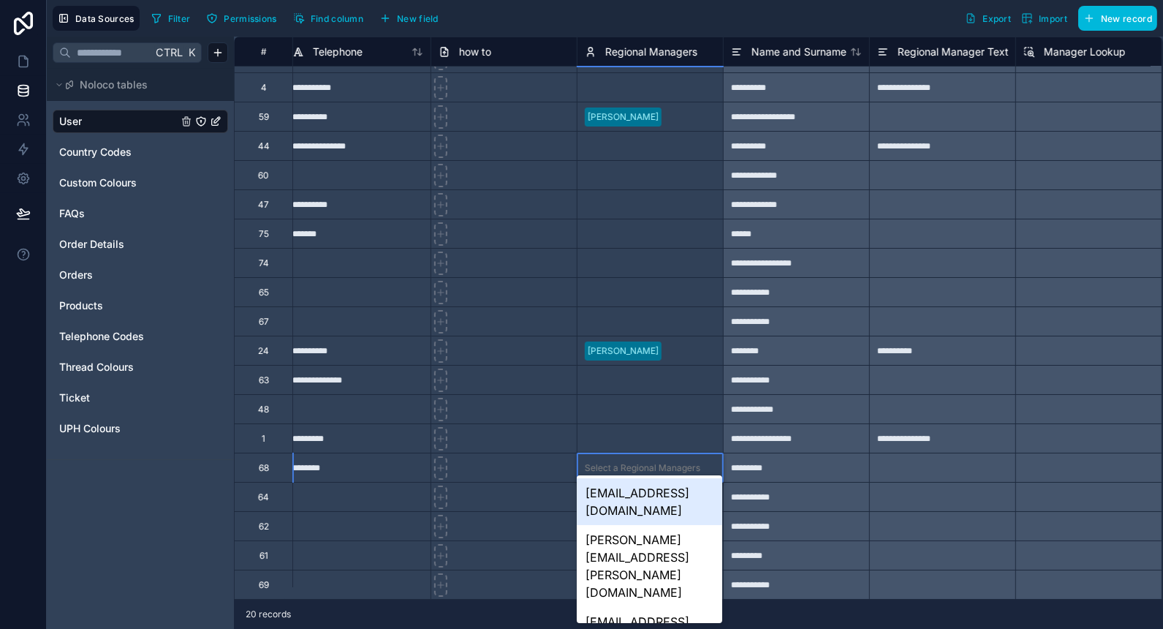
click at [625, 458] on div "Select a Regional Managers" at bounding box center [650, 468] width 145 height 20
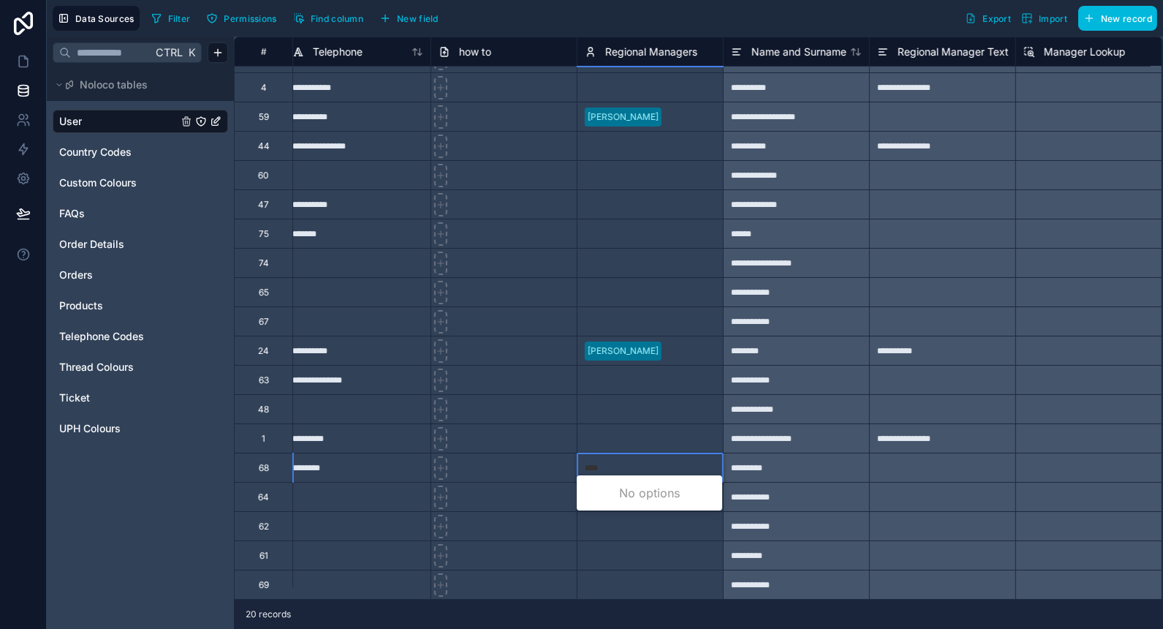
type input "*****"
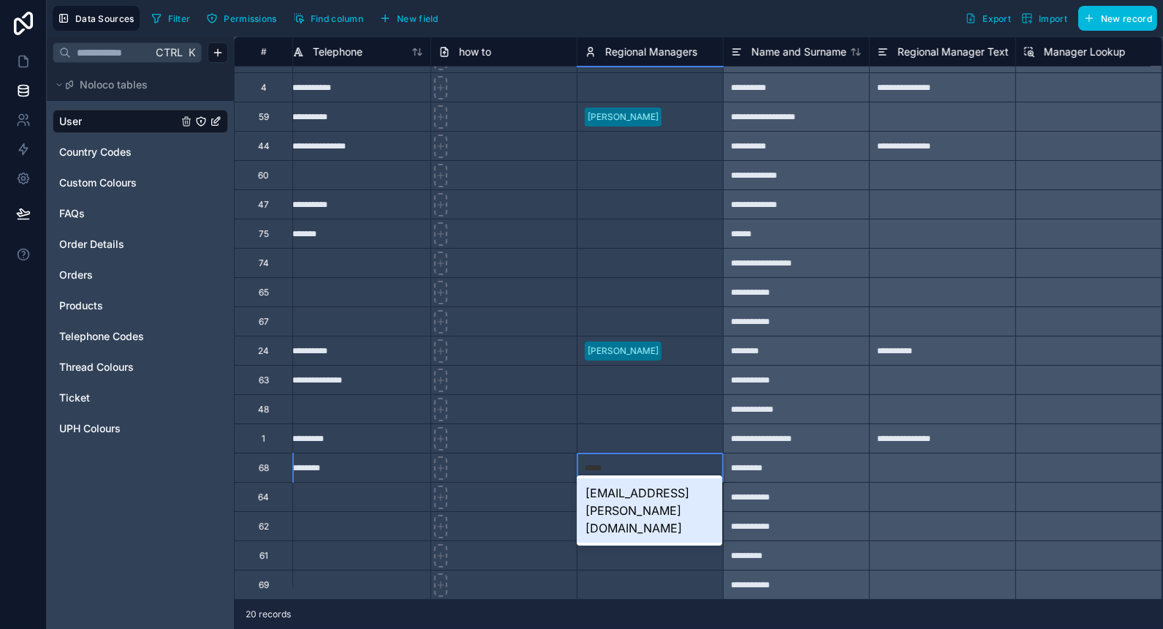
click at [642, 499] on div "[EMAIL_ADDRESS][PERSON_NAME][DOMAIN_NAME]" at bounding box center [649, 510] width 145 height 64
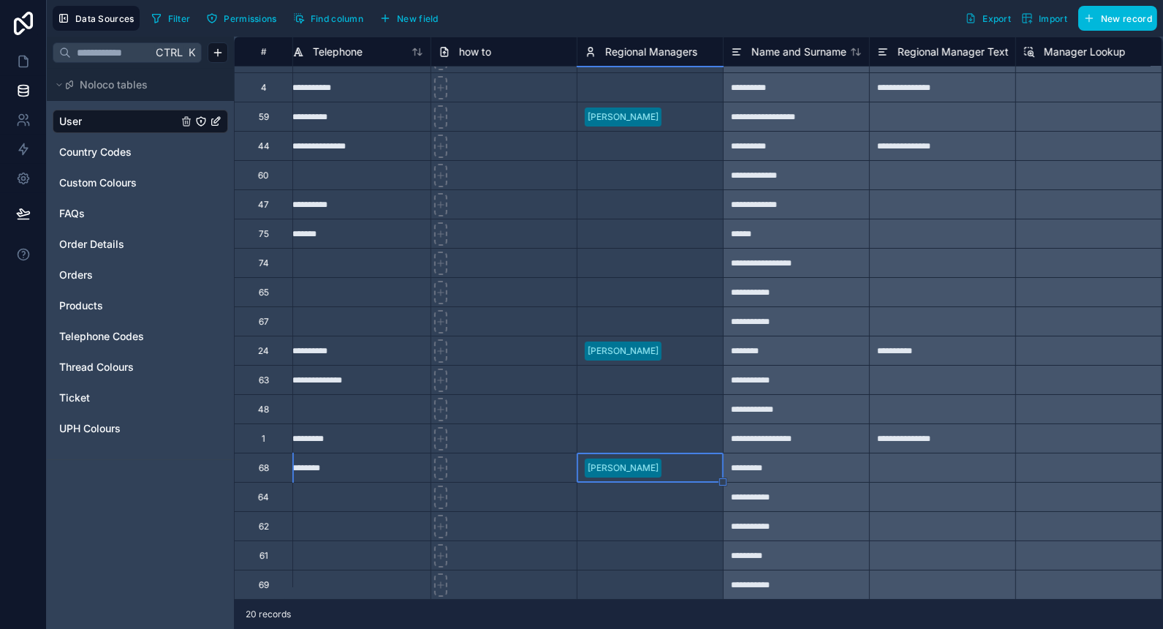
click at [618, 402] on div "Select a Regional Managers" at bounding box center [650, 409] width 145 height 20
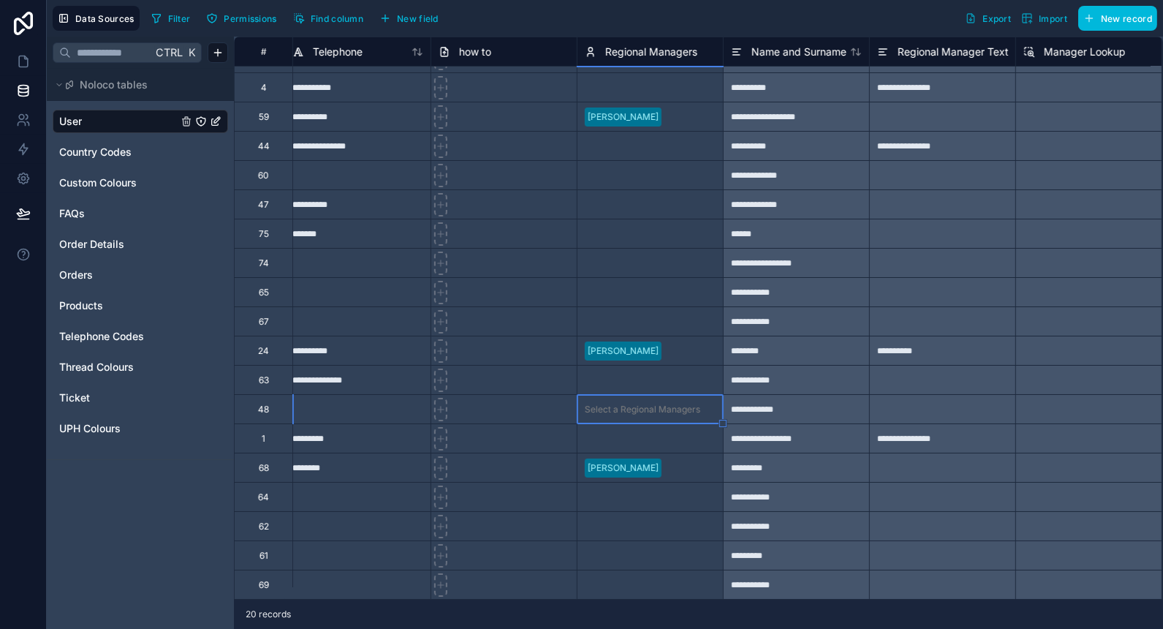
click at [681, 461] on div at bounding box center [692, 468] width 48 height 15
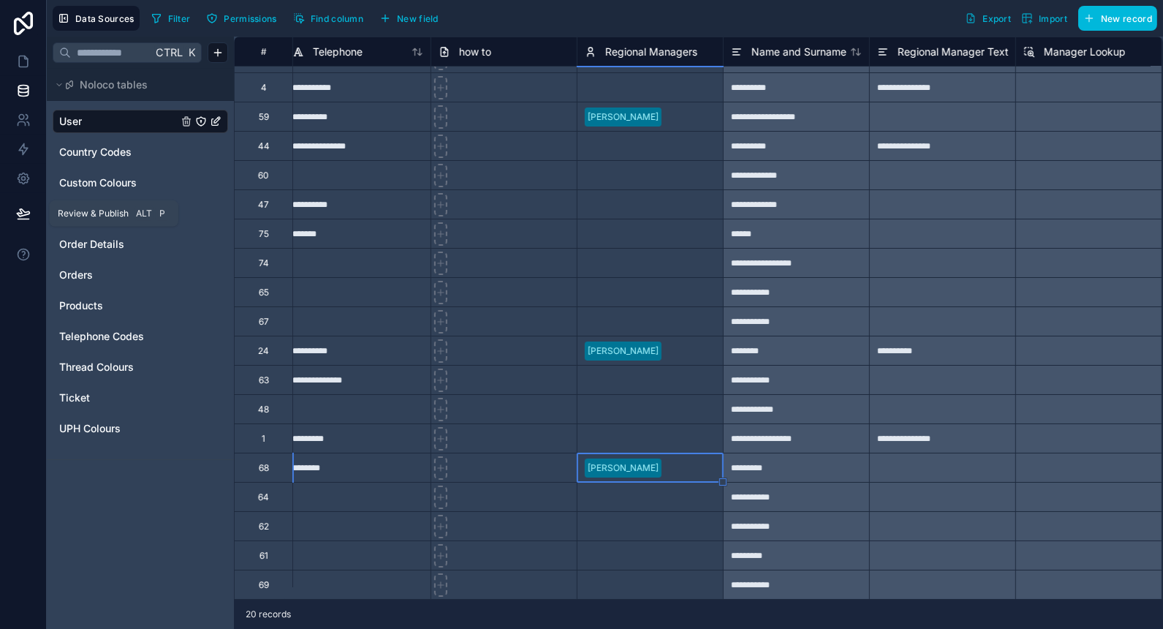
click at [26, 213] on icon at bounding box center [23, 213] width 15 height 15
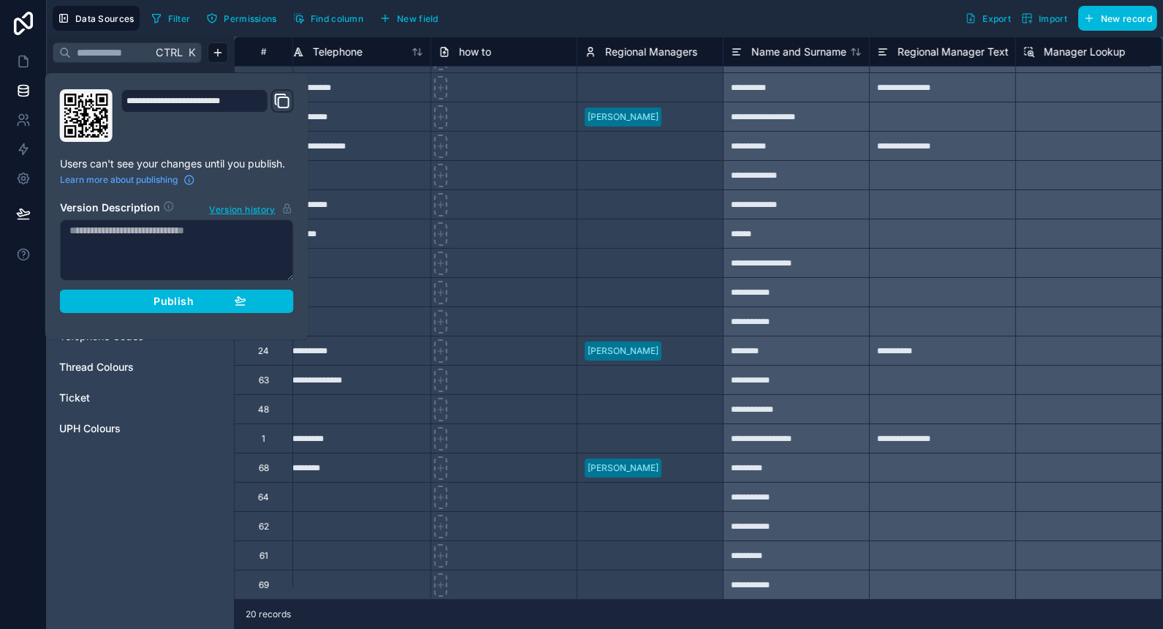
click at [137, 302] on div "Publish" at bounding box center [176, 301] width 139 height 13
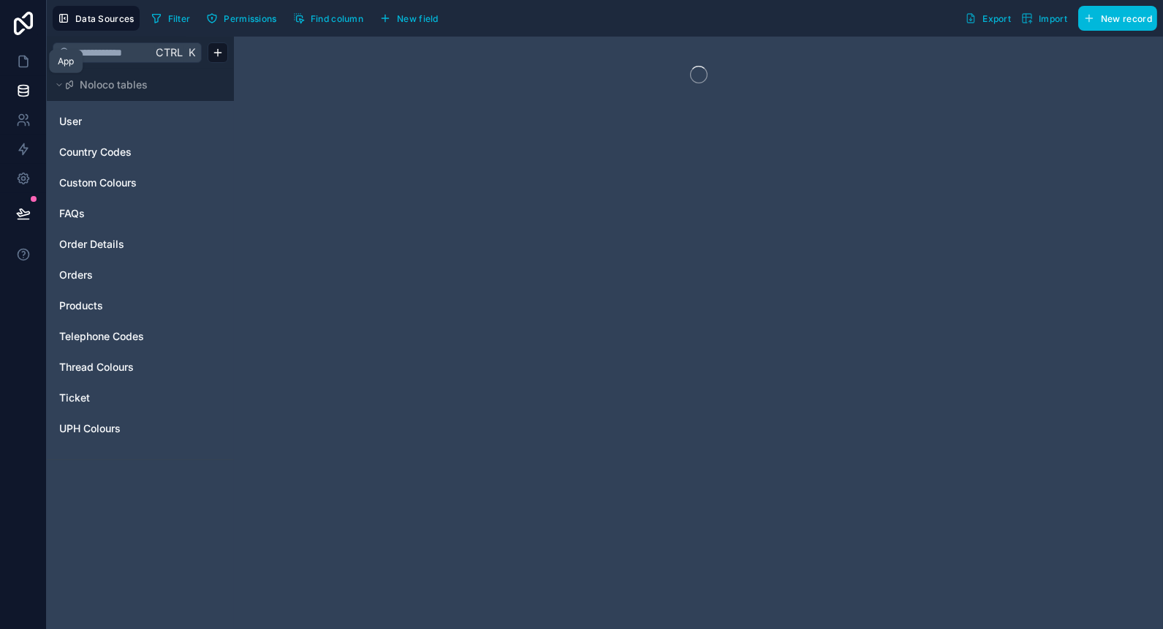
click at [19, 64] on icon at bounding box center [23, 61] width 9 height 11
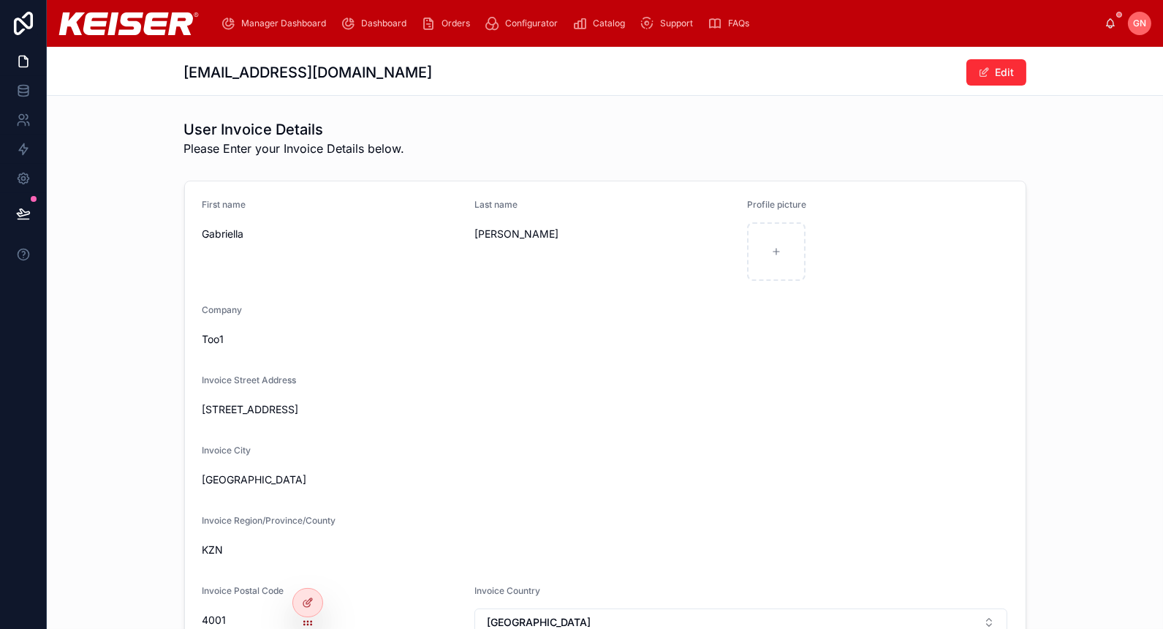
click at [0, 0] on icon at bounding box center [0, 0] width 0 height 0
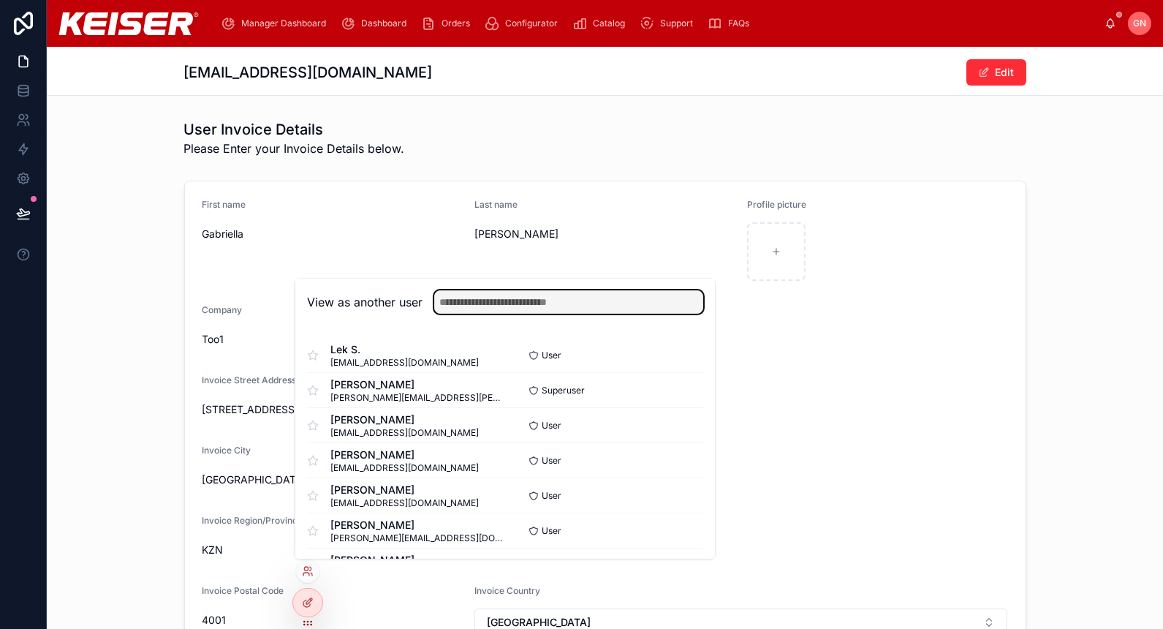
click at [530, 305] on input "text" at bounding box center [568, 301] width 269 height 23
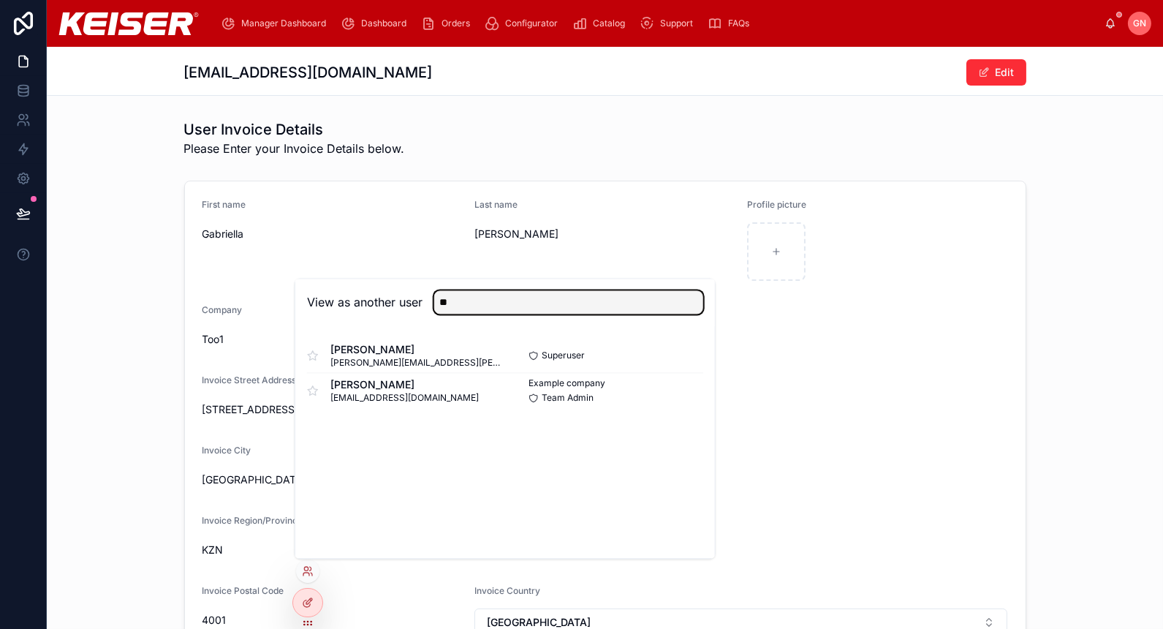
type input "*"
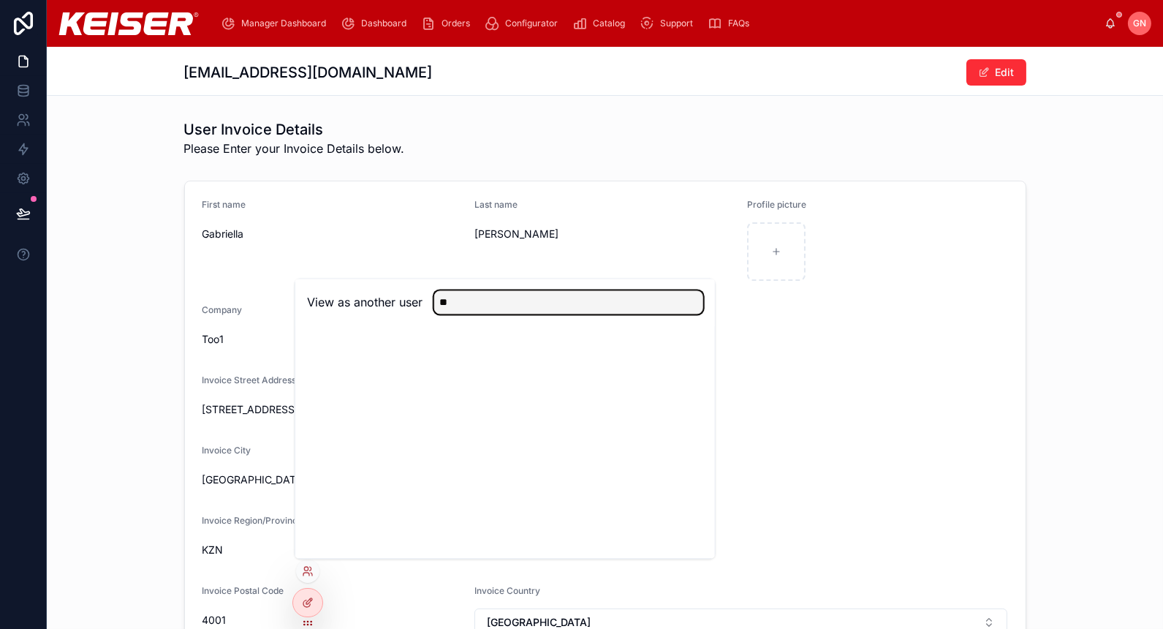
type input "*"
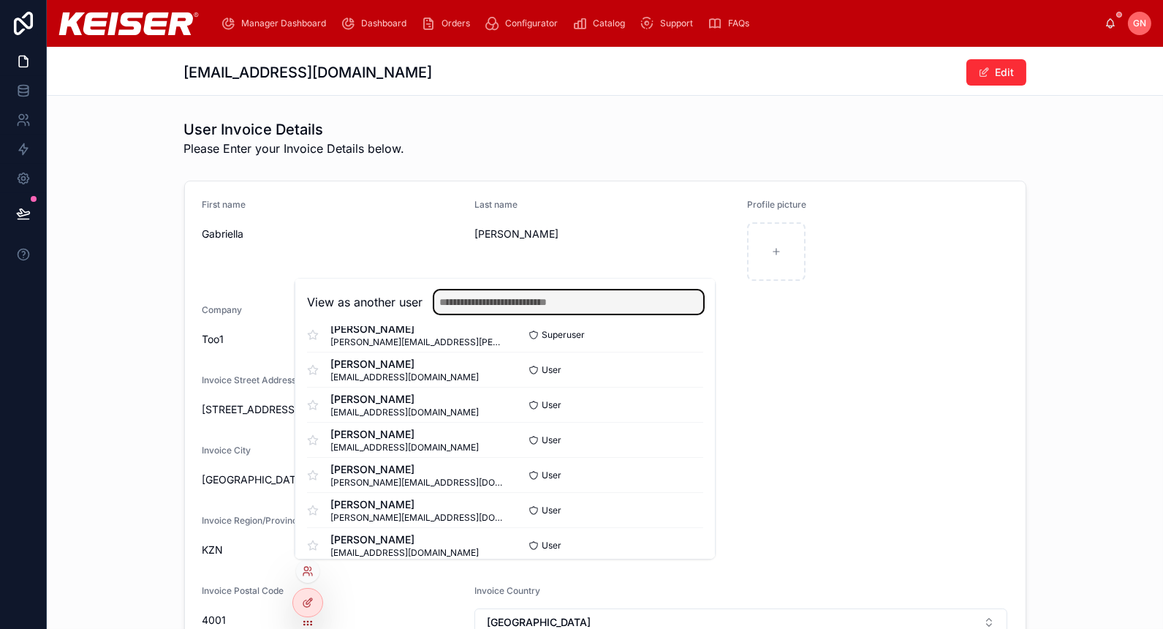
scroll to position [56, 0]
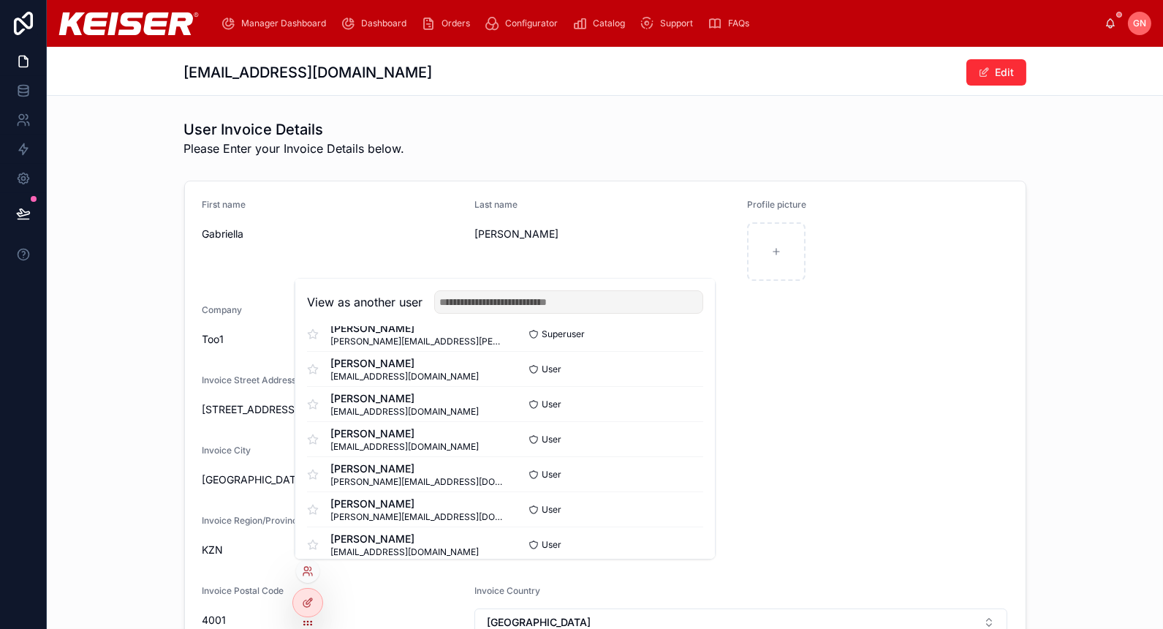
click at [0, 0] on button "Select" at bounding box center [0, 0] width 0 height 0
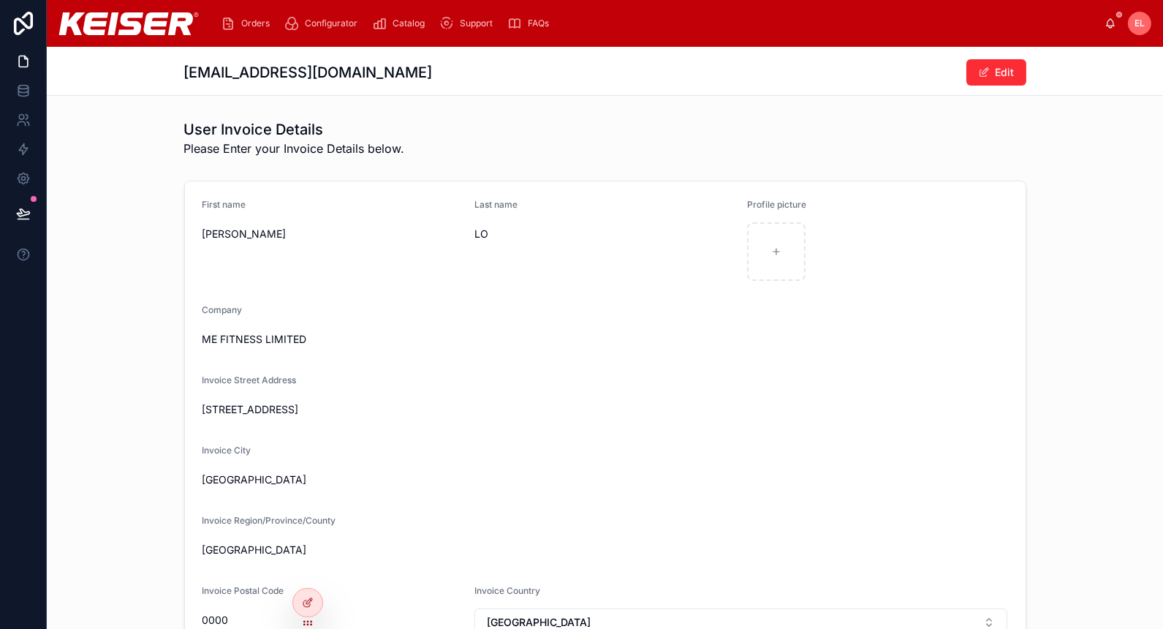
click at [247, 23] on span "Orders" at bounding box center [255, 24] width 29 height 12
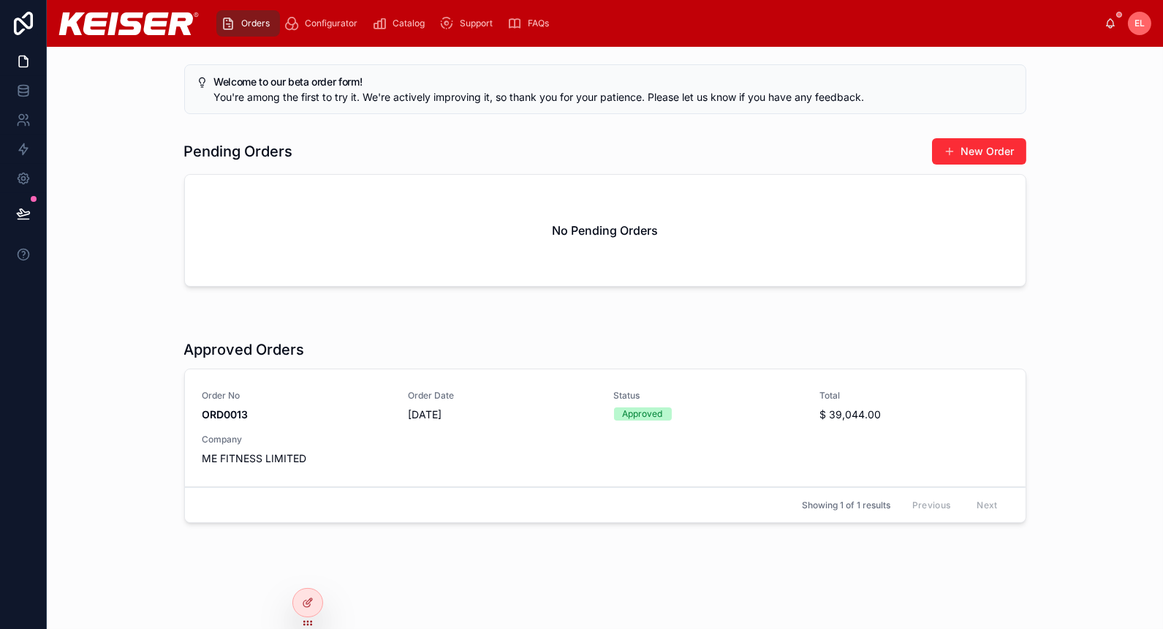
click at [1133, 29] on div "EL" at bounding box center [1139, 23] width 23 height 23
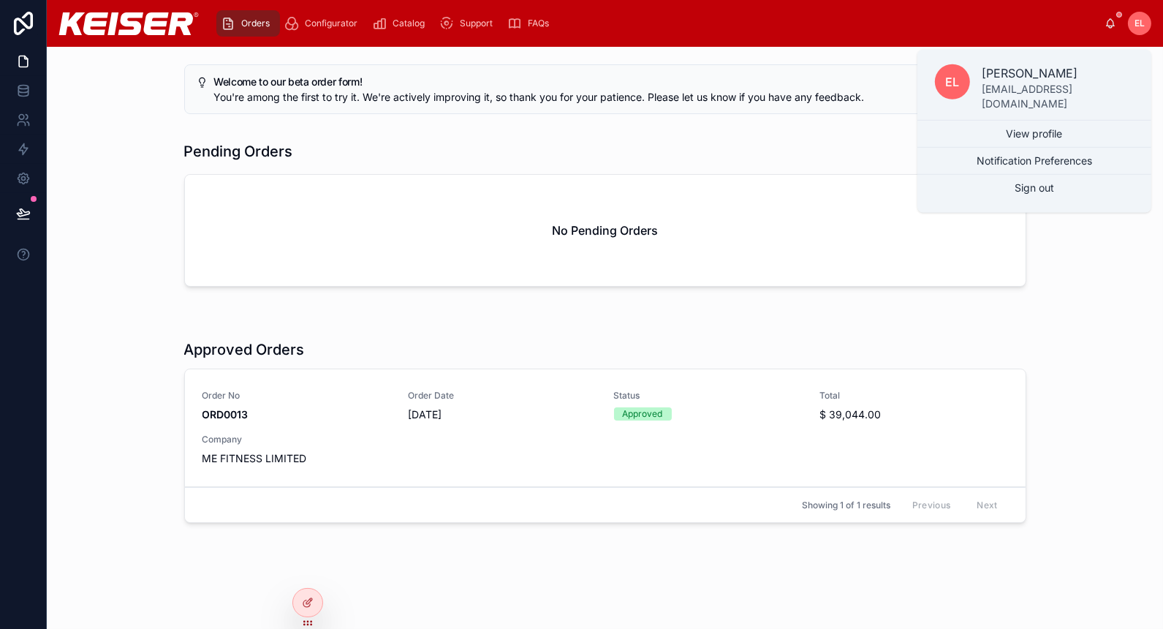
click at [1079, 125] on link "View profile" at bounding box center [1035, 134] width 234 height 26
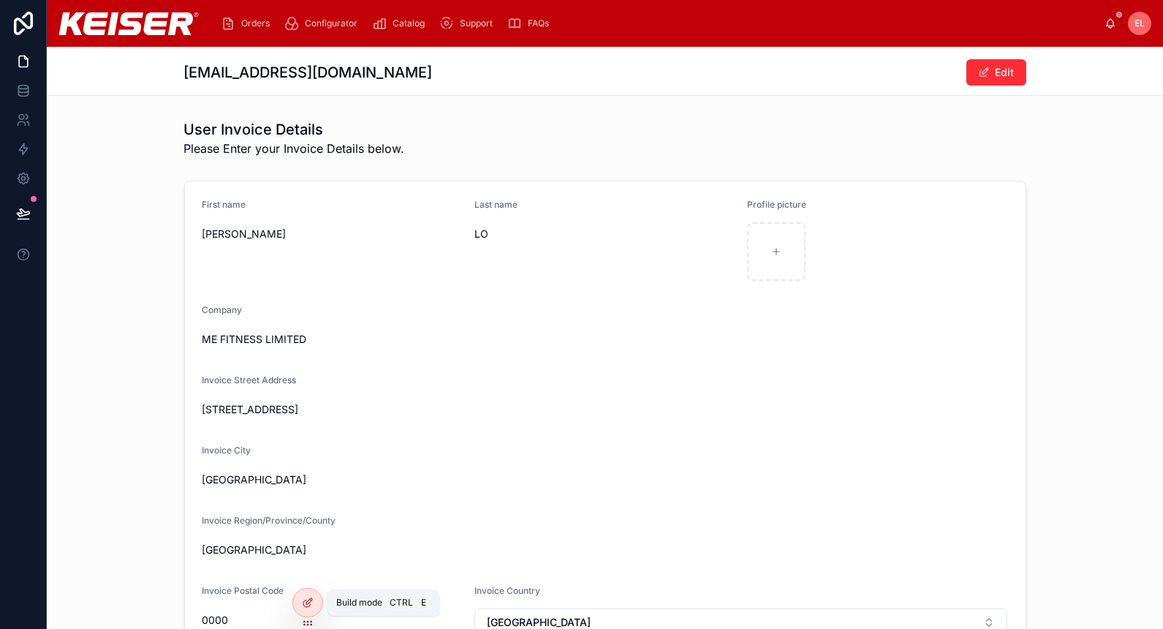
click at [311, 602] on icon at bounding box center [308, 603] width 12 height 12
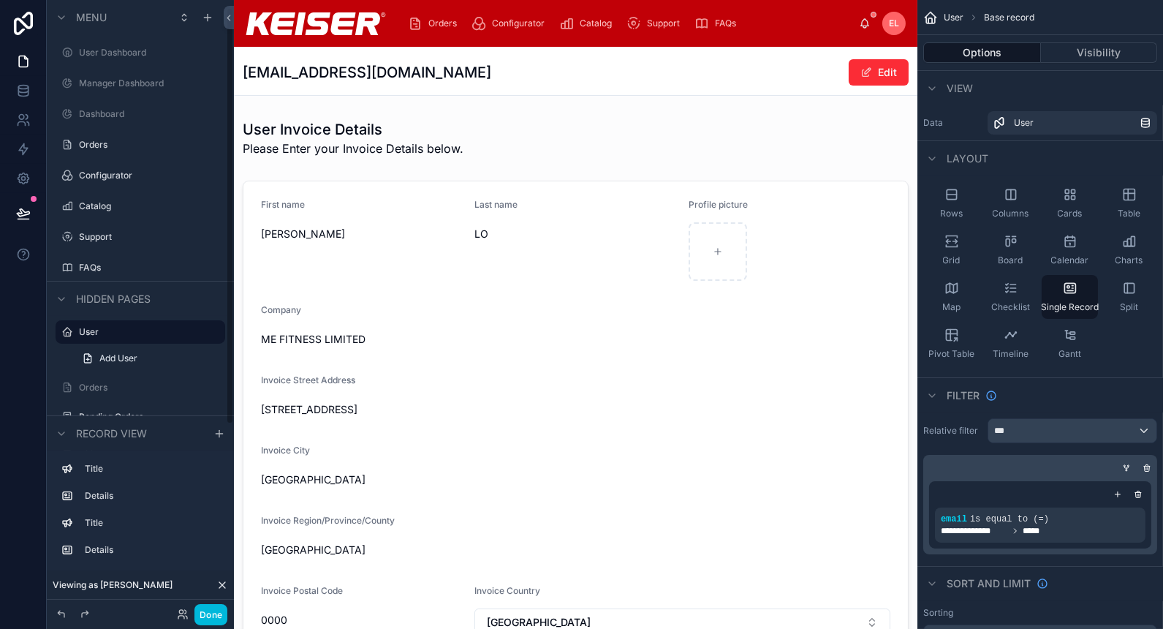
scroll to position [11, 0]
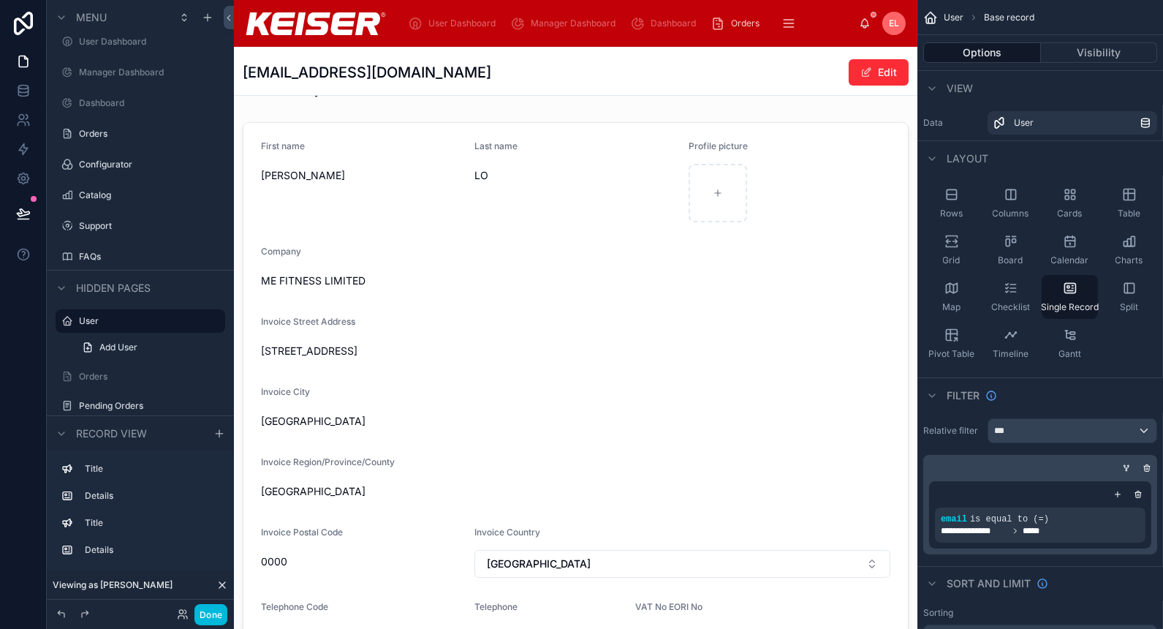
scroll to position [0, 0]
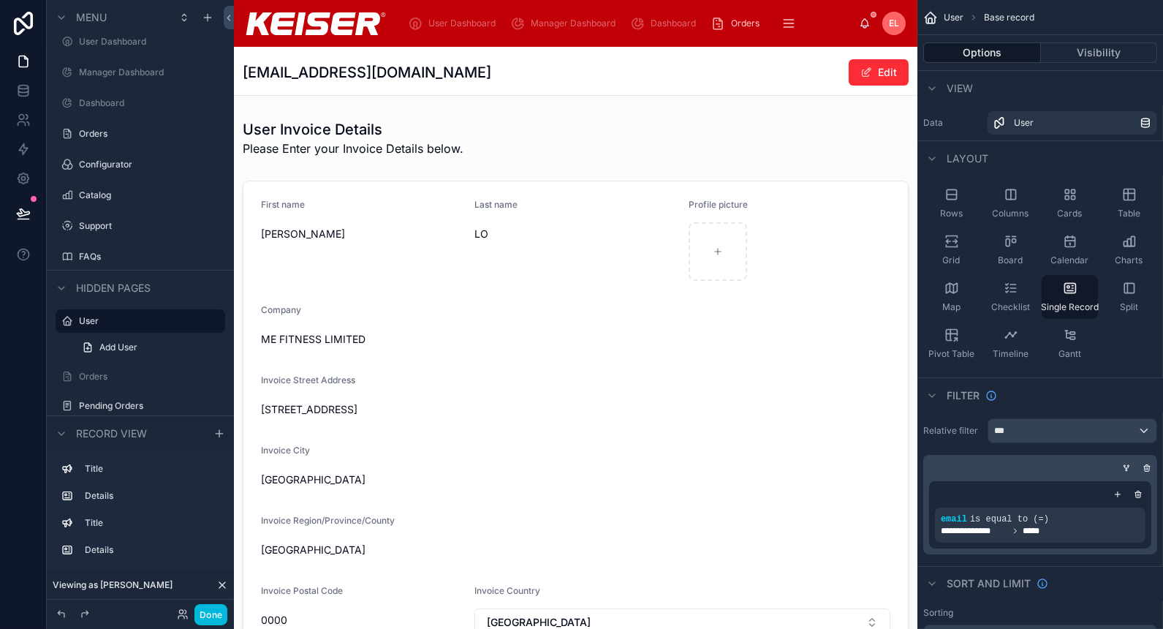
click at [545, 336] on div at bounding box center [576, 482] width 684 height 614
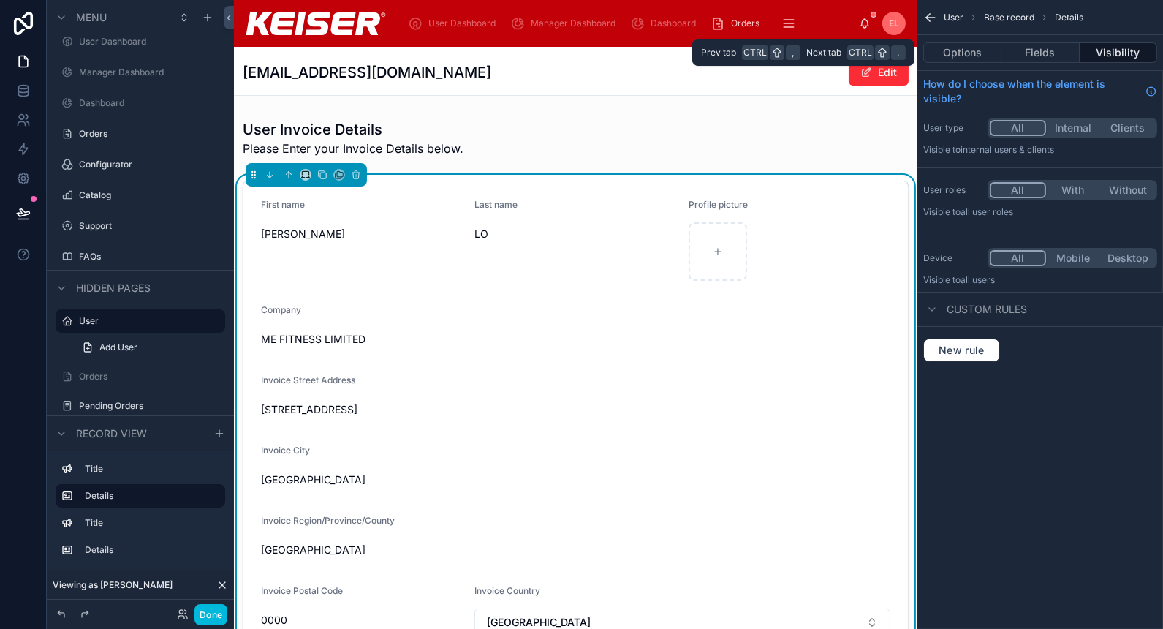
click at [1057, 54] on button "Fields" at bounding box center [1041, 52] width 78 height 20
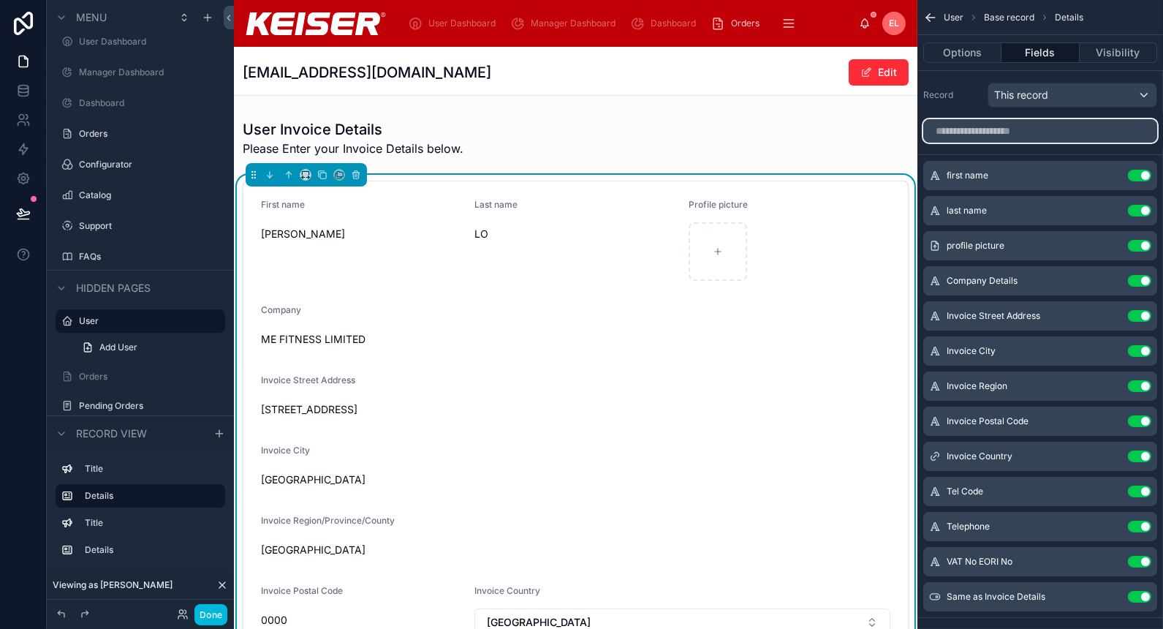
click at [1054, 133] on input "scrollable content" at bounding box center [1040, 130] width 234 height 23
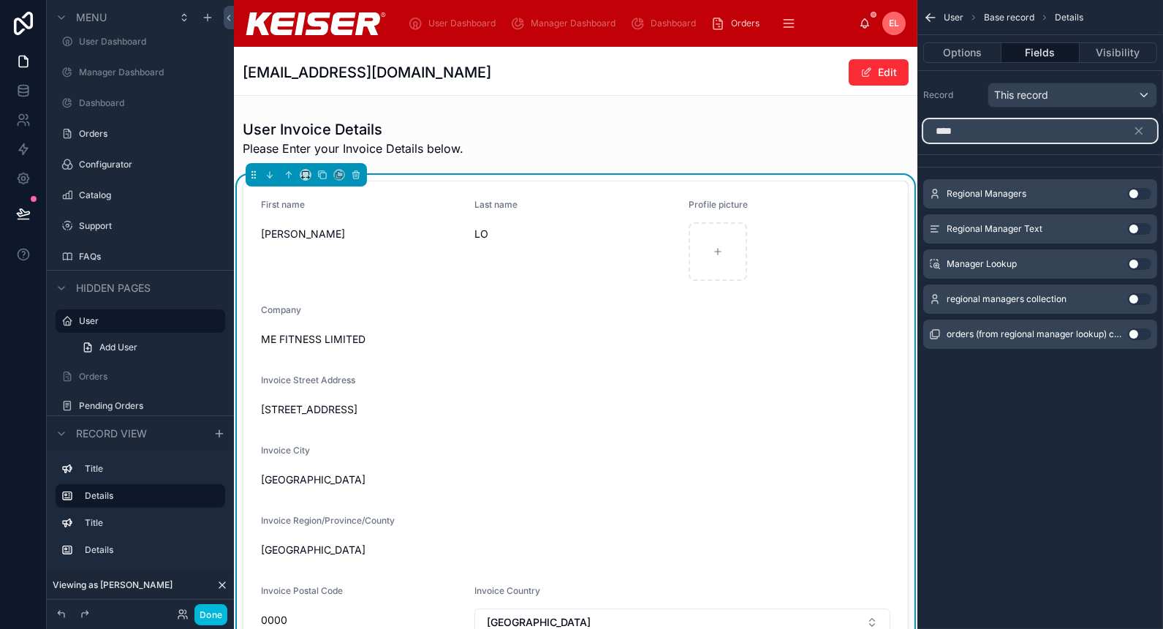
type input "****"
click at [1140, 196] on button "Use setting" at bounding box center [1139, 194] width 23 height 12
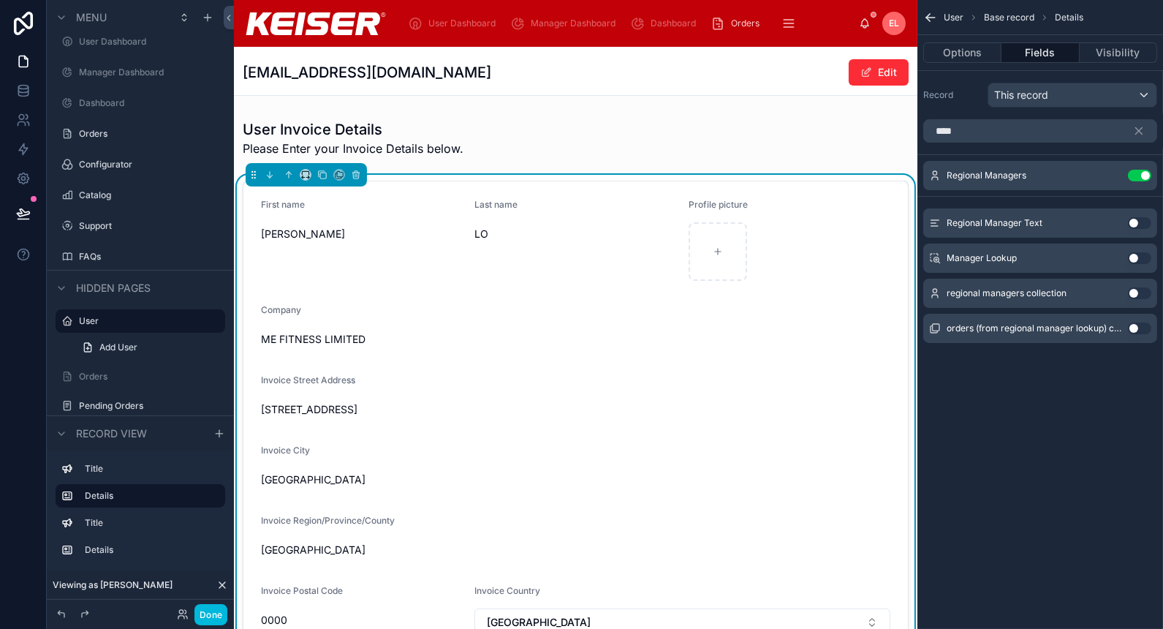
click at [0, 0] on icon "scrollable content" at bounding box center [0, 0] width 0 height 0
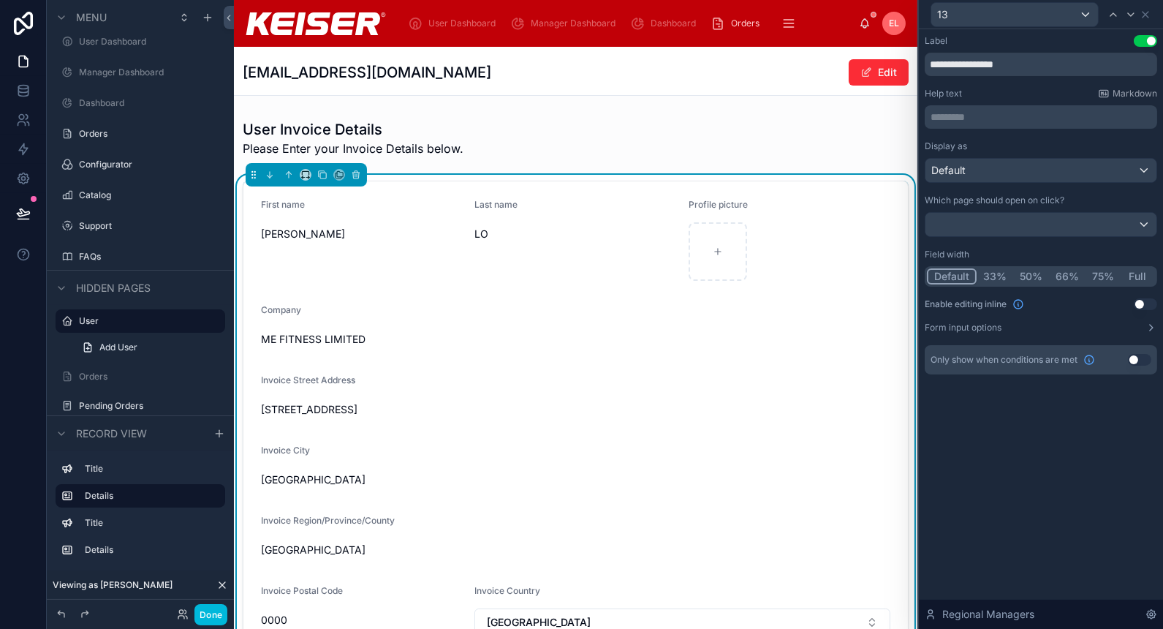
click at [1141, 301] on button "Use setting" at bounding box center [1145, 304] width 23 height 12
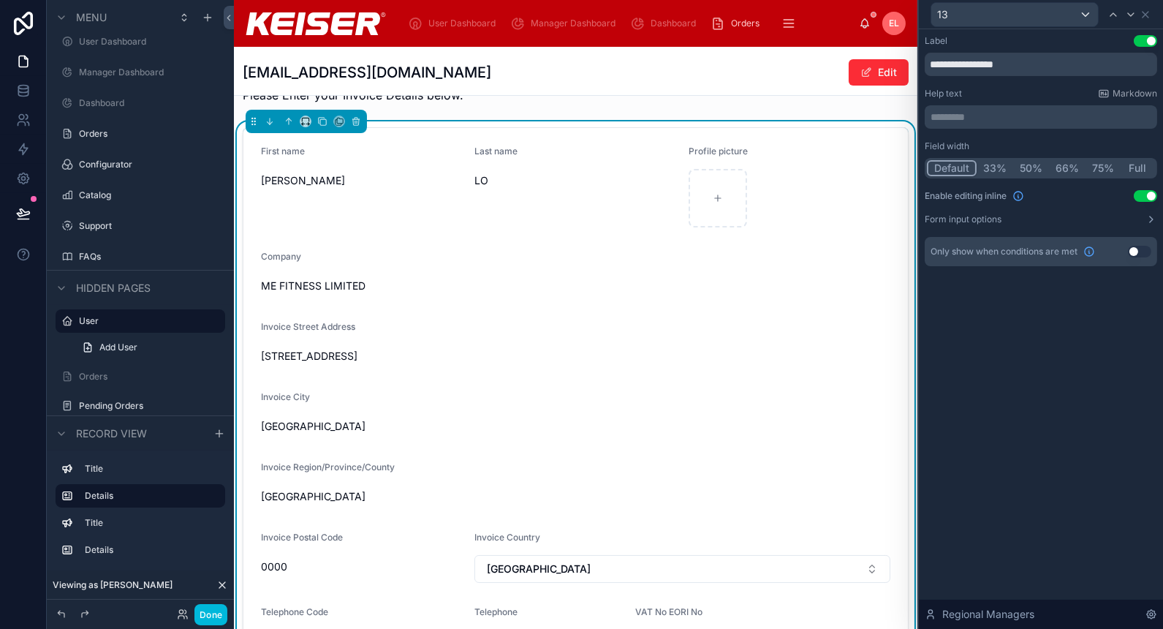
scroll to position [49, 0]
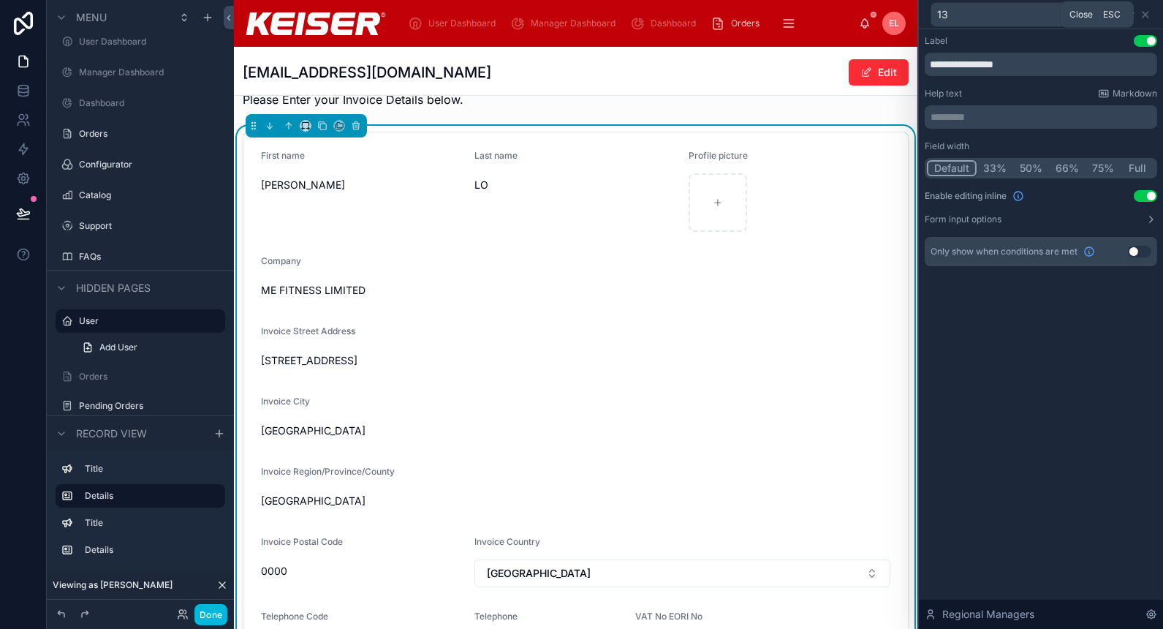
click at [1148, 15] on icon at bounding box center [1146, 15] width 12 height 12
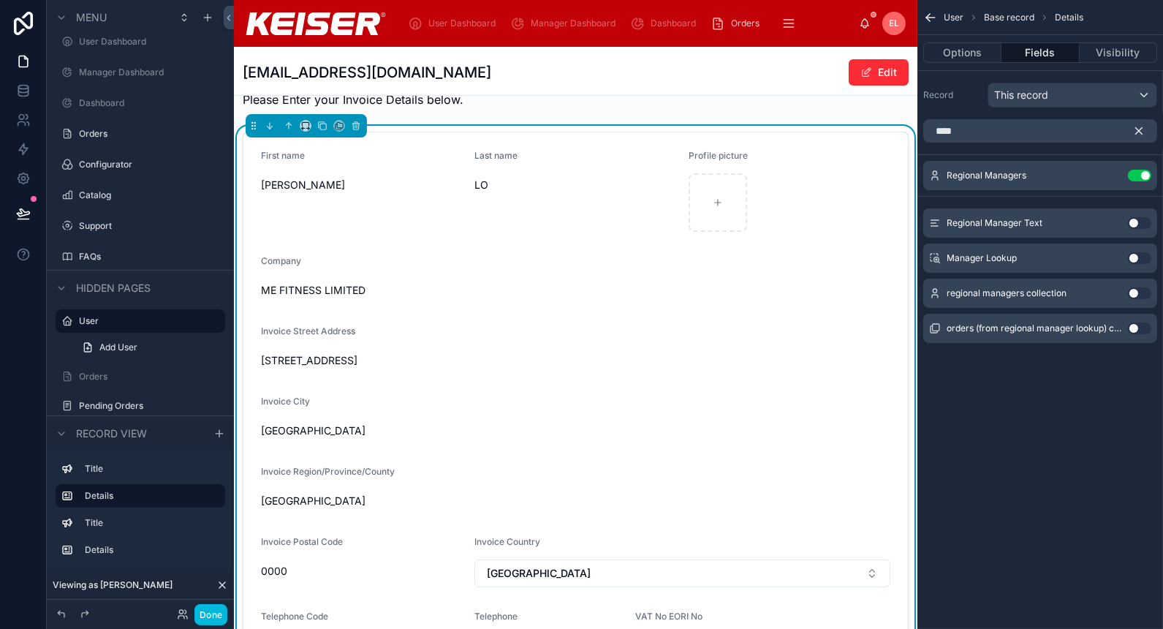
click at [1141, 131] on icon "scrollable content" at bounding box center [1139, 131] width 7 height 7
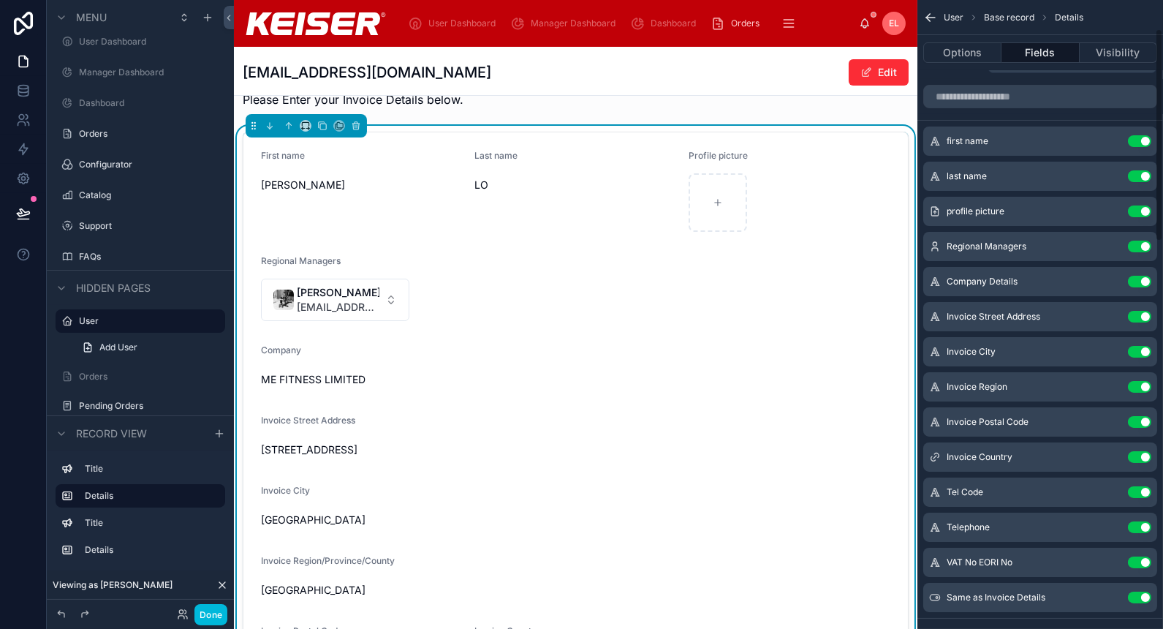
scroll to position [0, 0]
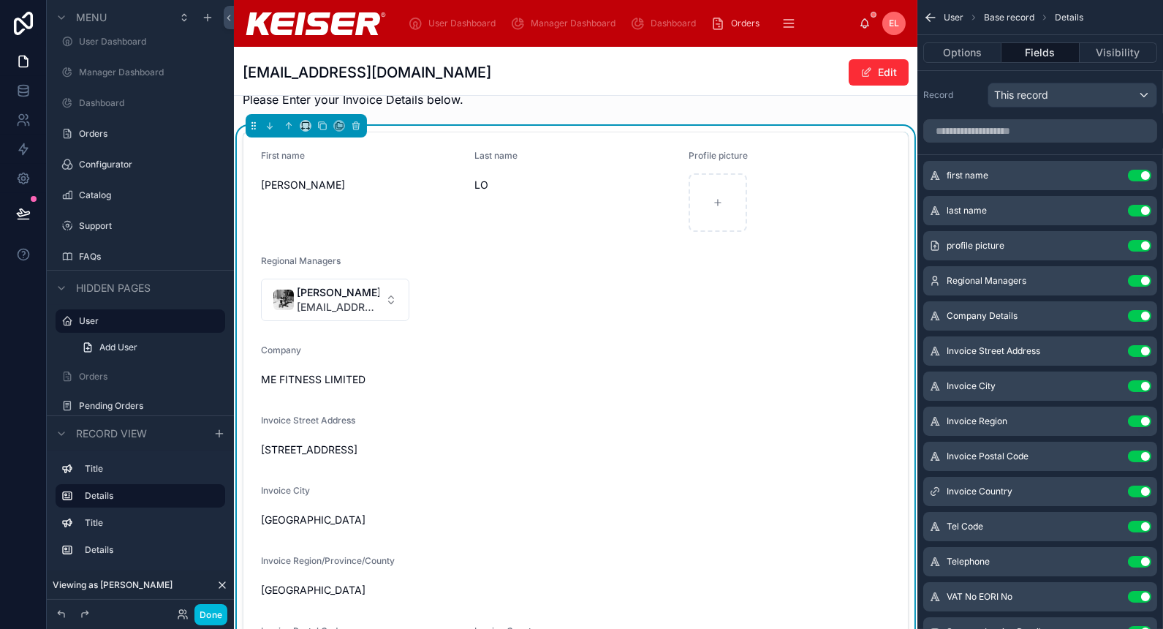
click at [0, 0] on icon "scrollable content" at bounding box center [0, 0] width 0 height 0
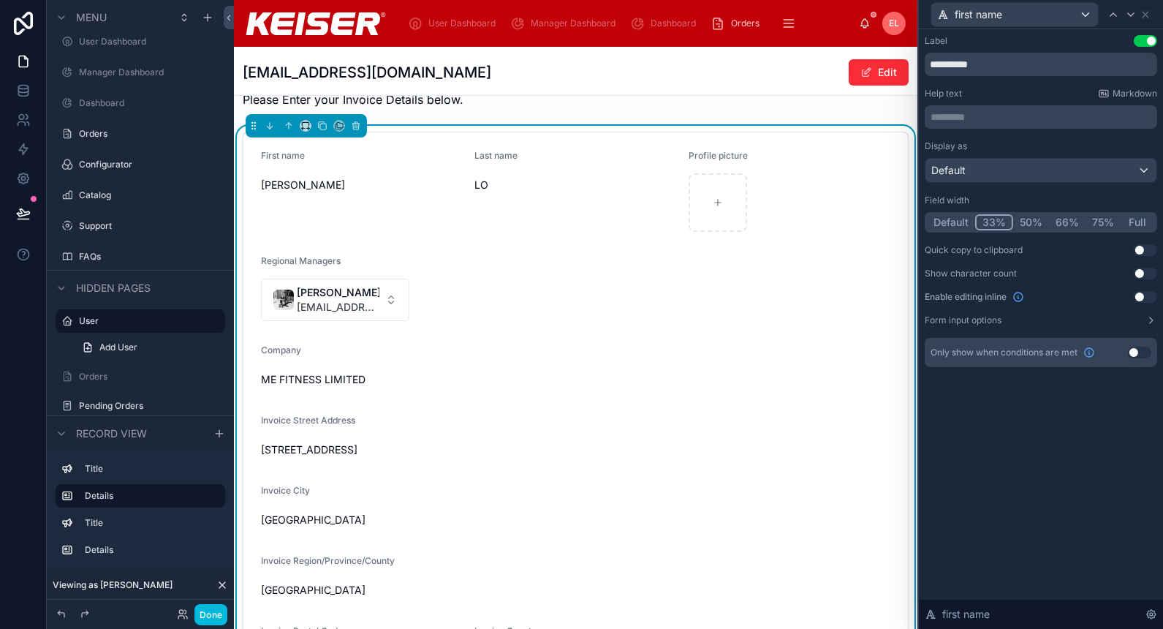
click at [989, 224] on button "33%" at bounding box center [994, 222] width 38 height 16
click at [953, 224] on button "Default" at bounding box center [951, 222] width 48 height 16
click at [1128, 19] on icon at bounding box center [1131, 15] width 12 height 12
click at [948, 219] on button "Default" at bounding box center [951, 222] width 48 height 16
click at [1127, 15] on icon at bounding box center [1131, 15] width 12 height 12
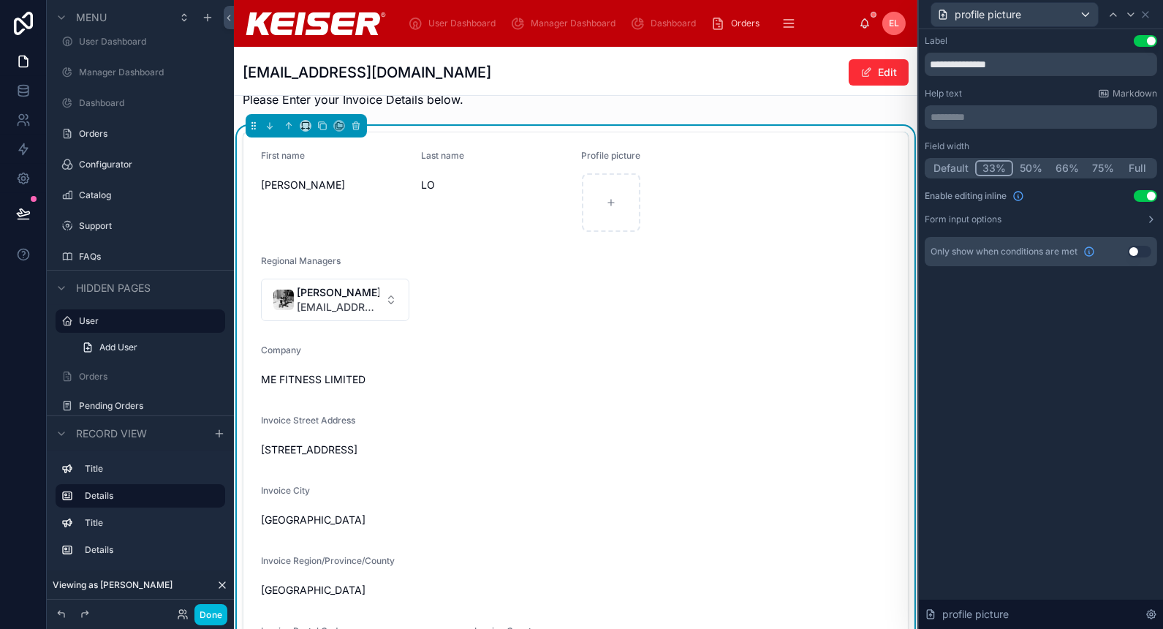
click at [956, 164] on button "Default" at bounding box center [951, 168] width 48 height 16
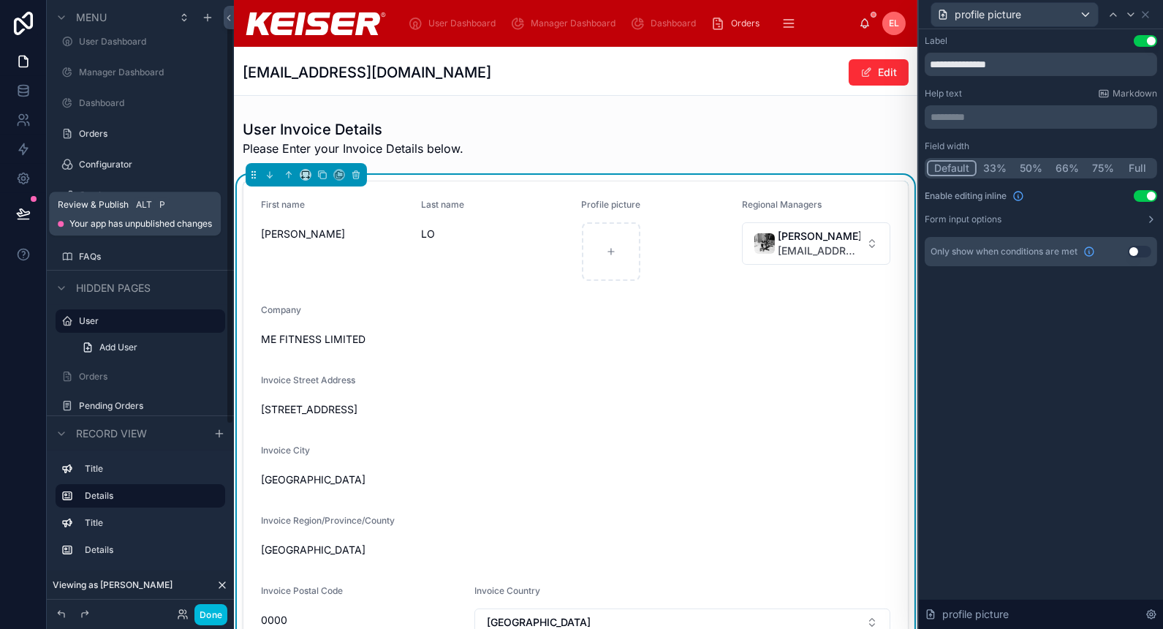
click at [22, 213] on icon at bounding box center [23, 212] width 12 height 7
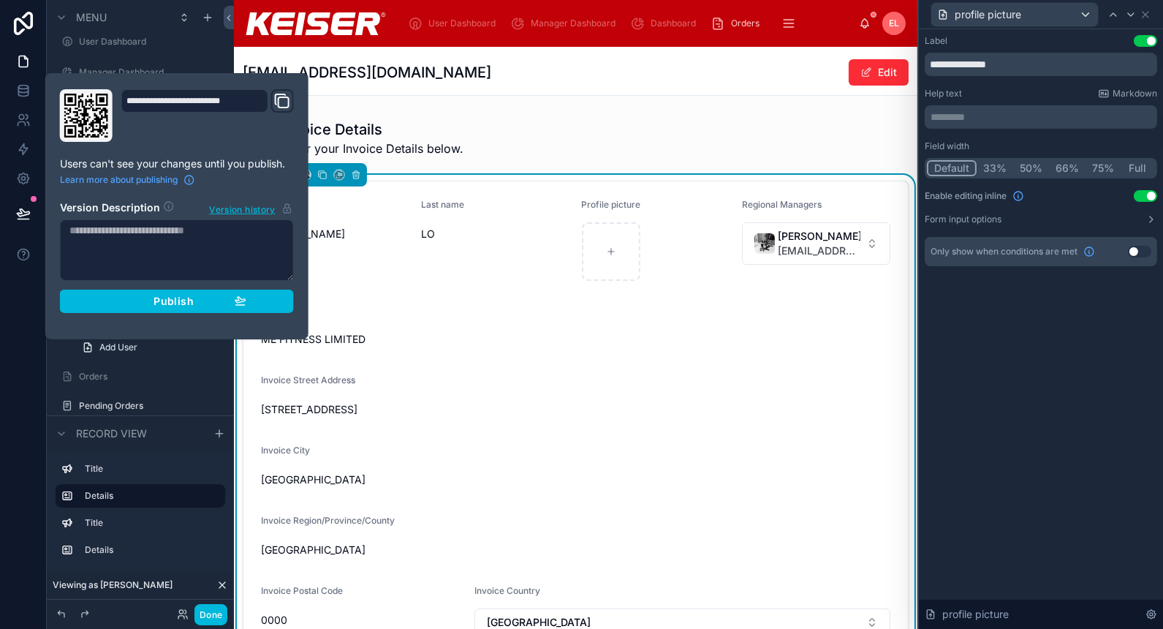
click at [107, 295] on div "Publish" at bounding box center [176, 301] width 139 height 13
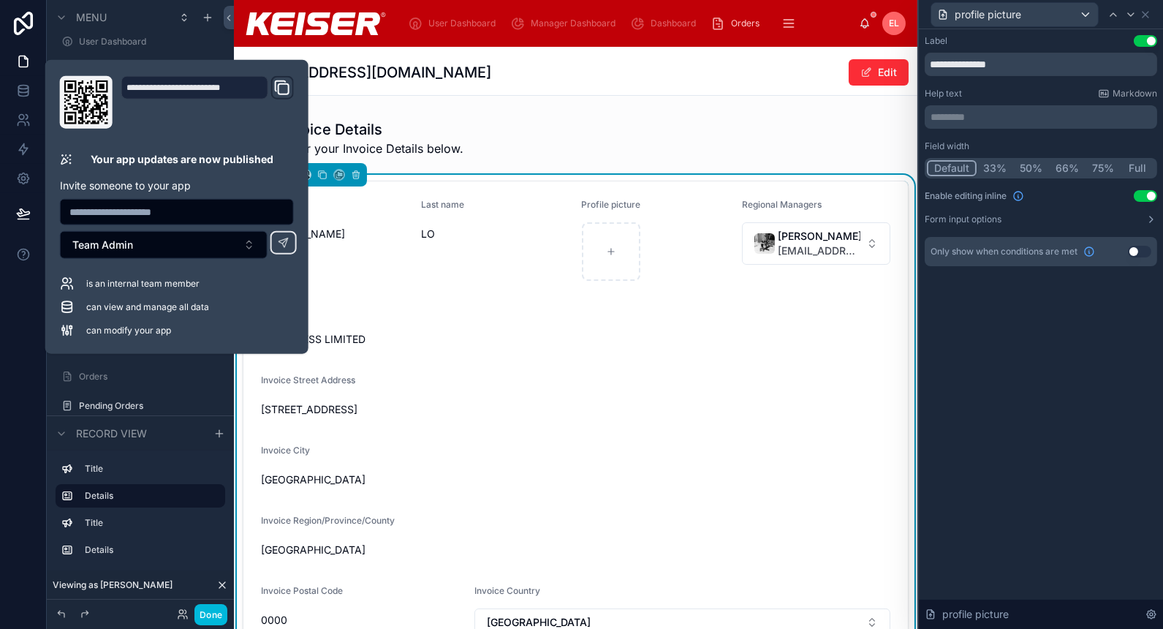
click at [801, 148] on div at bounding box center [576, 138] width 684 height 50
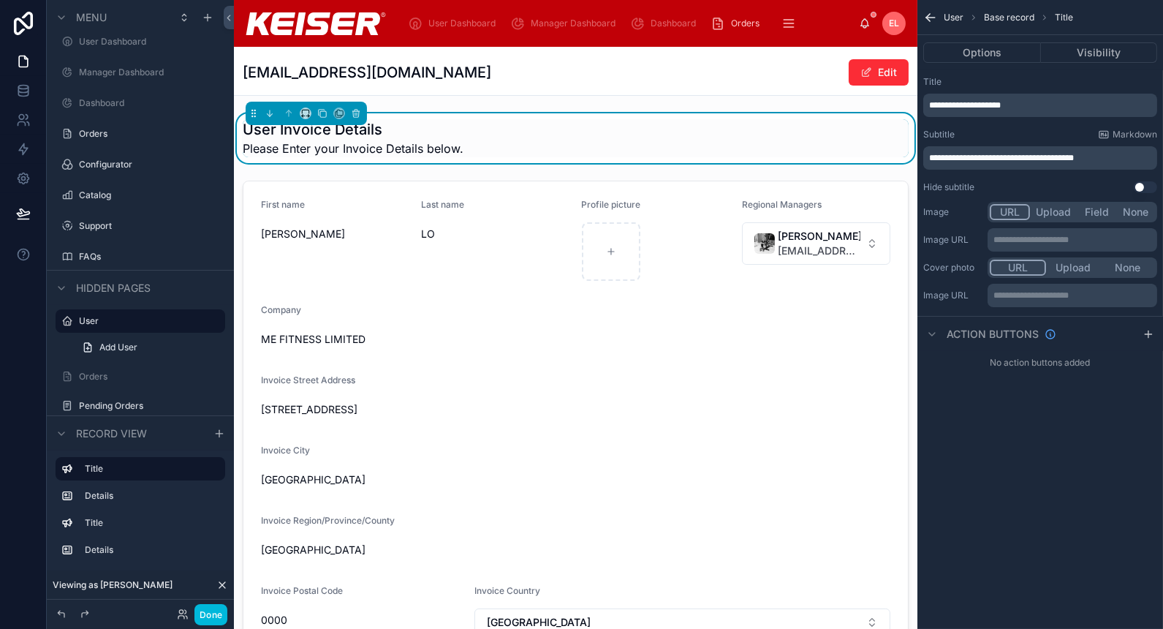
click at [730, 79] on div "[PERSON_NAME][EMAIL_ADDRESS][DOMAIN_NAME] Edit" at bounding box center [576, 72] width 666 height 28
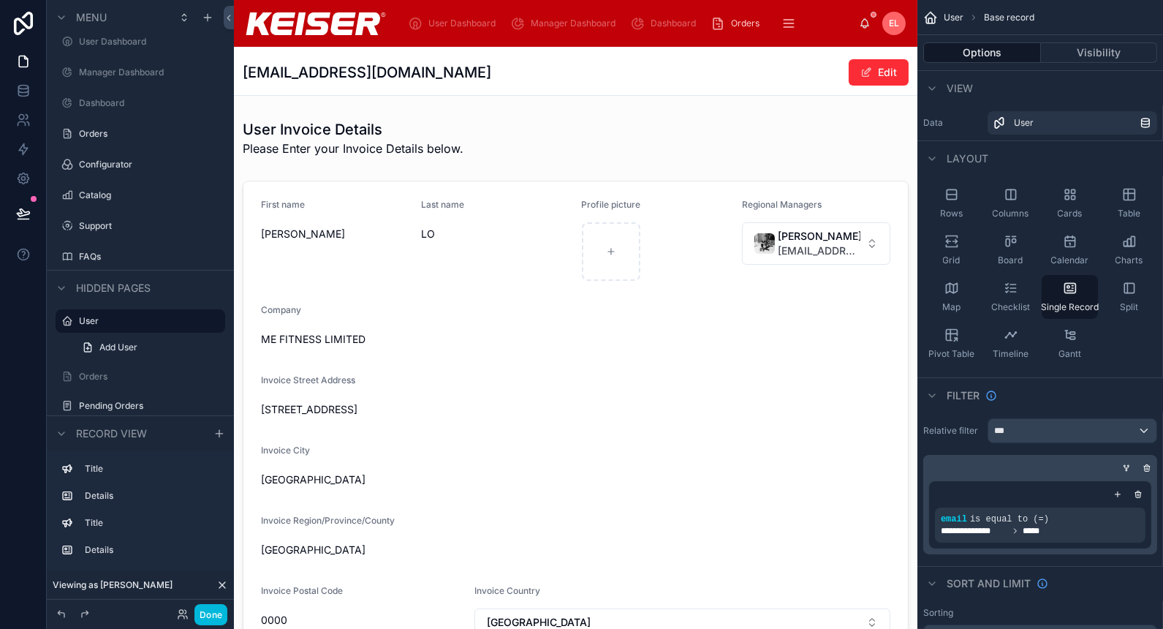
click at [213, 612] on button "Done" at bounding box center [210, 614] width 33 height 21
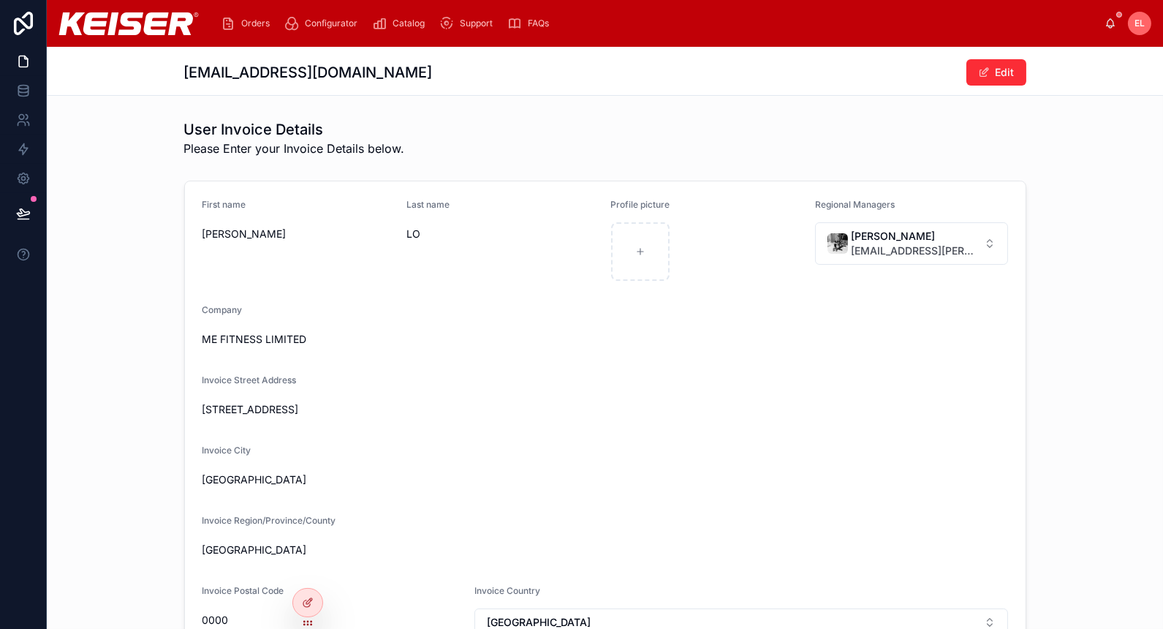
click at [1137, 31] on div "EL" at bounding box center [1139, 23] width 23 height 23
